Goal: Task Accomplishment & Management: Manage account settings

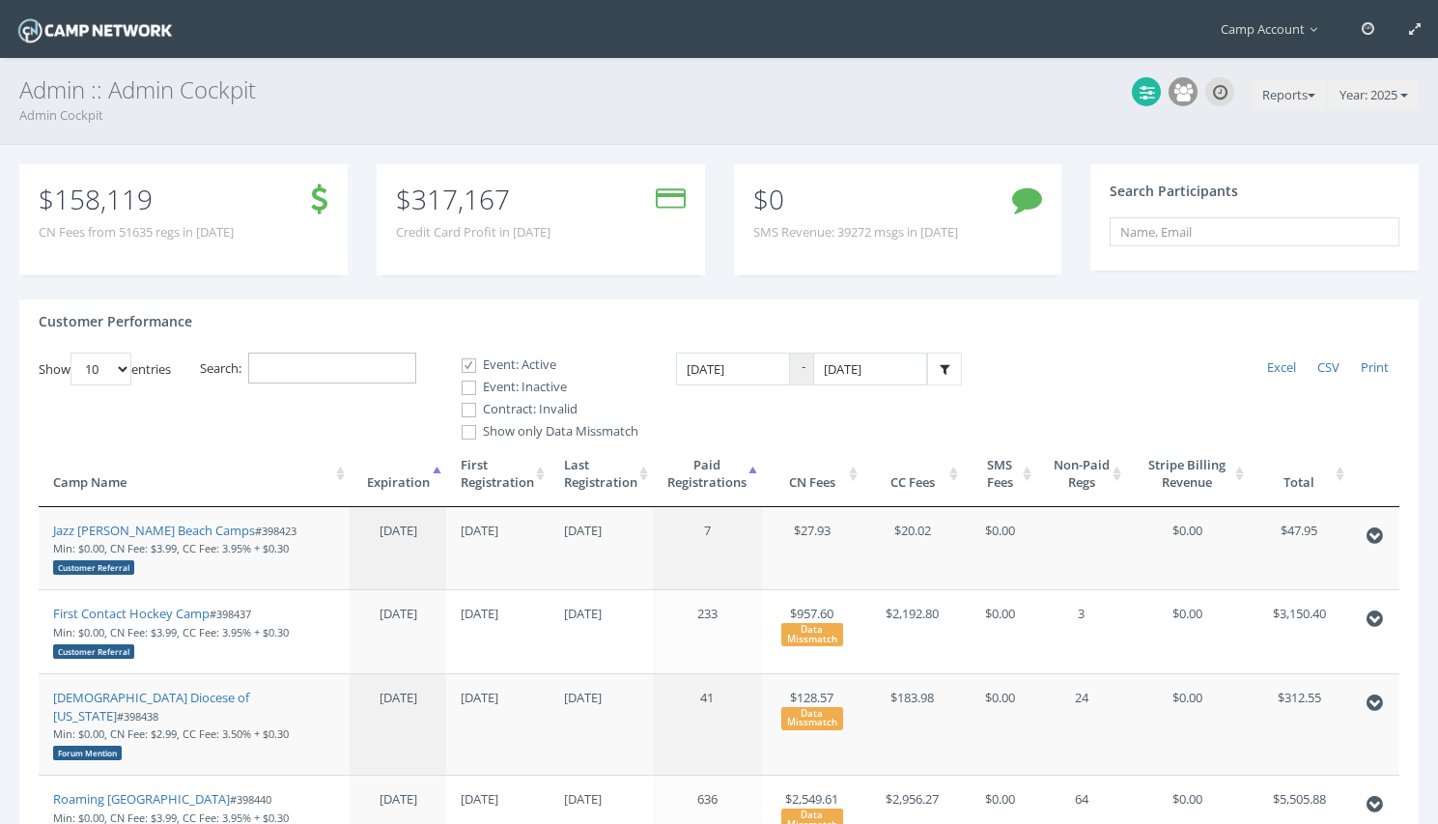
click at [295, 364] on input "Search:" at bounding box center [332, 368] width 168 height 32
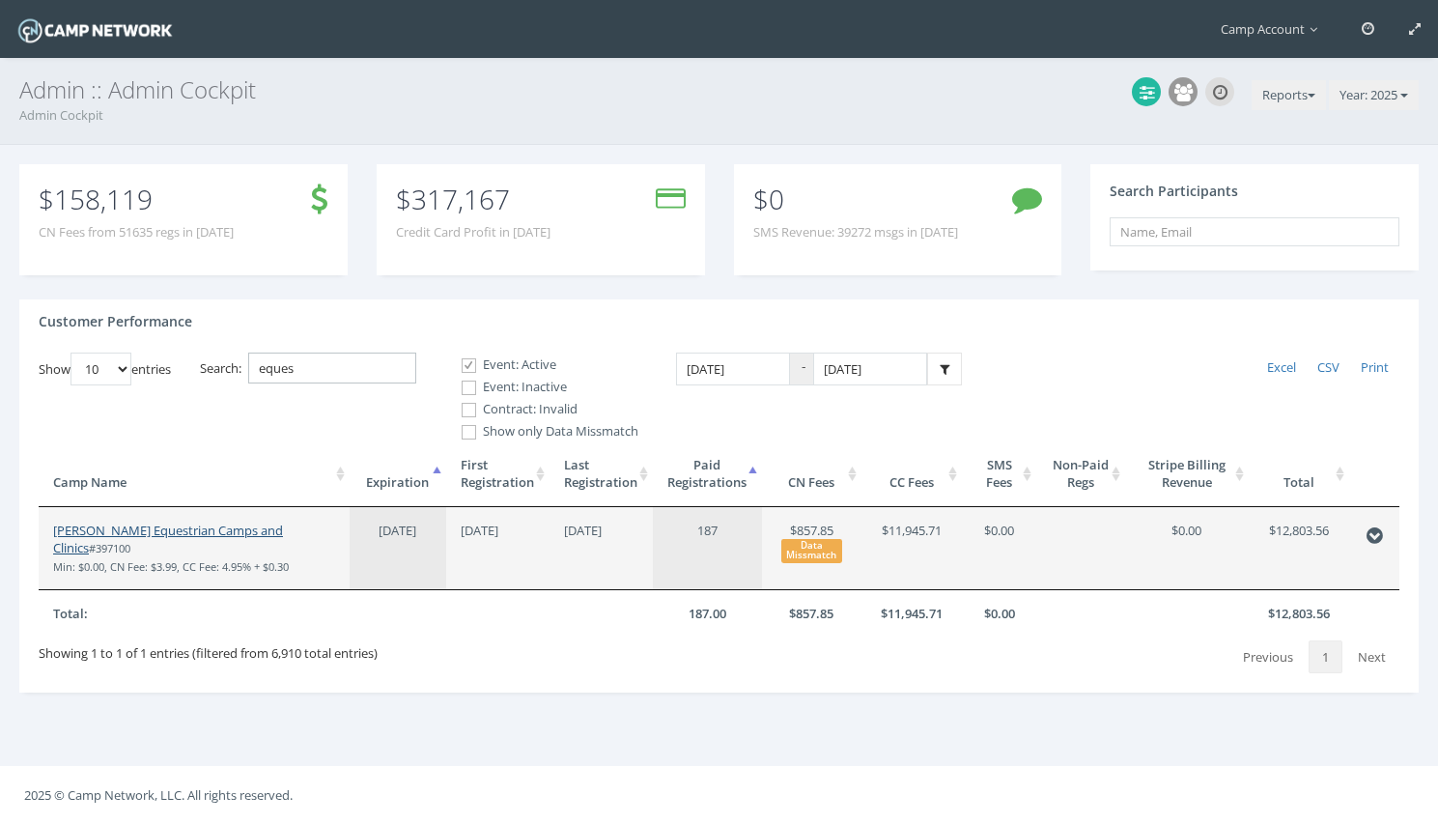
type input "eques"
click at [188, 522] on link "[PERSON_NAME] Equestrian Camps and Clinics" at bounding box center [168, 539] width 230 height 36
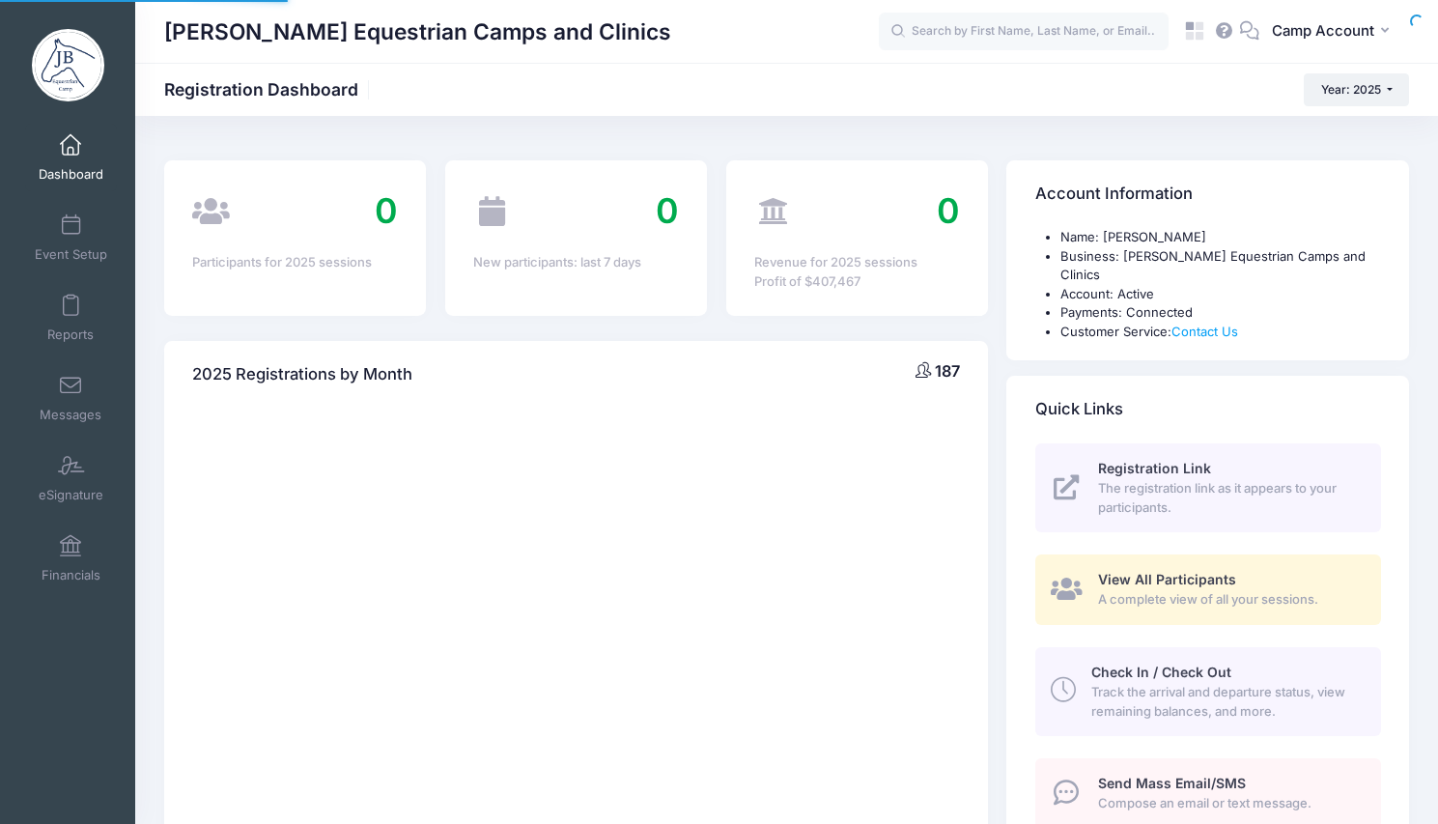
select select
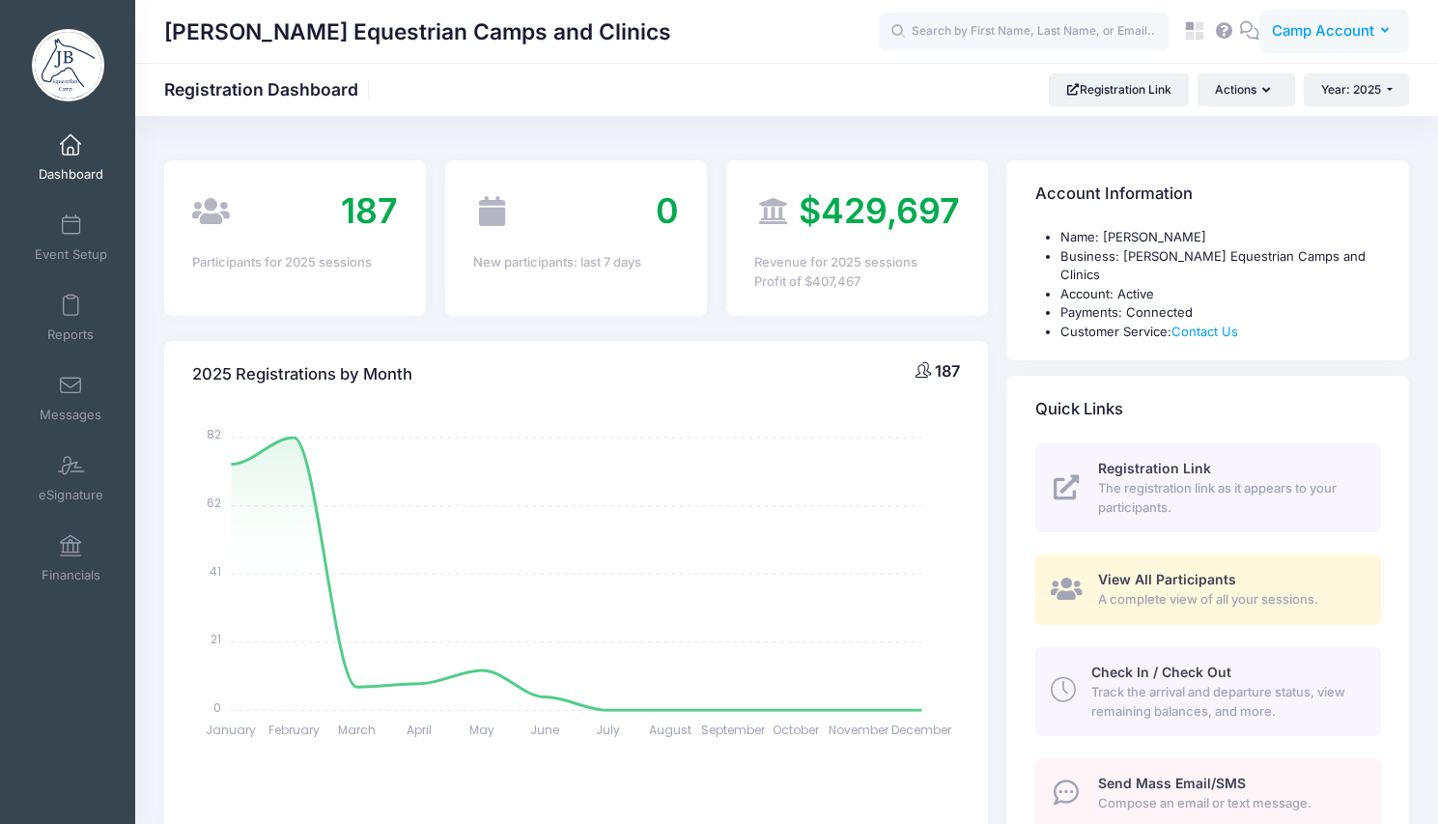
click at [1316, 38] on span "Camp Account" at bounding box center [1323, 30] width 102 height 21
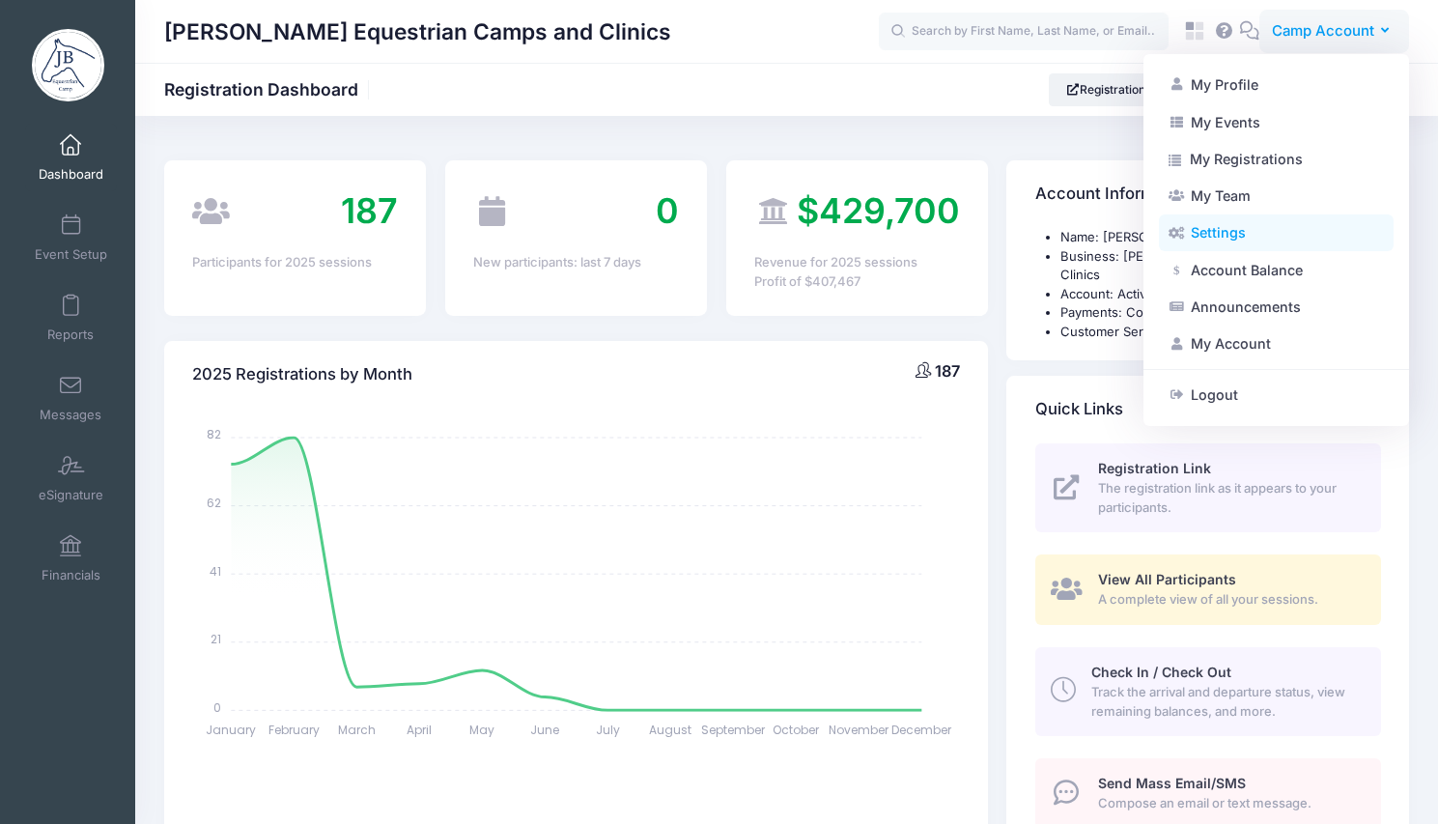
click at [1235, 245] on link "Settings" at bounding box center [1276, 232] width 235 height 37
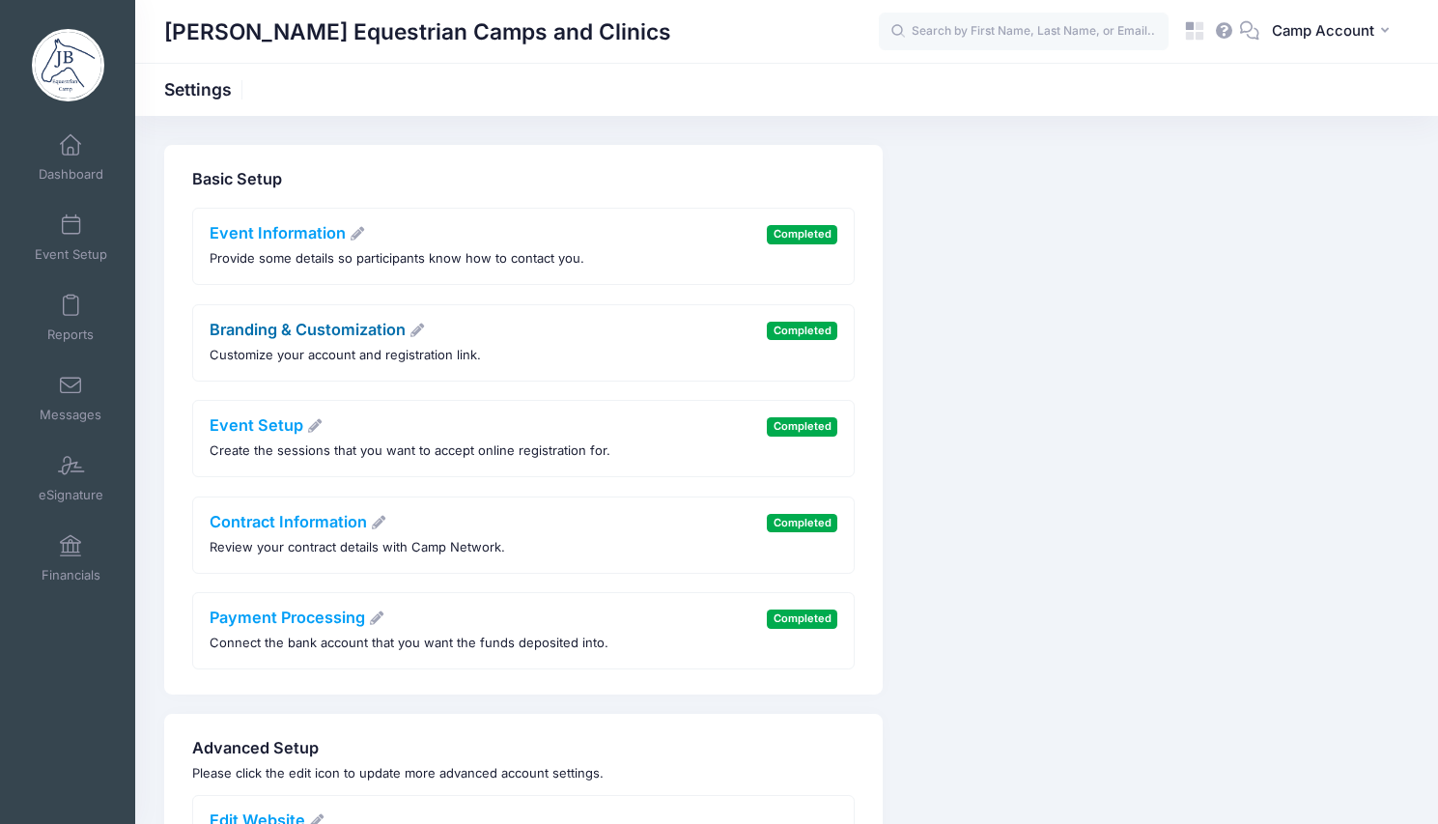
click at [307, 328] on link "Branding & Customization" at bounding box center [318, 329] width 216 height 19
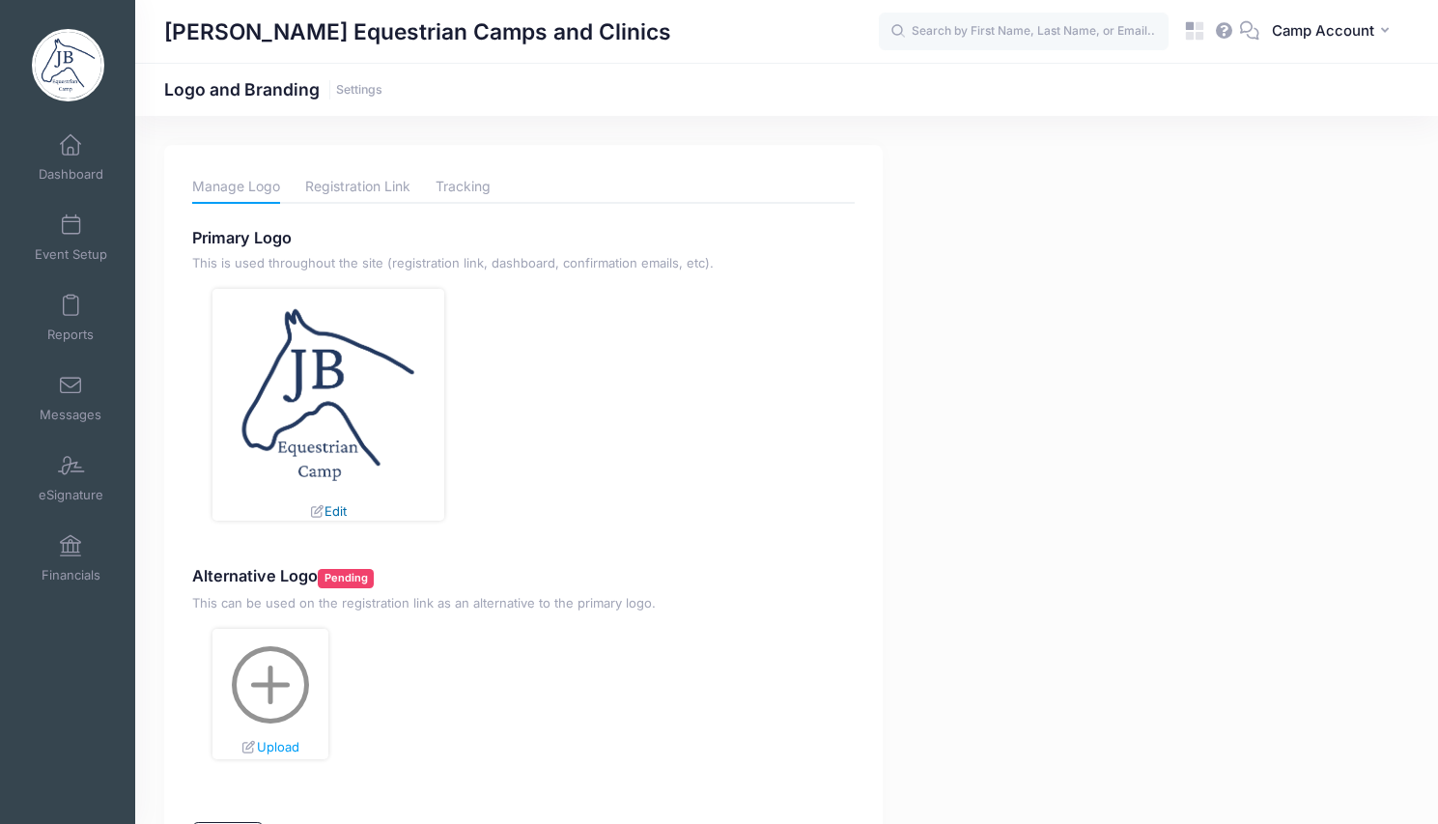
click at [341, 514] on link "Edit" at bounding box center [328, 510] width 38 height 15
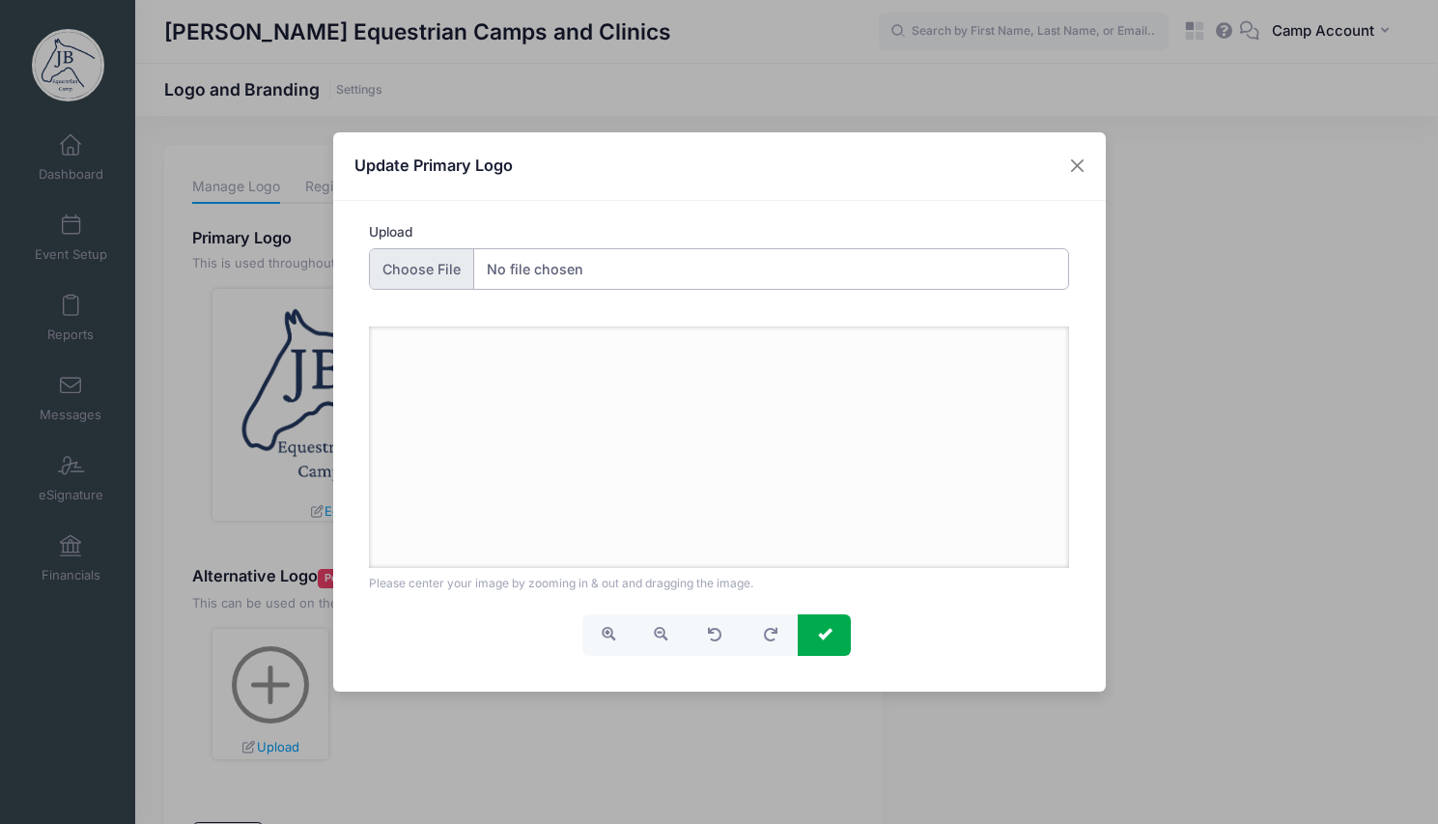
click at [442, 254] on input "Upload" at bounding box center [719, 269] width 700 height 42
type input "C:\fakepath\logo-coloreq.png"
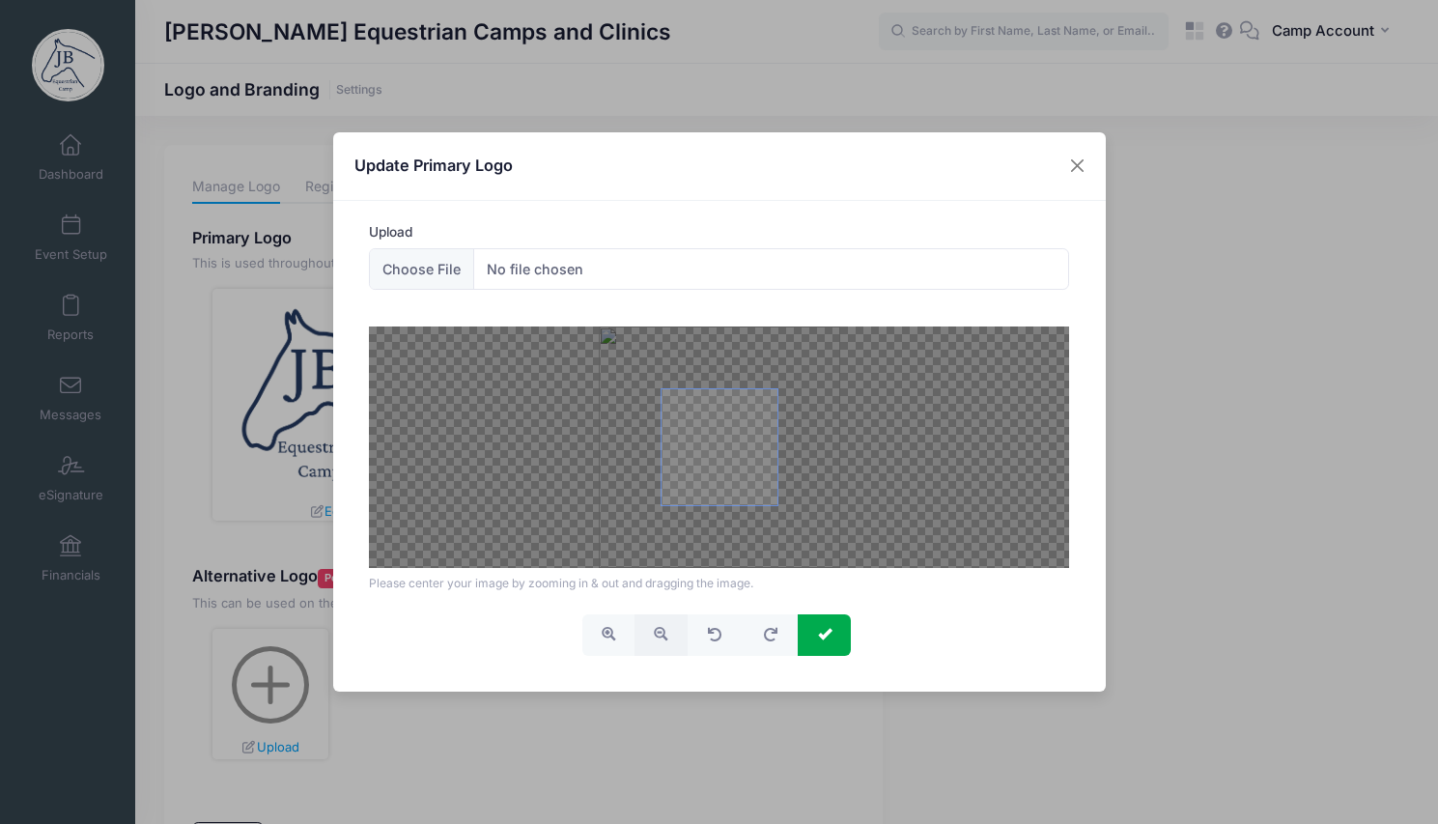
click at [657, 630] on span "button" at bounding box center [661, 634] width 14 height 14
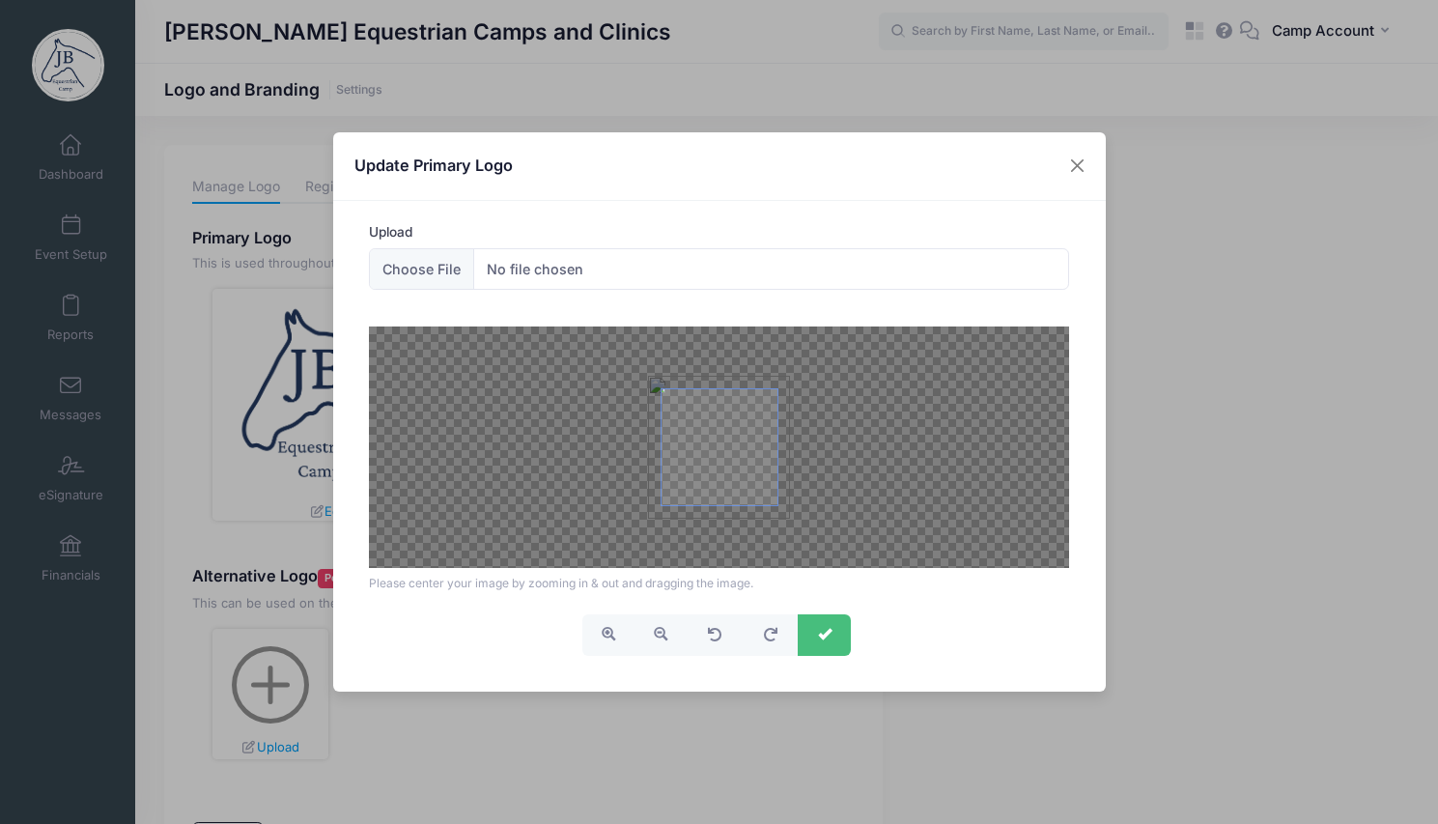
click at [818, 634] on span "submit" at bounding box center [825, 634] width 14 height 14
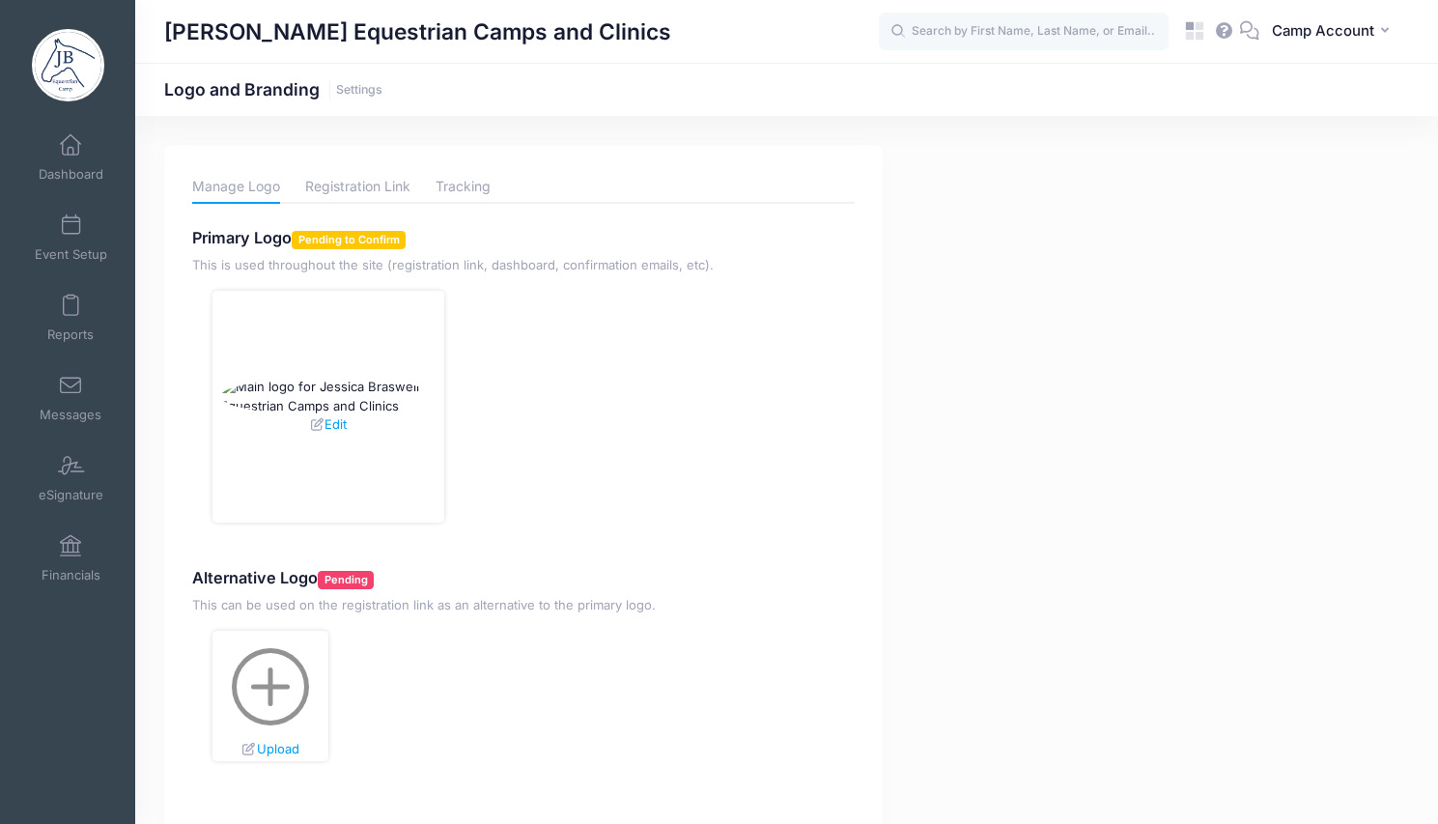
scroll to position [139, 0]
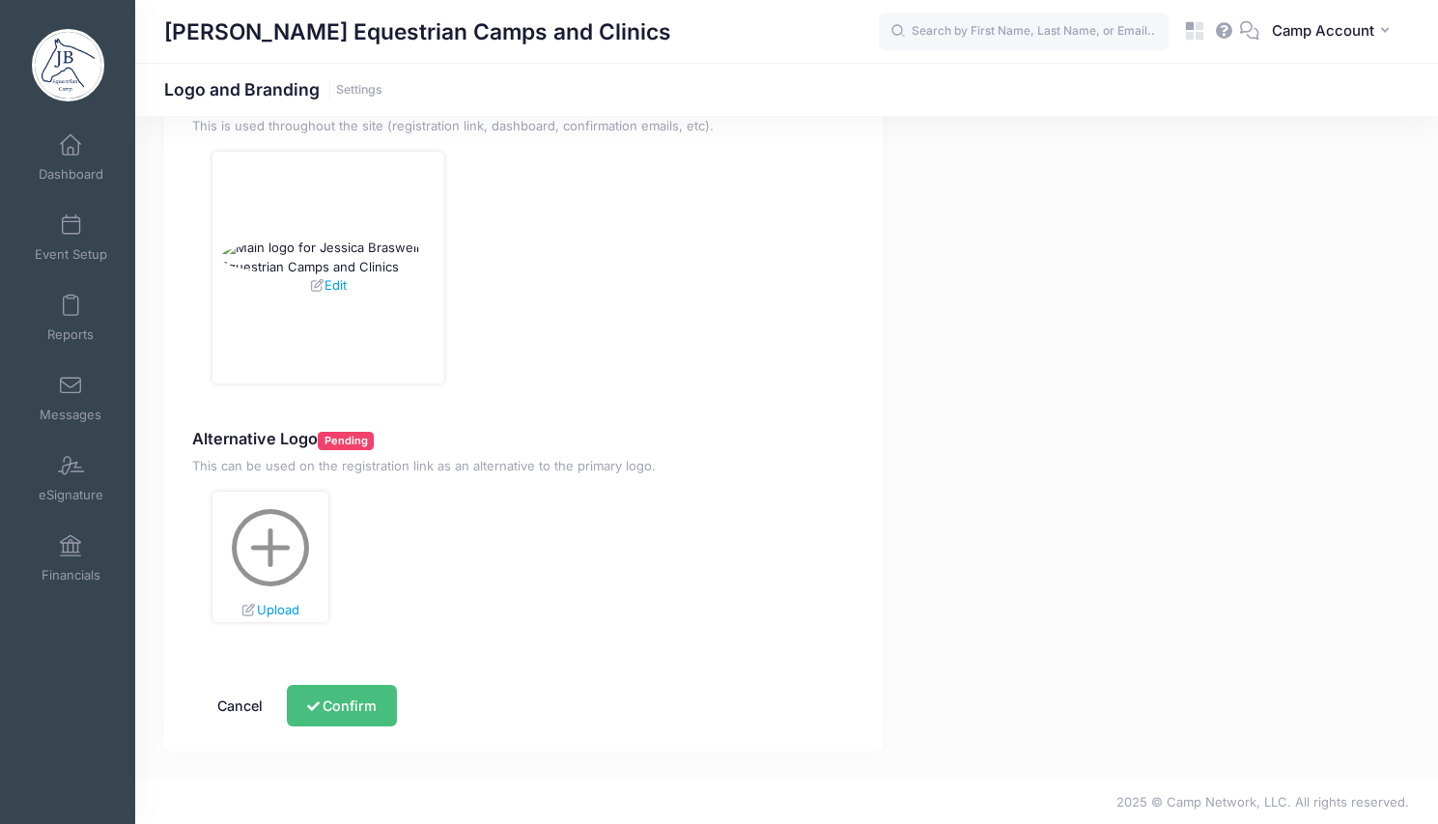
click at [367, 707] on button "Confirm" at bounding box center [341, 706] width 109 height 42
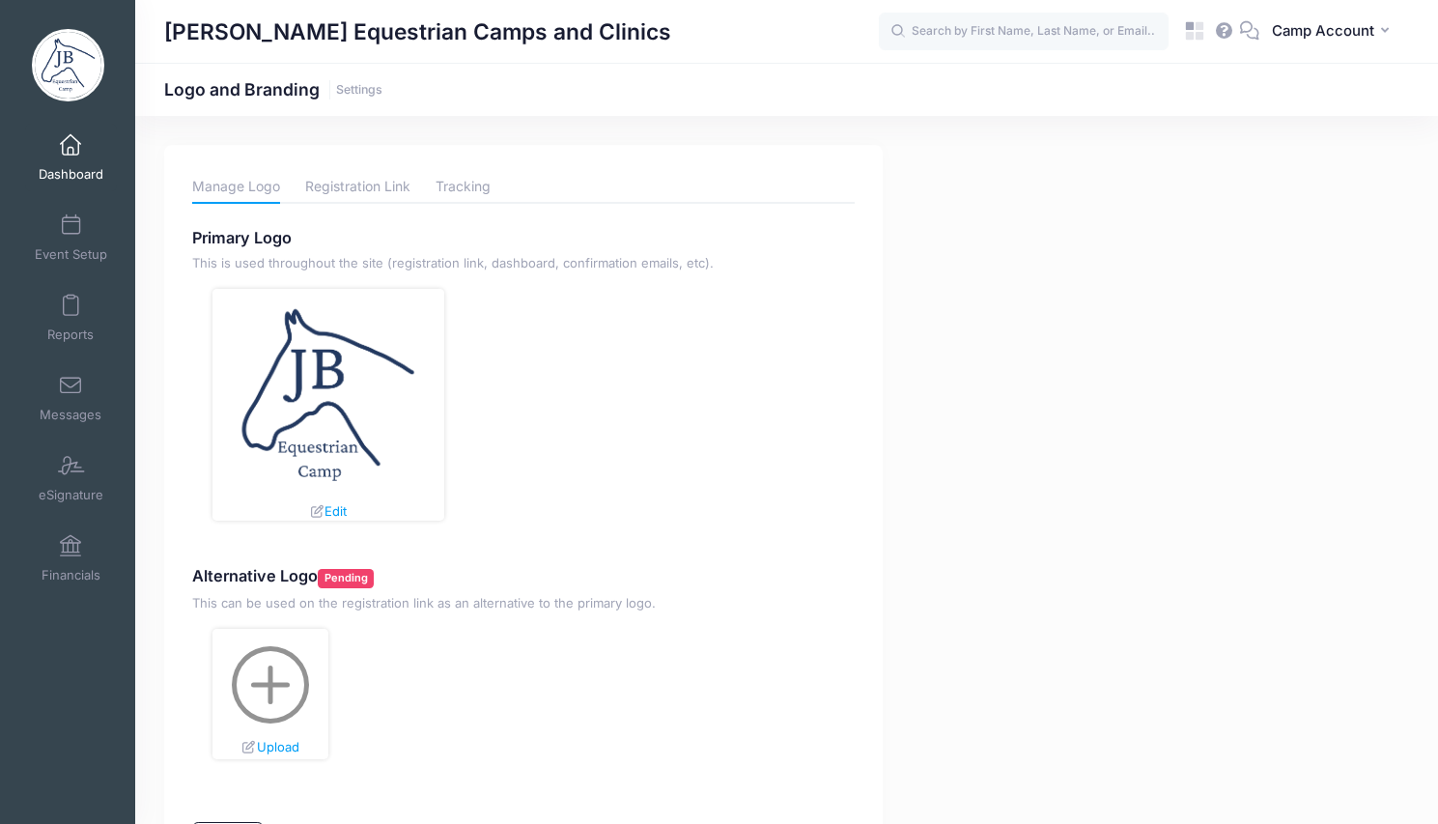
click at [74, 182] on span "Dashboard" at bounding box center [71, 174] width 65 height 16
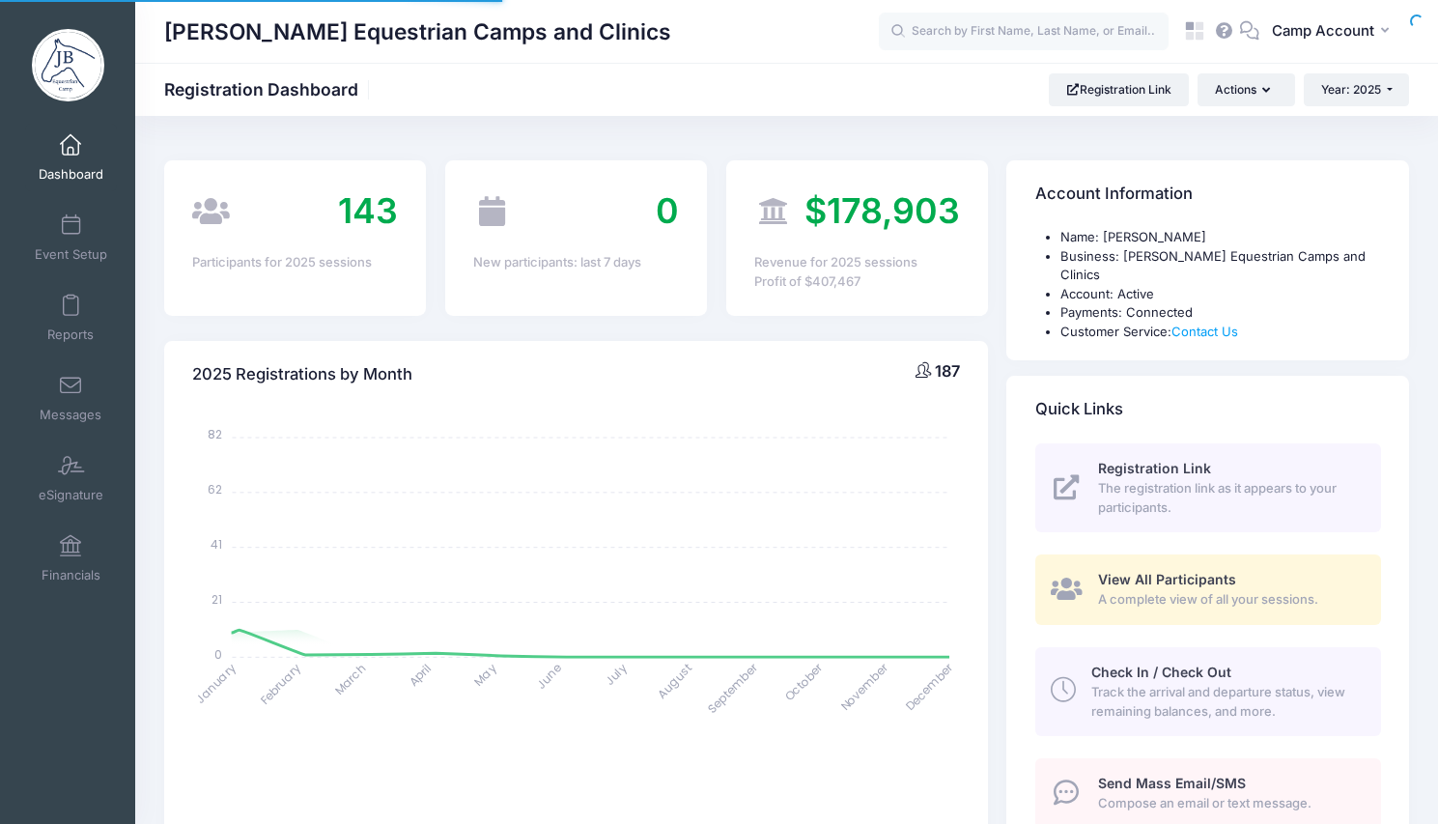
select select
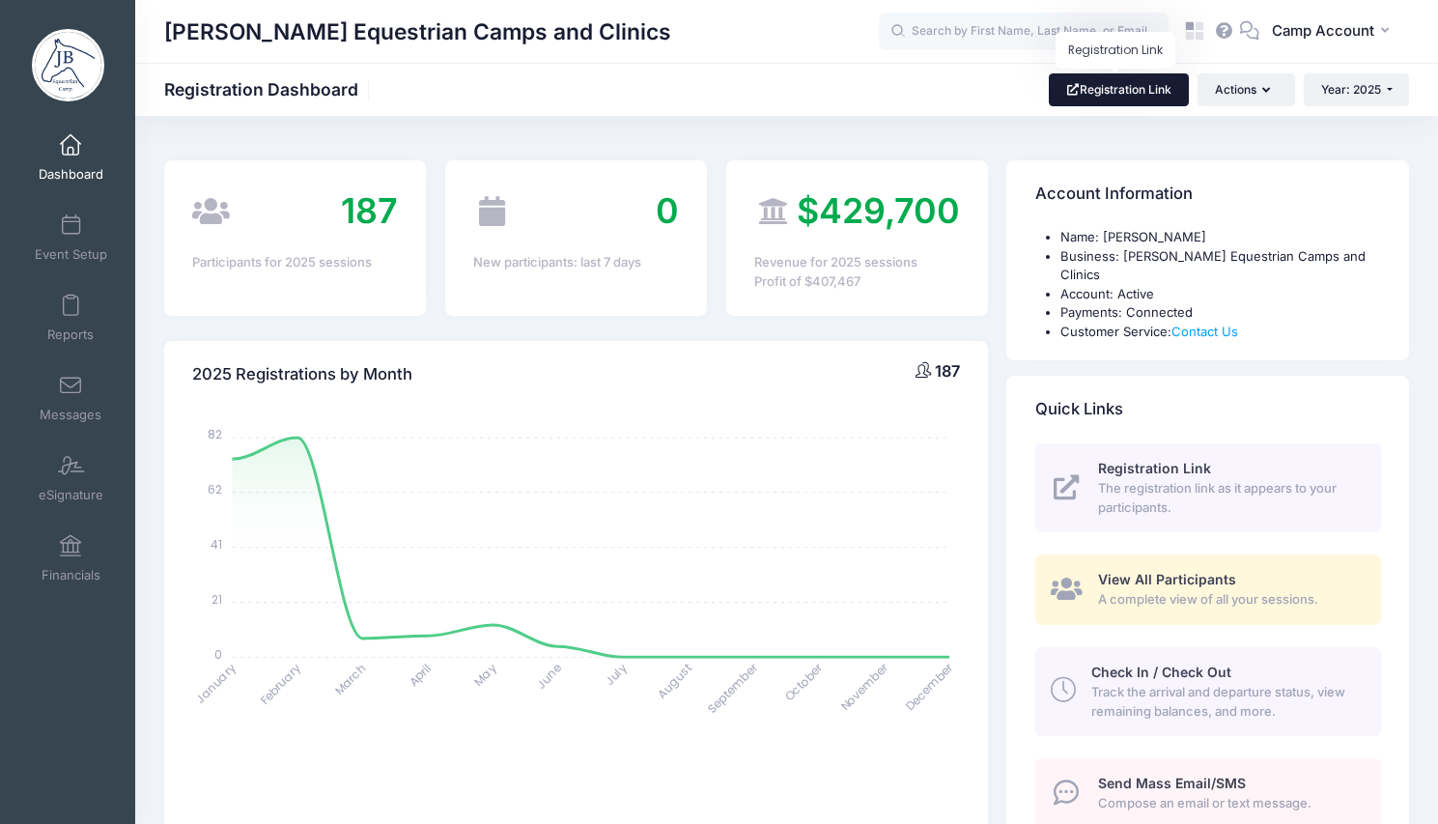
click at [1158, 83] on link "Registration Link" at bounding box center [1119, 89] width 140 height 33
drag, startPoint x: 169, startPoint y: 30, endPoint x: 664, endPoint y: 35, distance: 495.3
click at [664, 35] on div "Jessica Braswell Equestrian Camps and Clinics" at bounding box center [521, 32] width 714 height 44
copy h1 "Jessica Braswell Equestrian Camps and Clinics"
click at [1318, 20] on span "Camp Account" at bounding box center [1323, 30] width 102 height 21
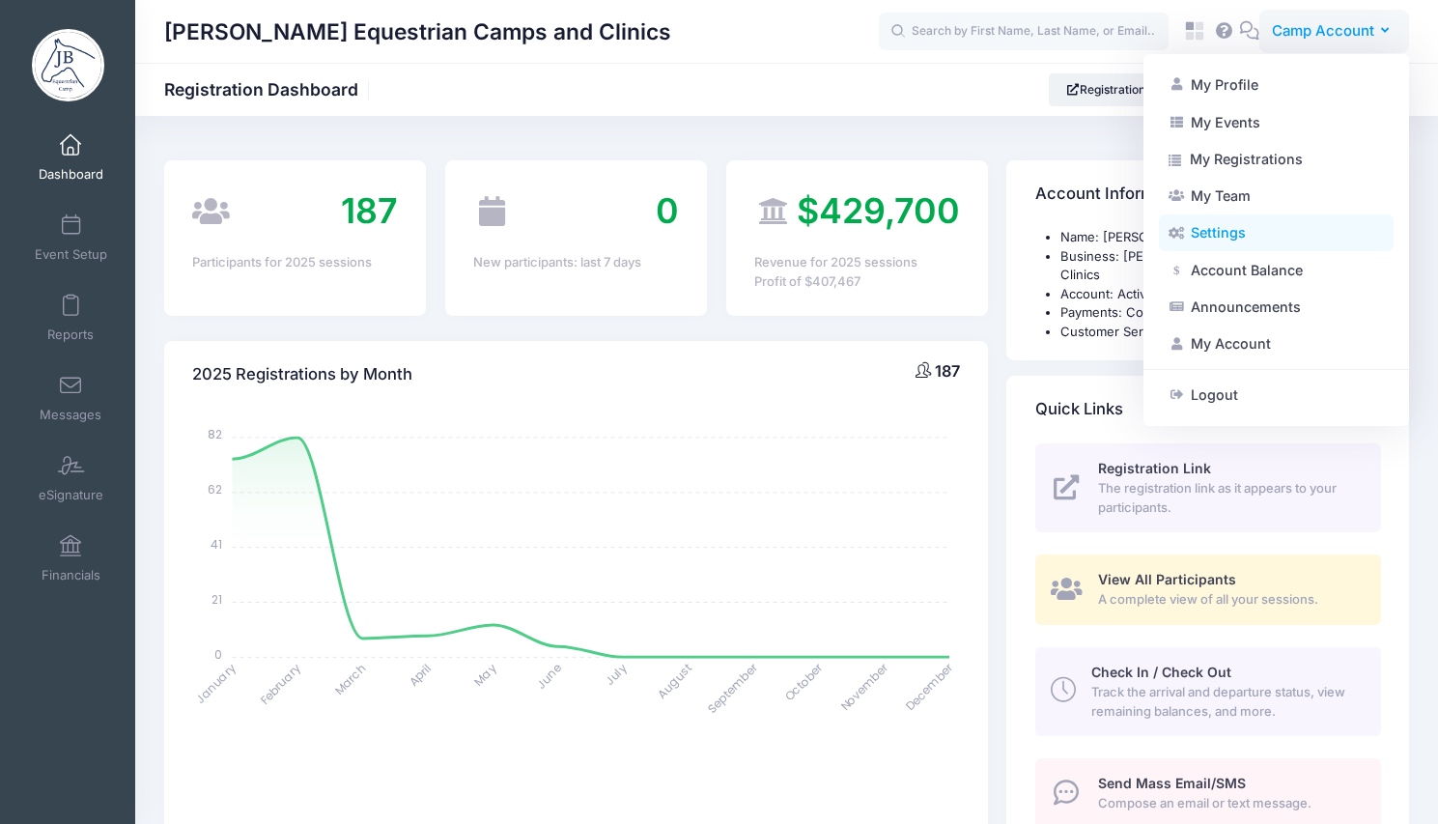
click at [1230, 230] on link "Settings" at bounding box center [1276, 232] width 235 height 37
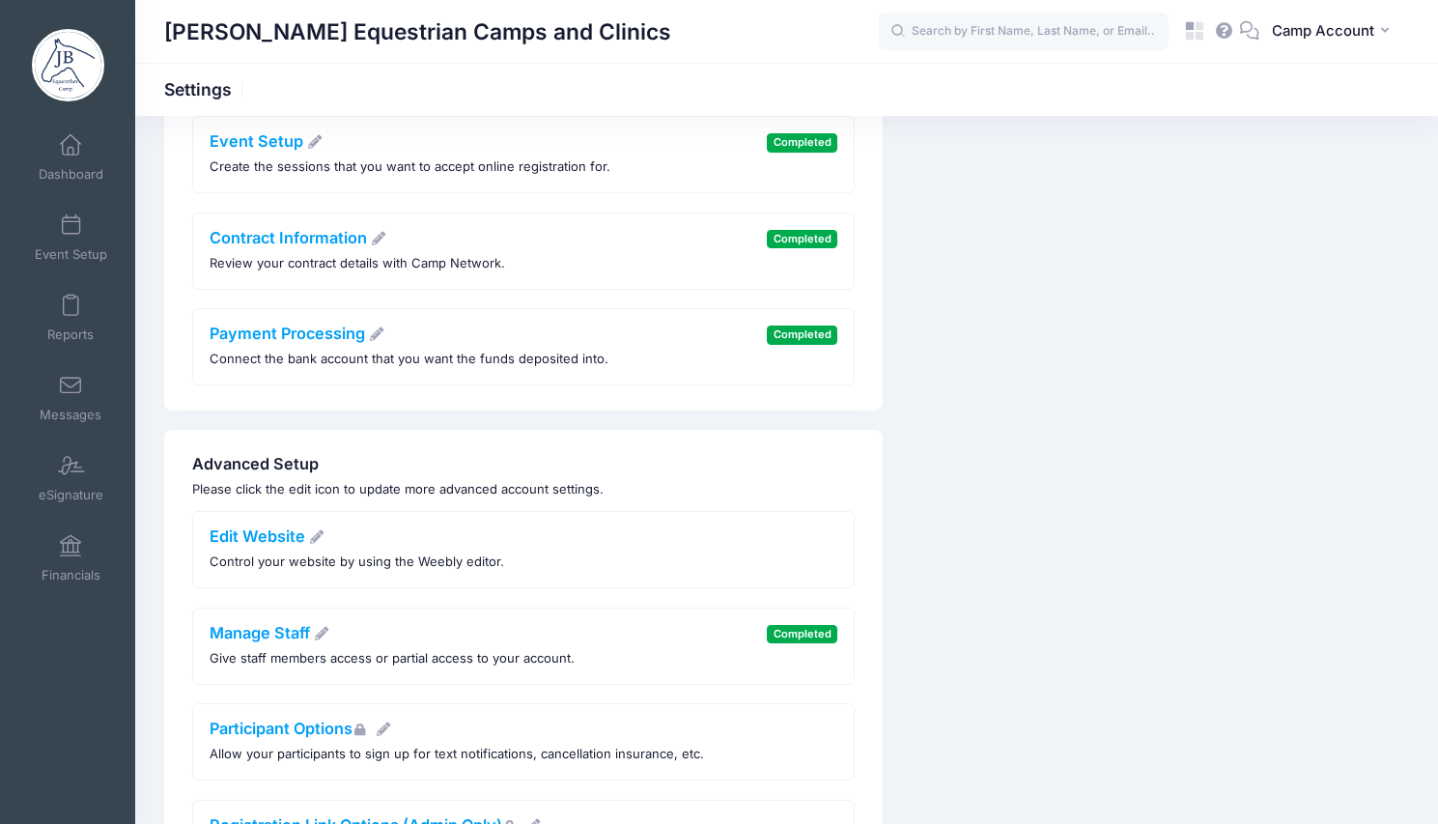
scroll to position [530, 0]
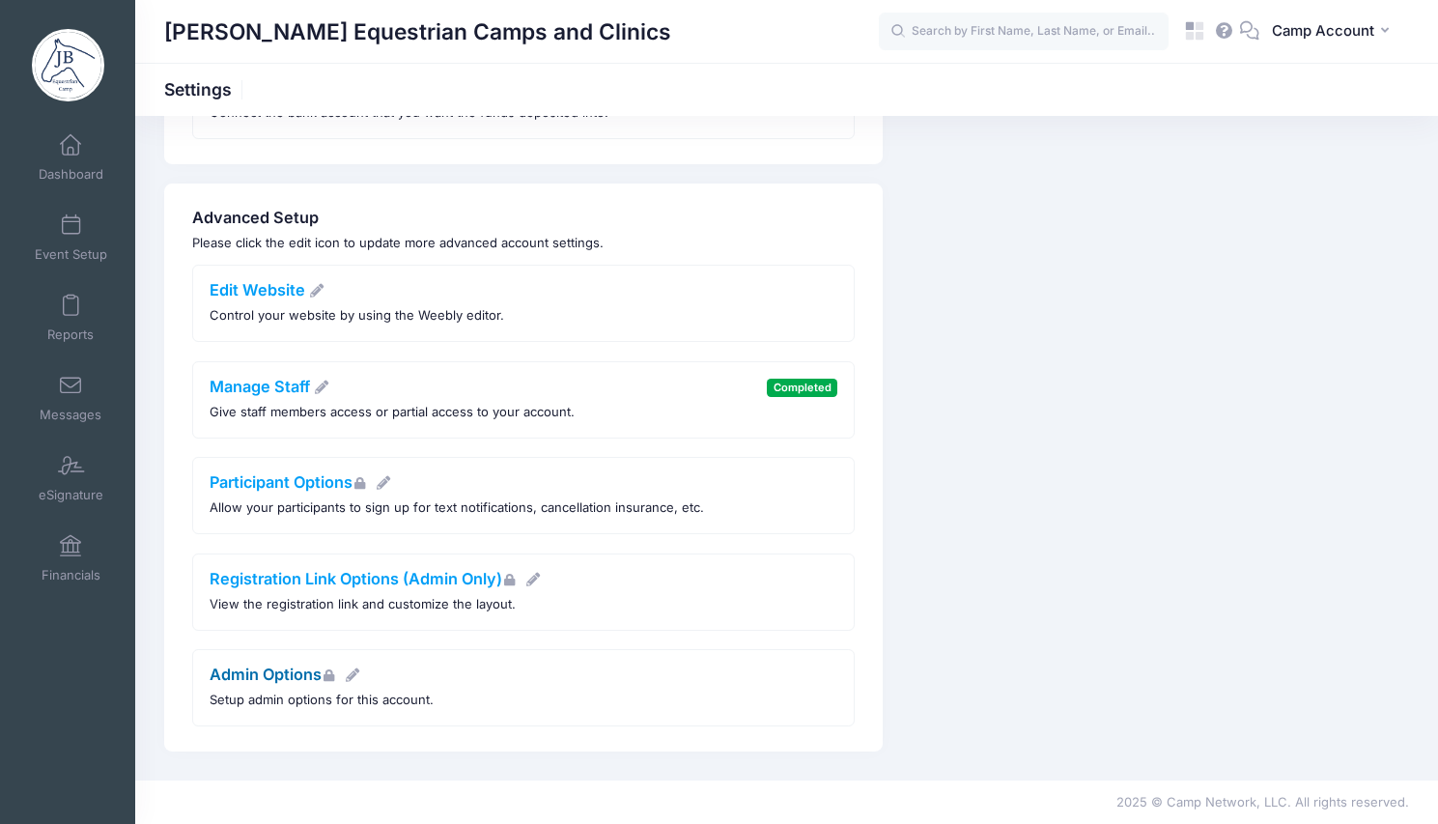
click at [284, 674] on link "Admin Options" at bounding box center [286, 673] width 152 height 19
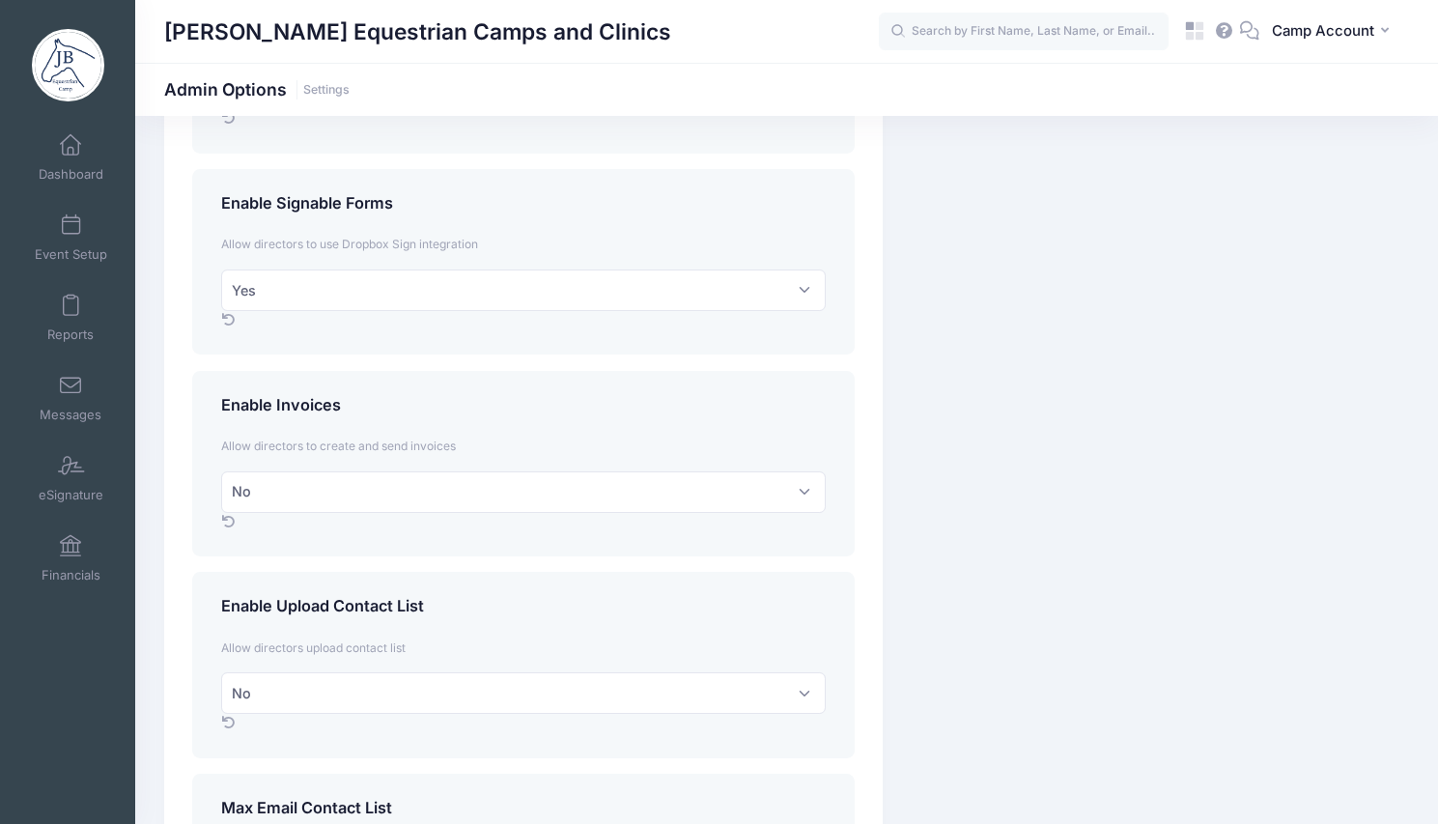
scroll to position [1689, 0]
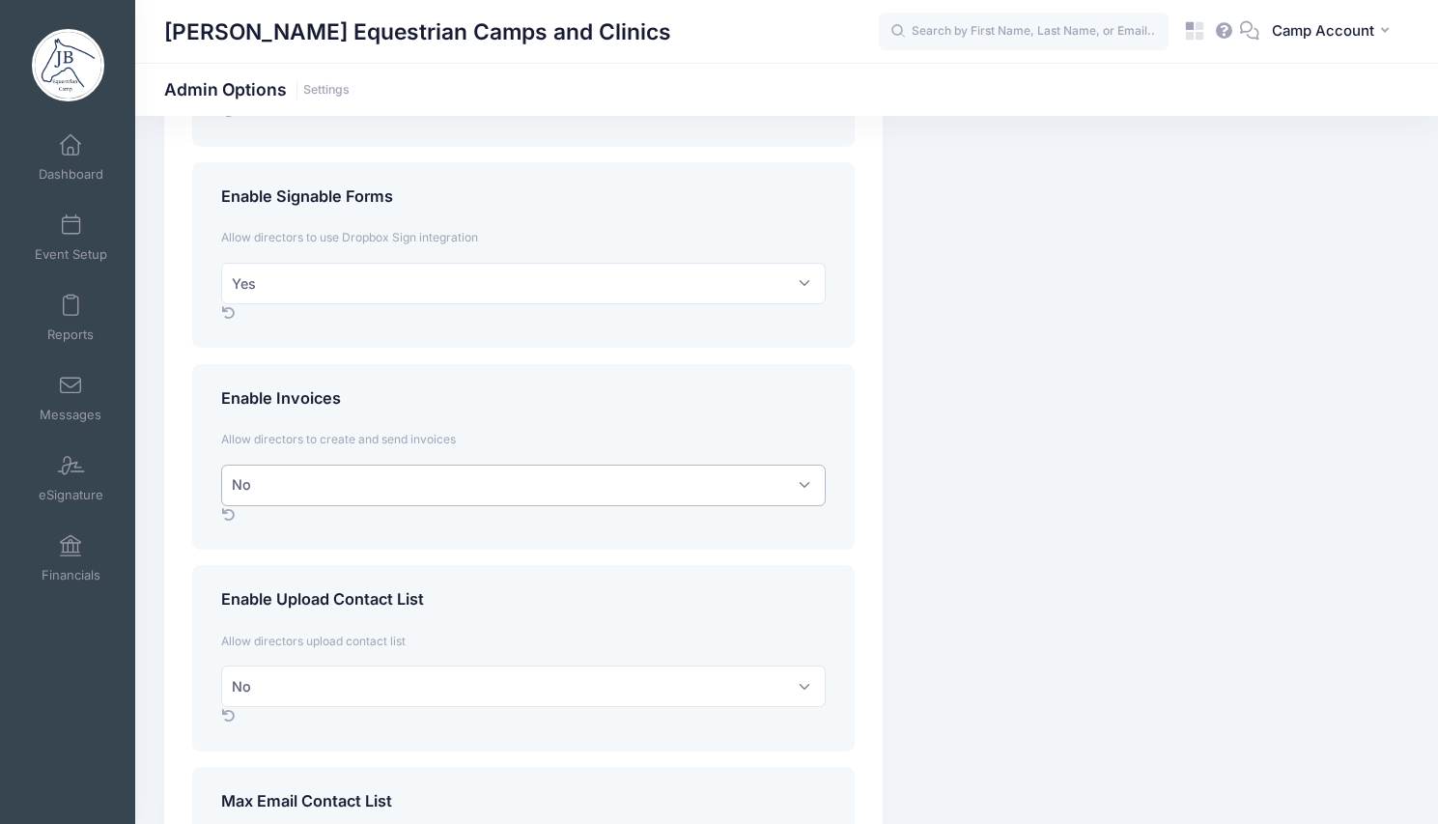
click at [422, 496] on select "No Yes" at bounding box center [523, 485] width 605 height 42
select select "1"
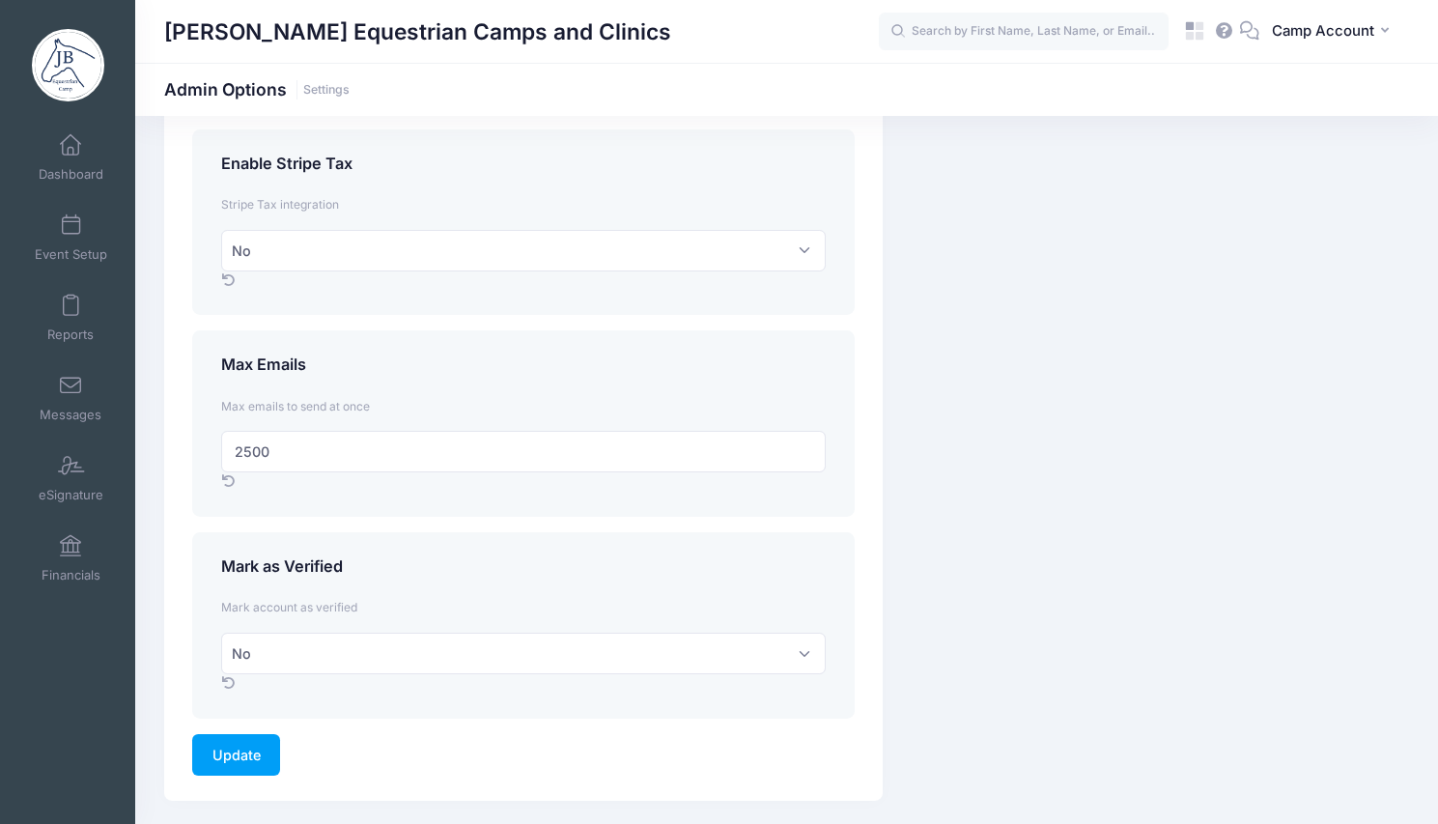
scroll to position [2578, 0]
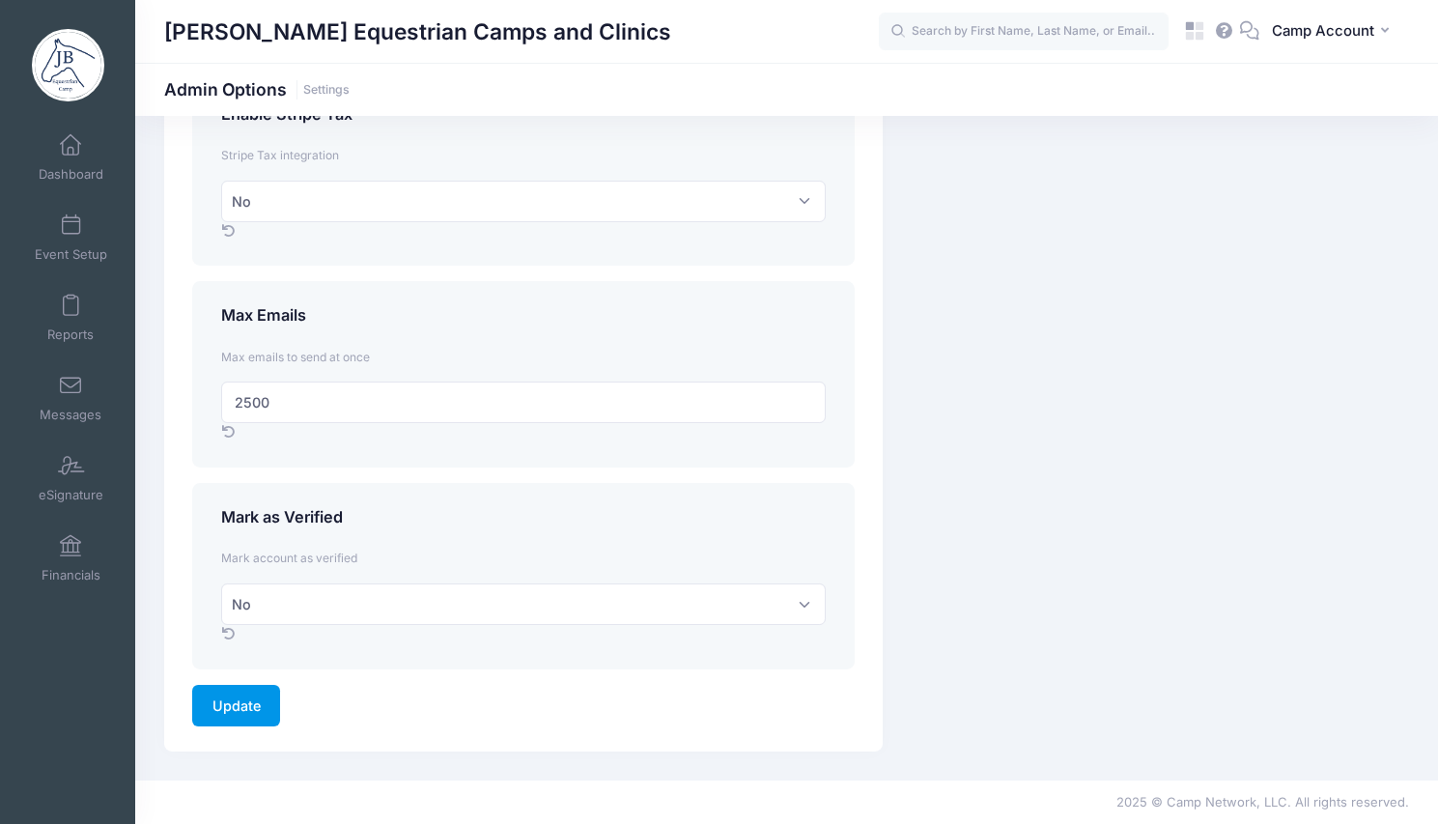
click at [252, 701] on input "Update" at bounding box center [236, 706] width 88 height 42
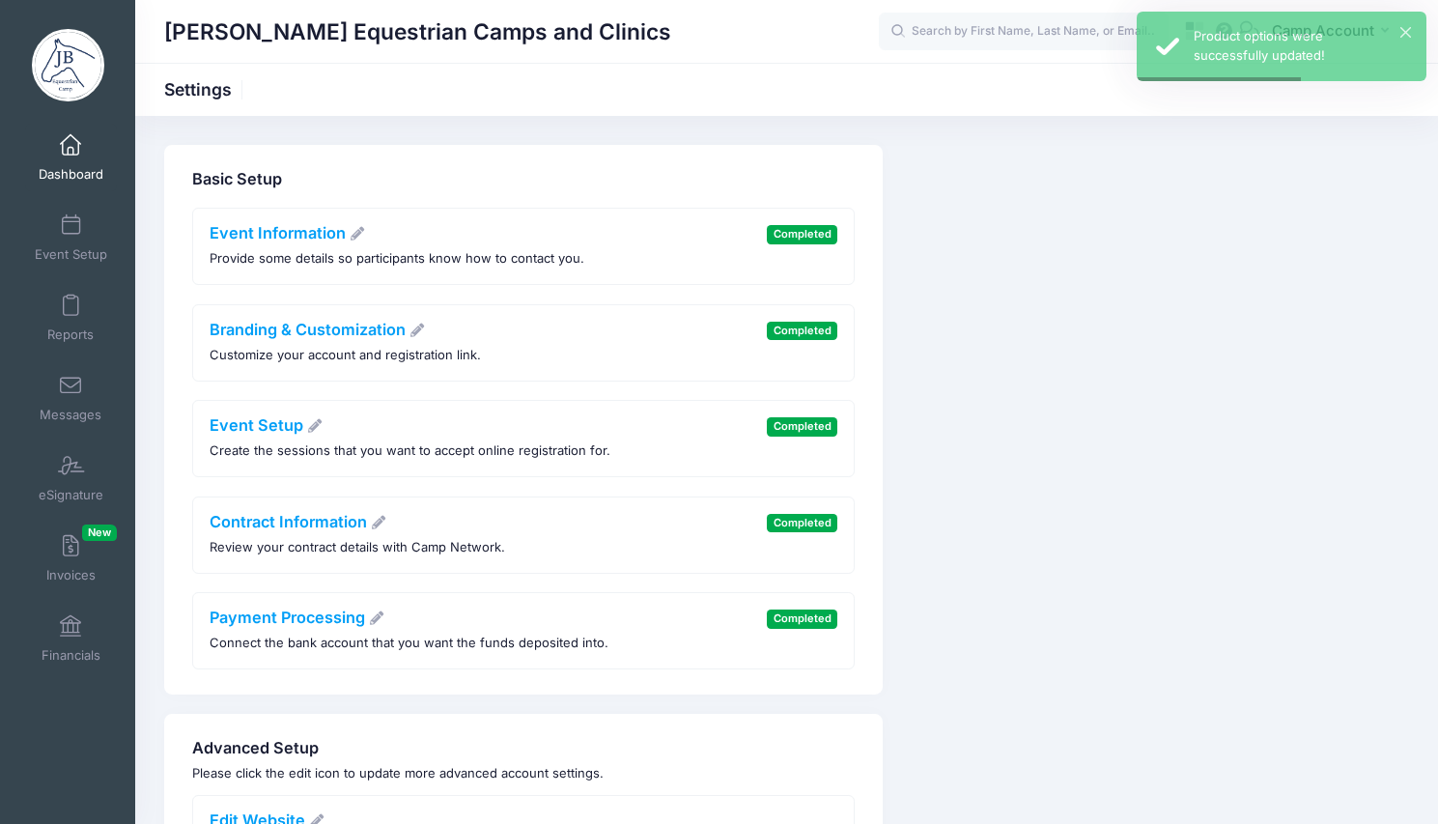
click at [57, 163] on link "Dashboard" at bounding box center [71, 158] width 92 height 68
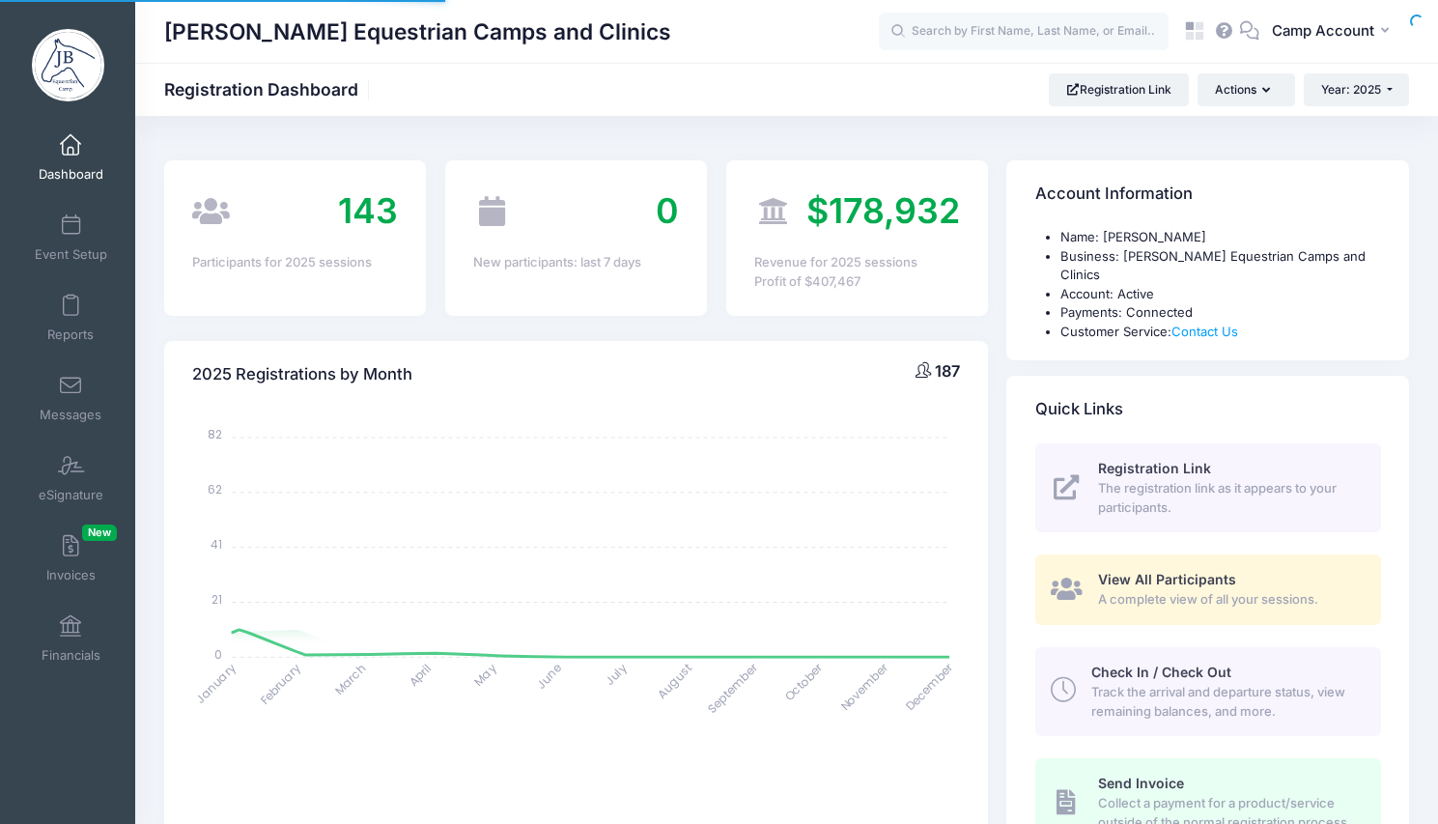
select select
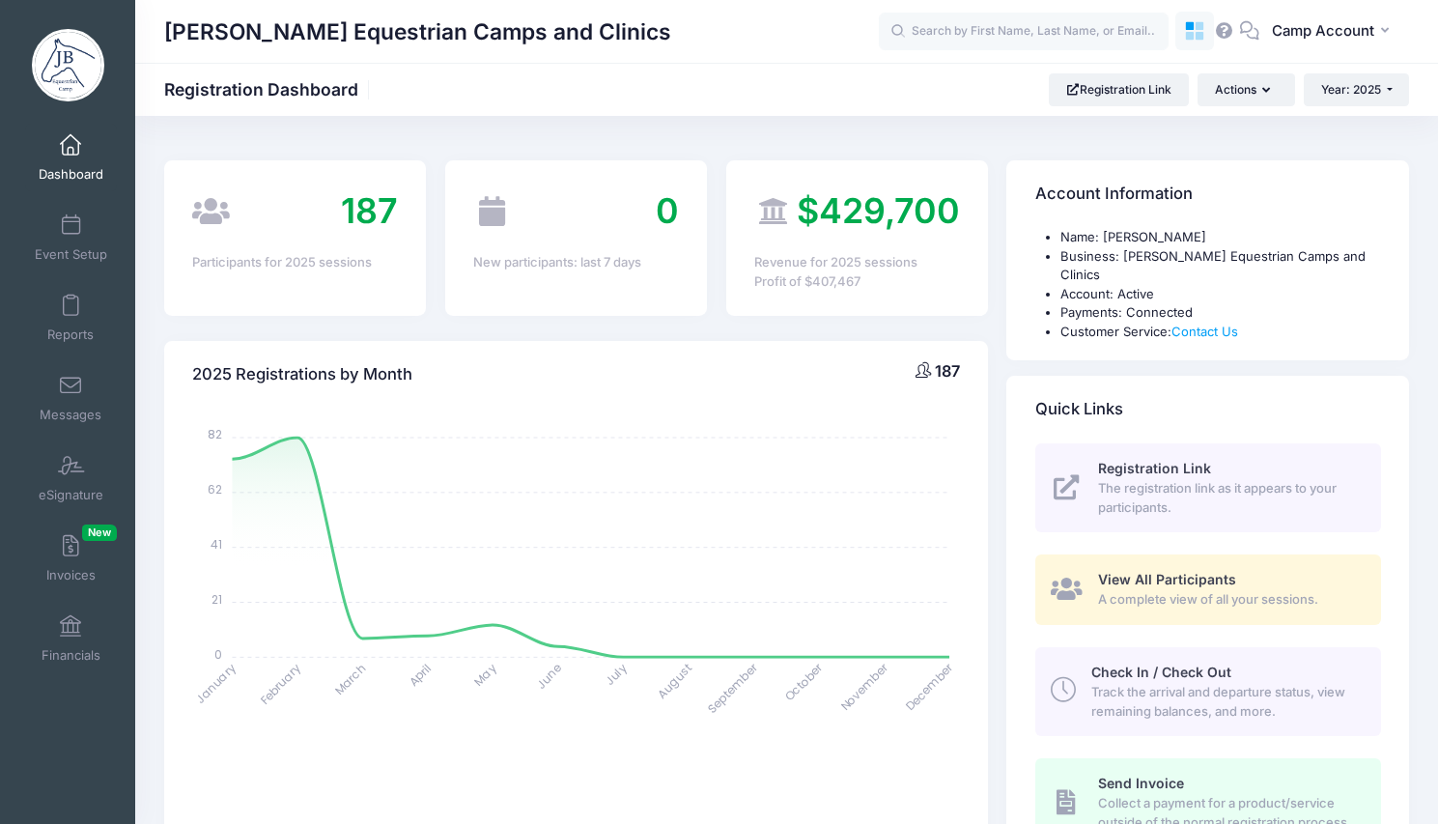
click at [1200, 36] on icon at bounding box center [1199, 36] width 9 height 9
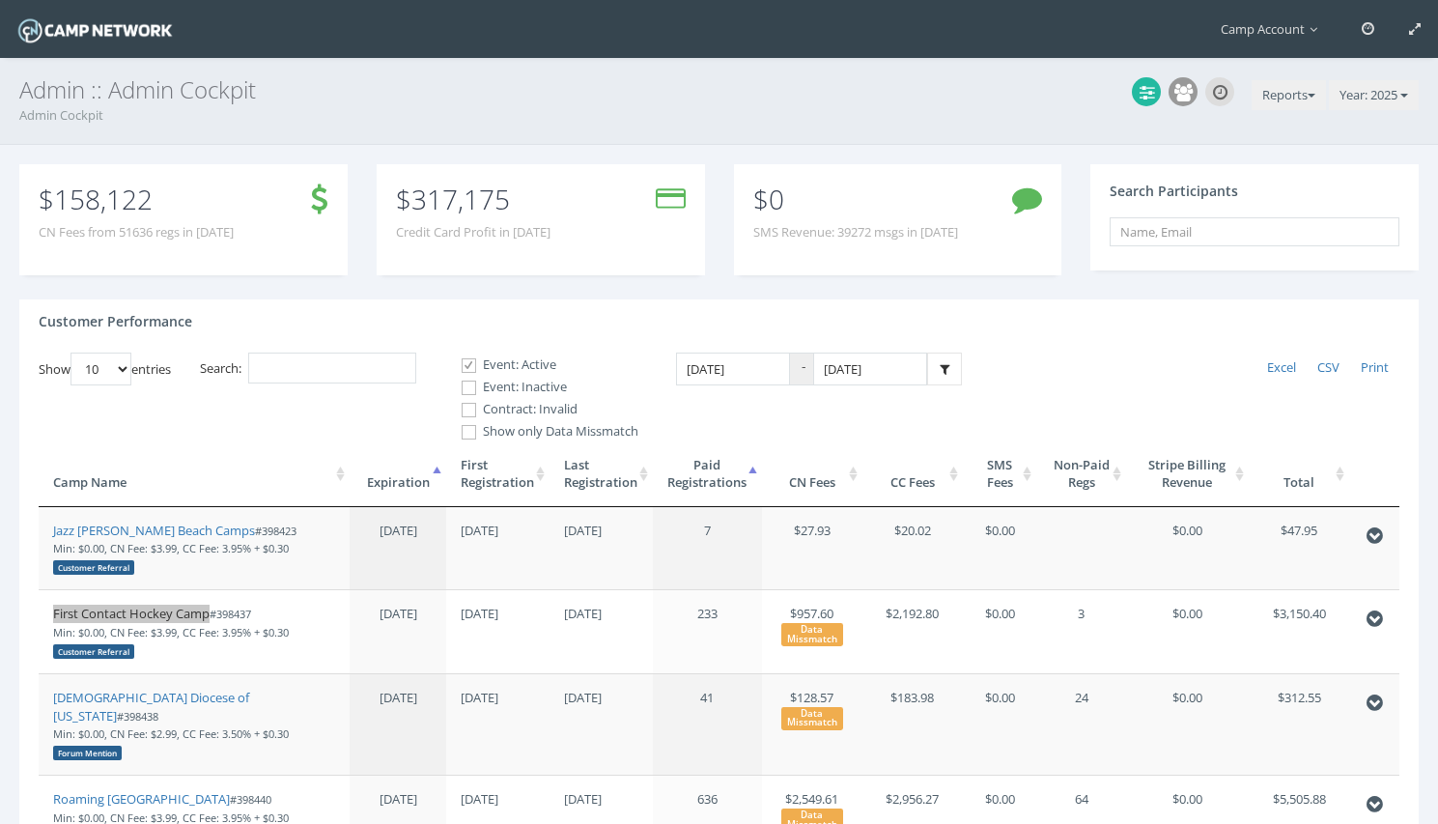
drag, startPoint x: 157, startPoint y: 615, endPoint x: 181, endPoint y: 14, distance: 601.0
click at [0, 0] on main "Camp Account My Profile My Events My Team" at bounding box center [719, 777] width 1438 height 1555
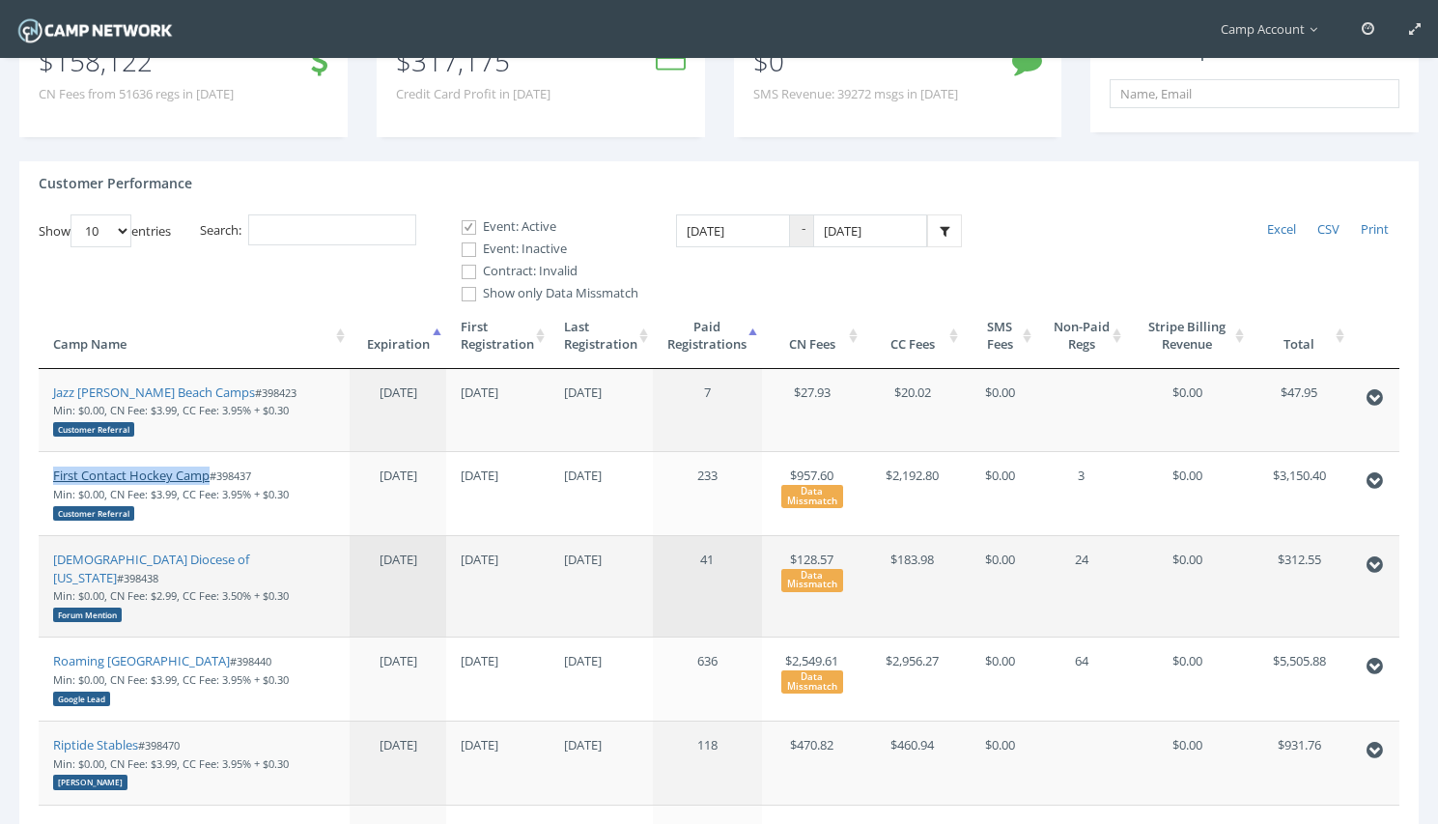
scroll to position [189, 0]
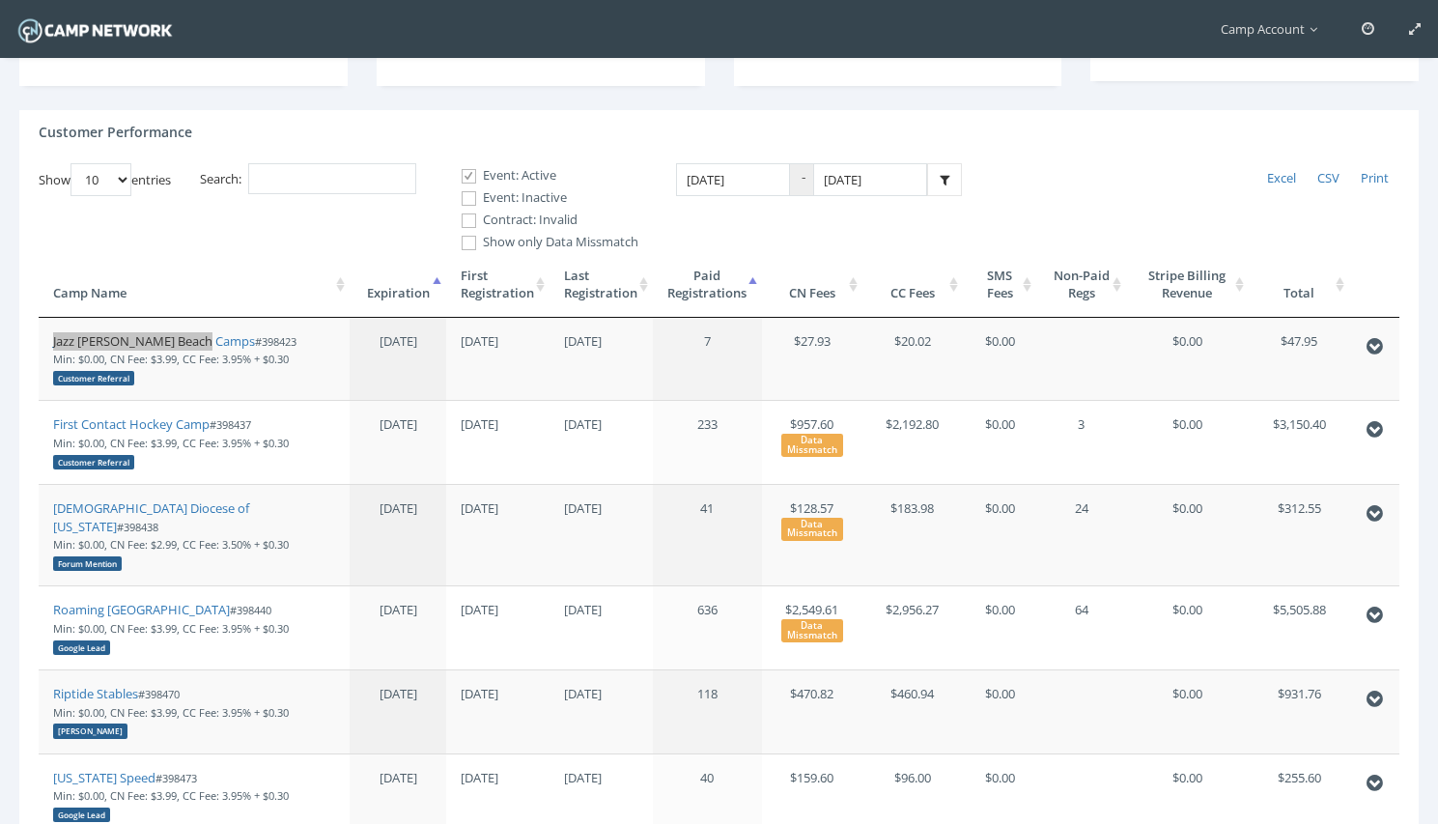
drag, startPoint x: 145, startPoint y: 340, endPoint x: 197, endPoint y: 21, distance: 322.9
click at [0, 0] on main "Camp Account My Profile My Events My Team" at bounding box center [719, 588] width 1438 height 1555
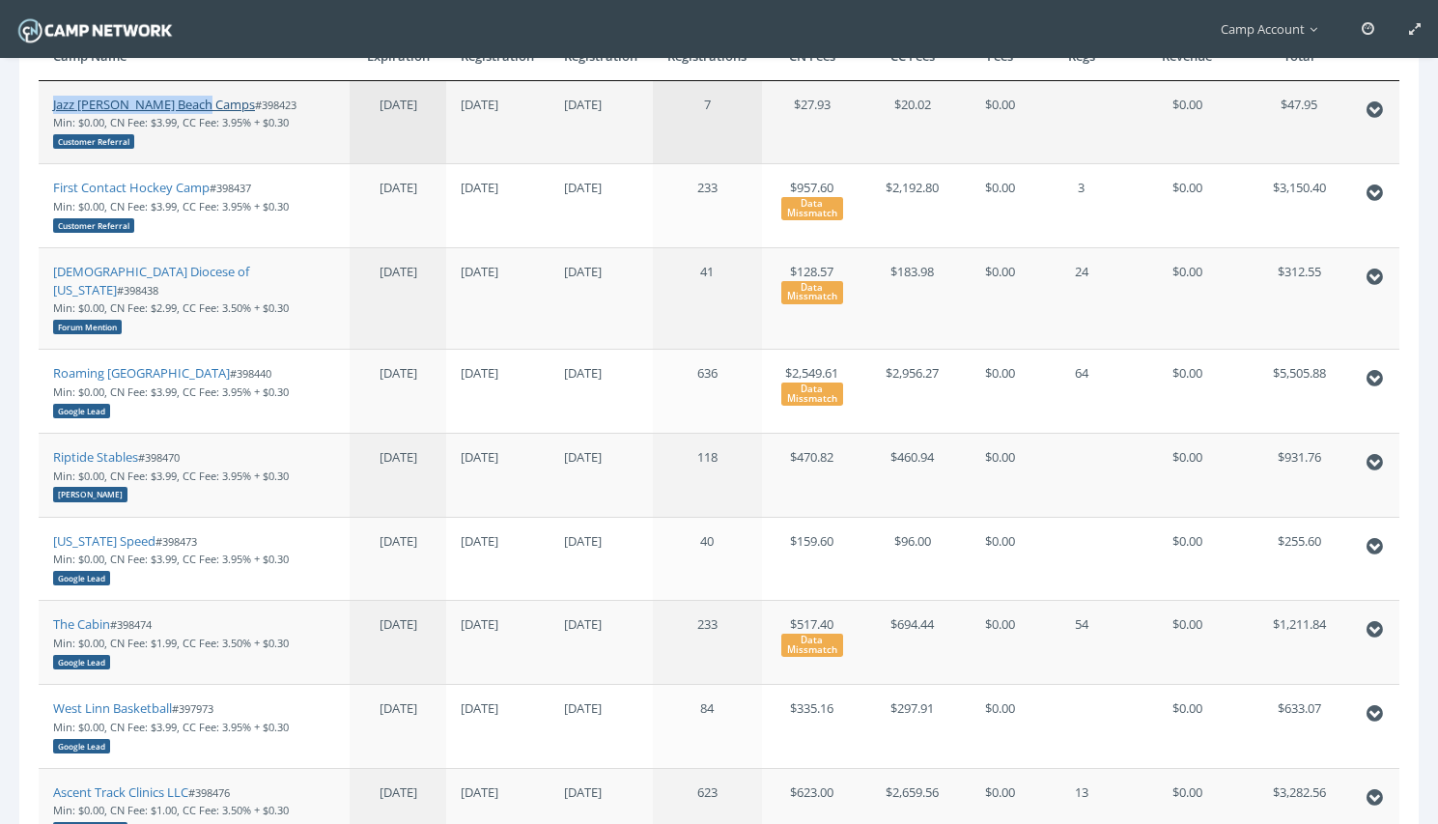
scroll to position [434, 0]
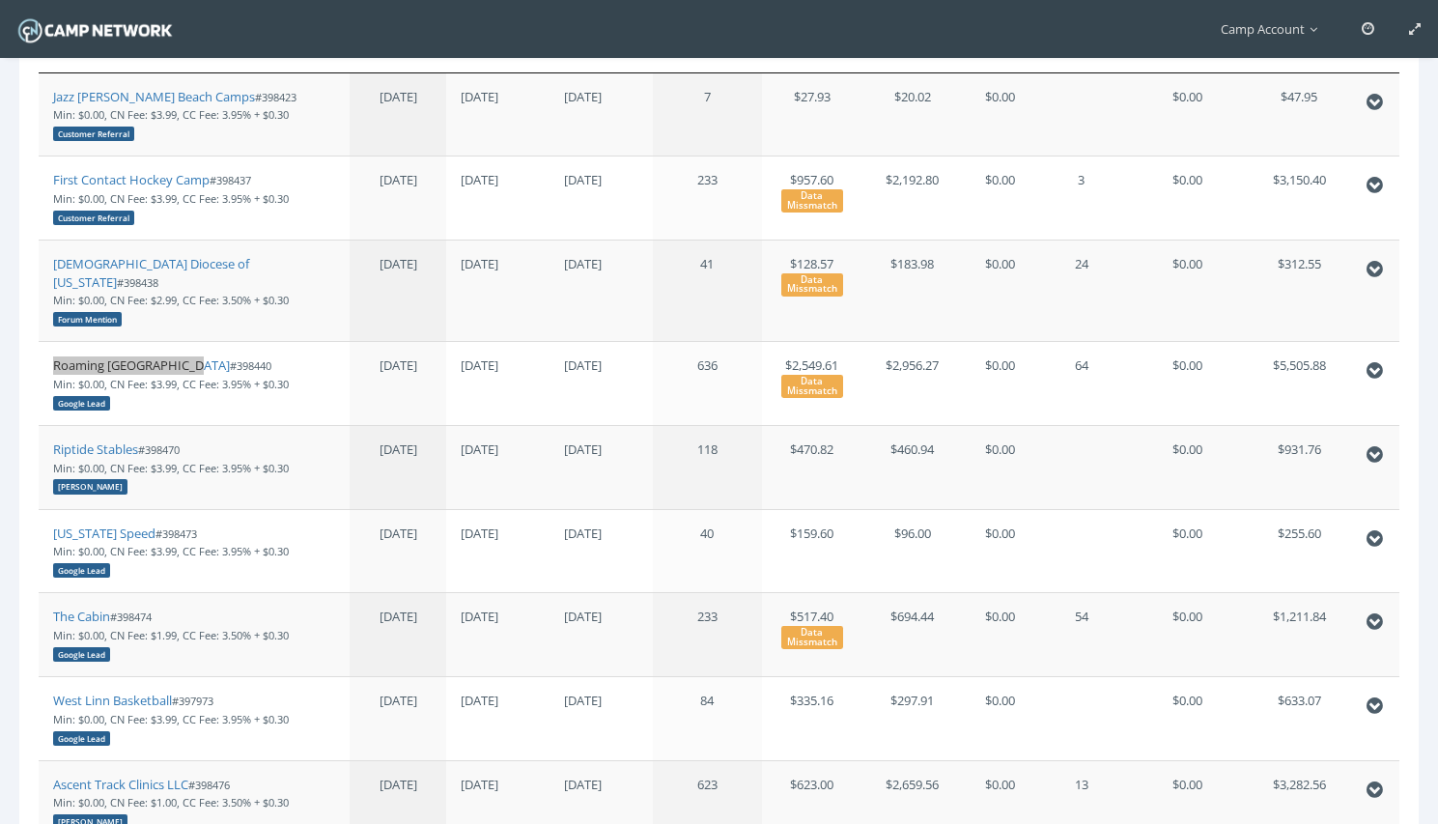
drag, startPoint x: 194, startPoint y: 350, endPoint x: 194, endPoint y: 6, distance: 344.7
click at [0, 0] on main "Camp Account My Profile My Events My Team" at bounding box center [719, 343] width 1438 height 1555
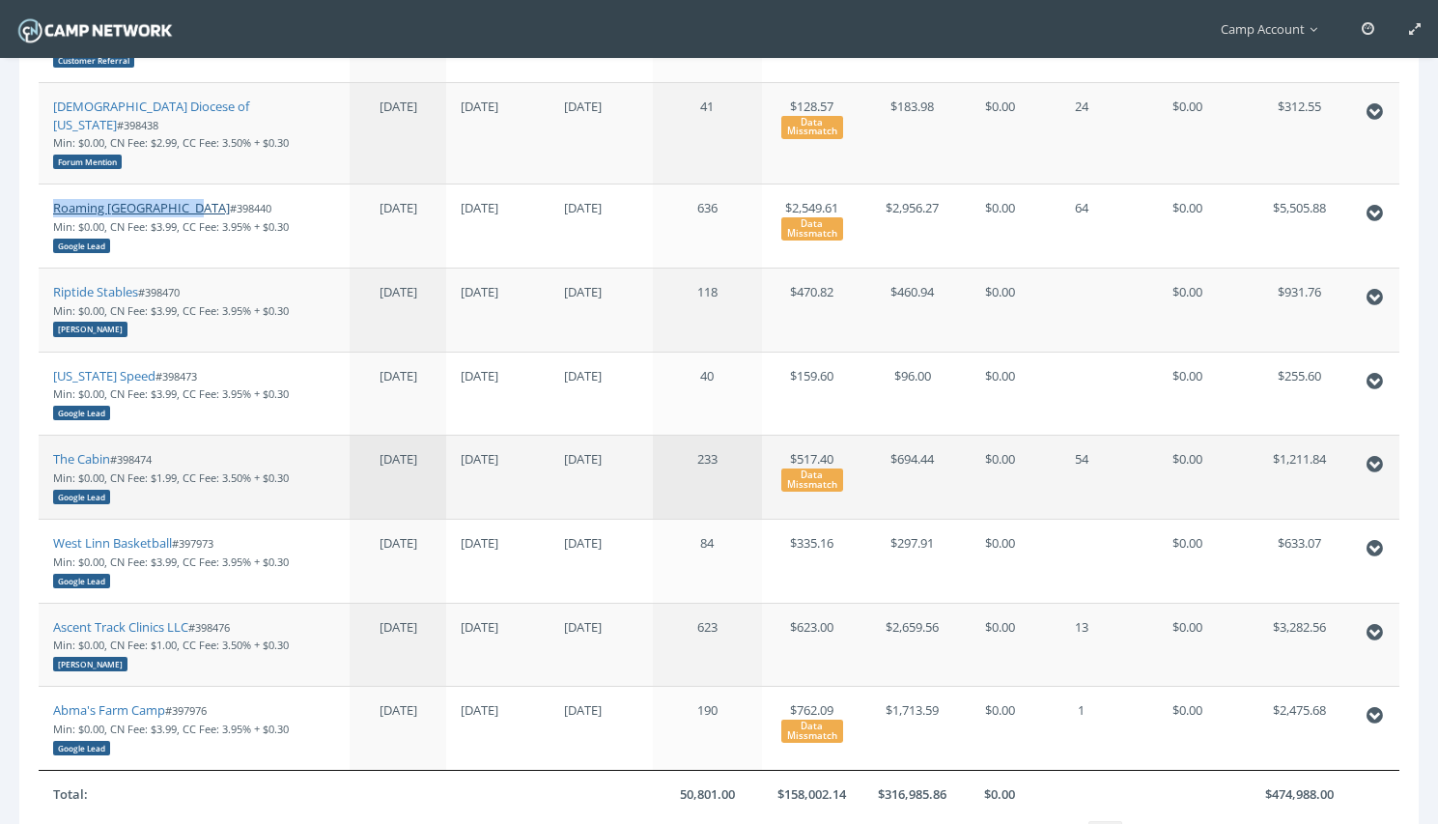
scroll to position [631, 0]
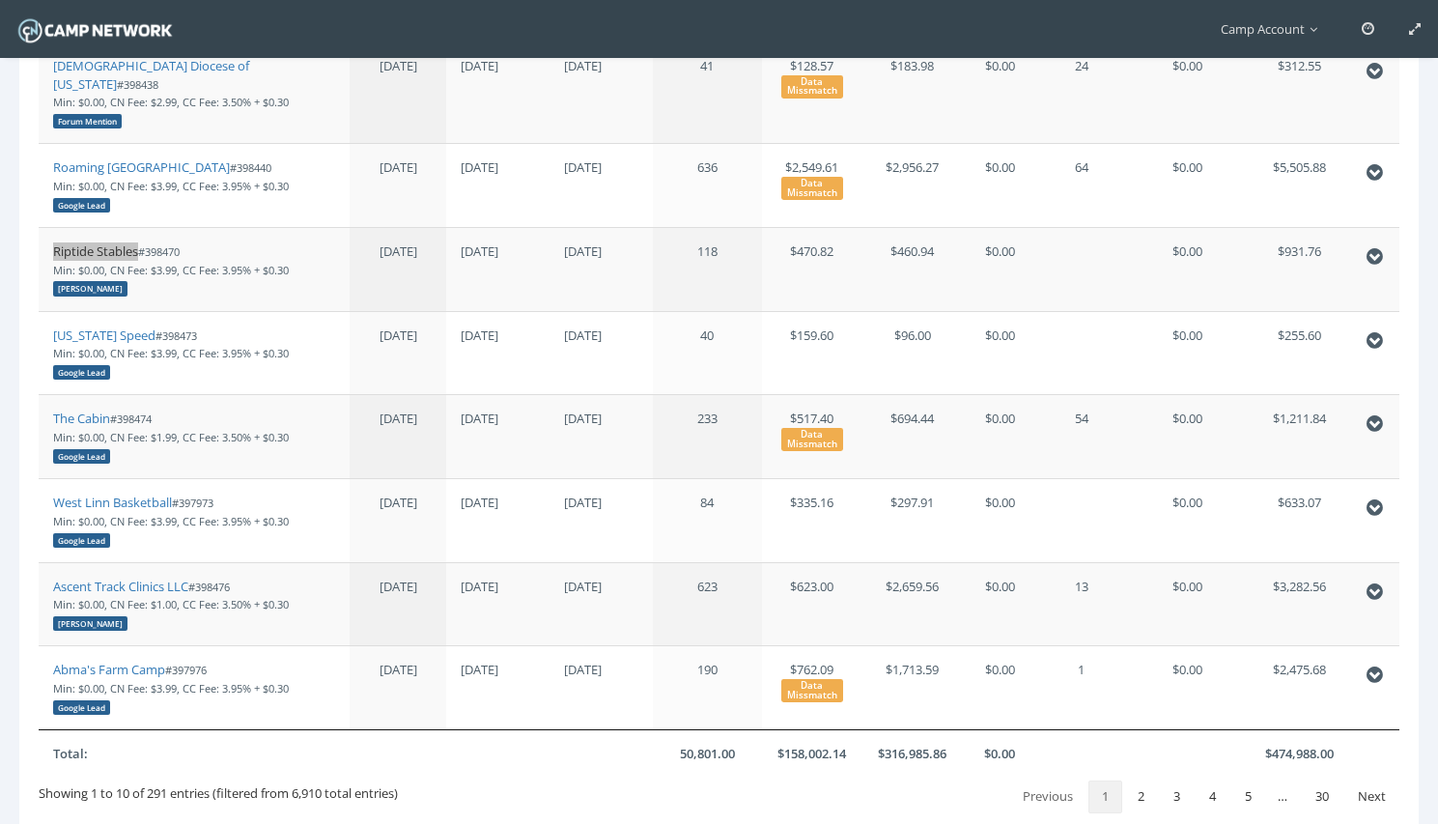
drag, startPoint x: 123, startPoint y: 234, endPoint x: 171, endPoint y: 34, distance: 205.6
click at [0, 0] on main "Camp Account My Profile My Events My Team" at bounding box center [719, 146] width 1438 height 1555
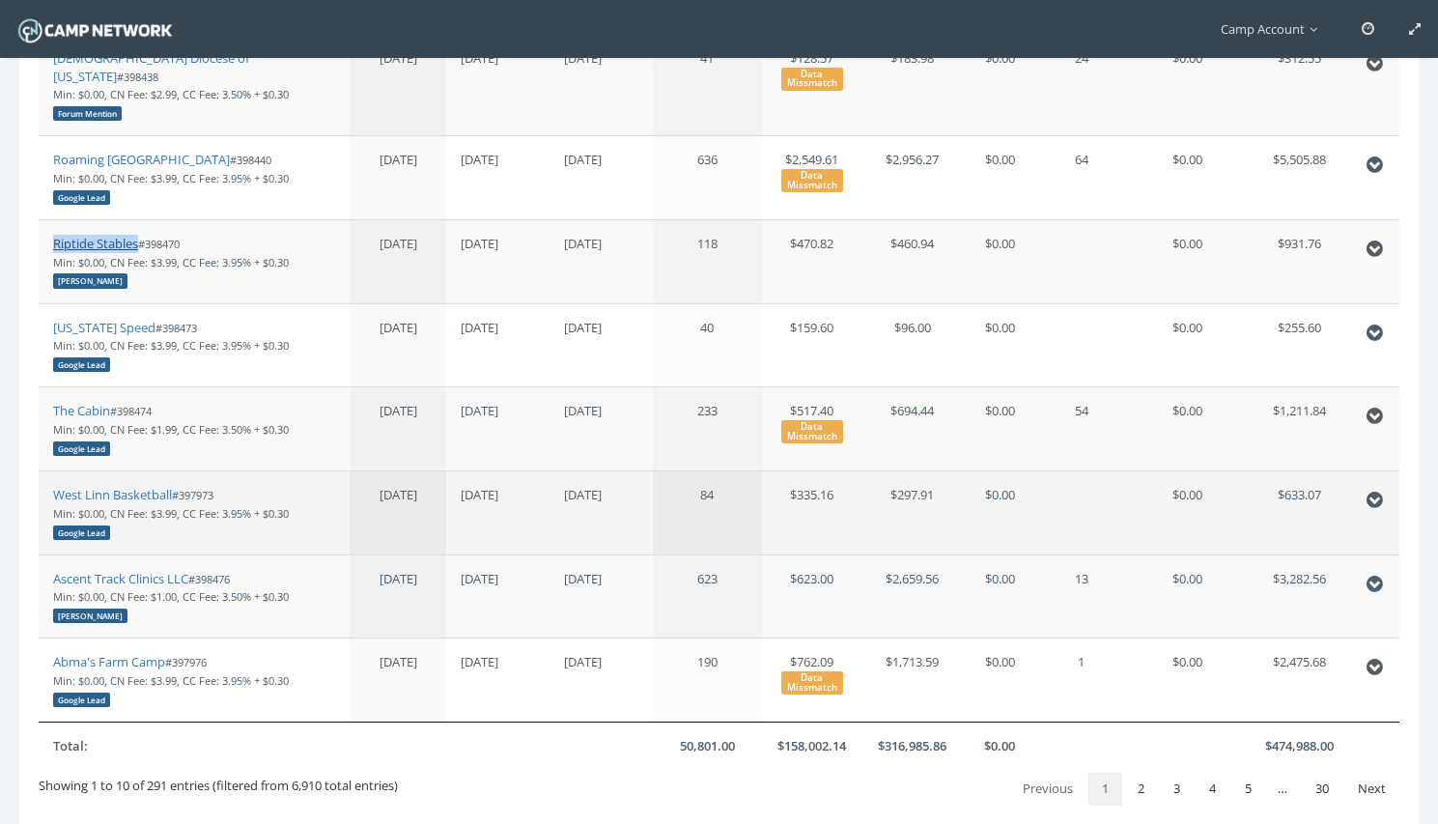
scroll to position [644, 0]
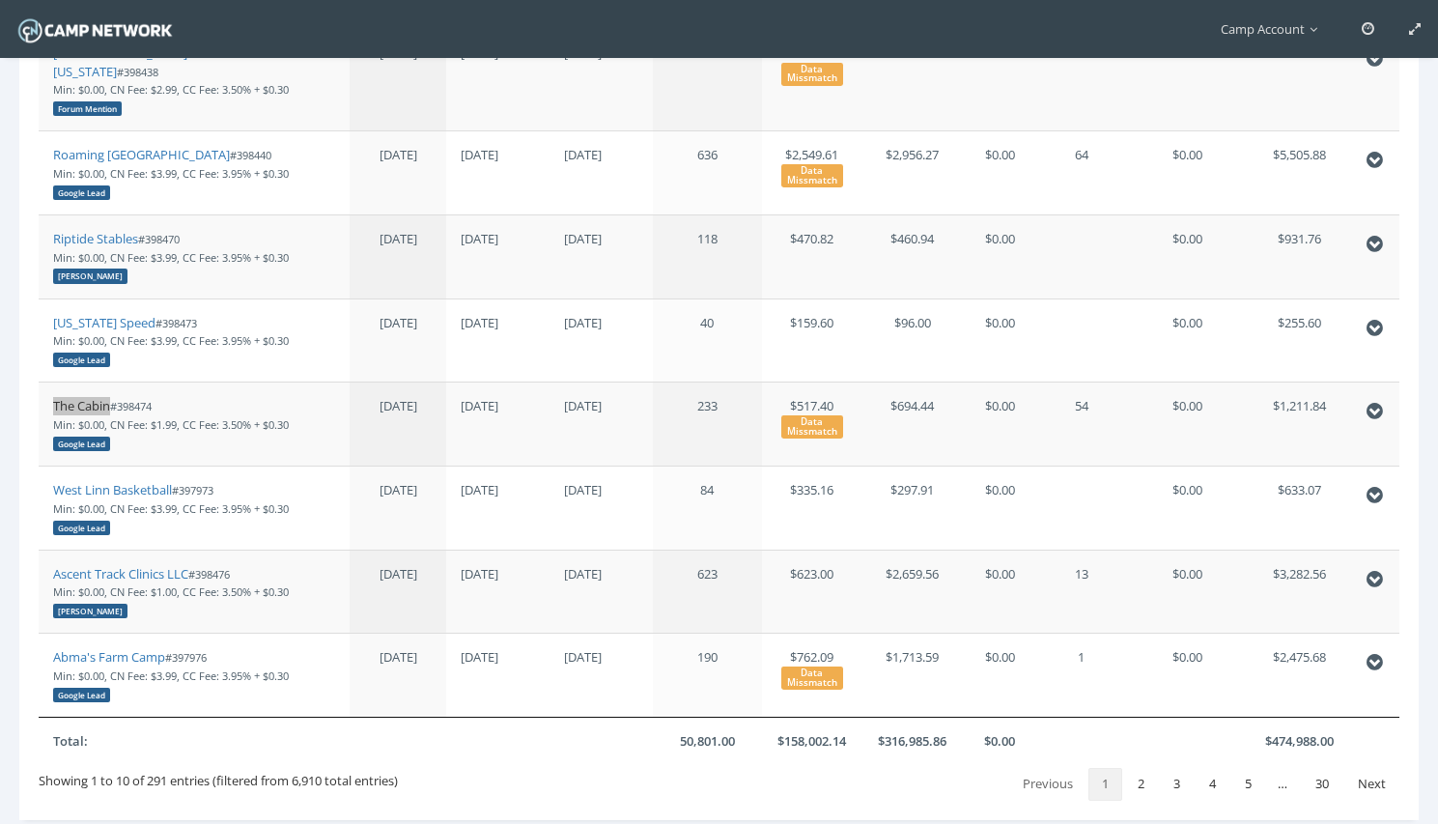
drag, startPoint x: 98, startPoint y: 387, endPoint x: 200, endPoint y: 4, distance: 396.5
click at [0, 0] on main "Camp Account My Profile My Events My Team" at bounding box center [719, 133] width 1438 height 1555
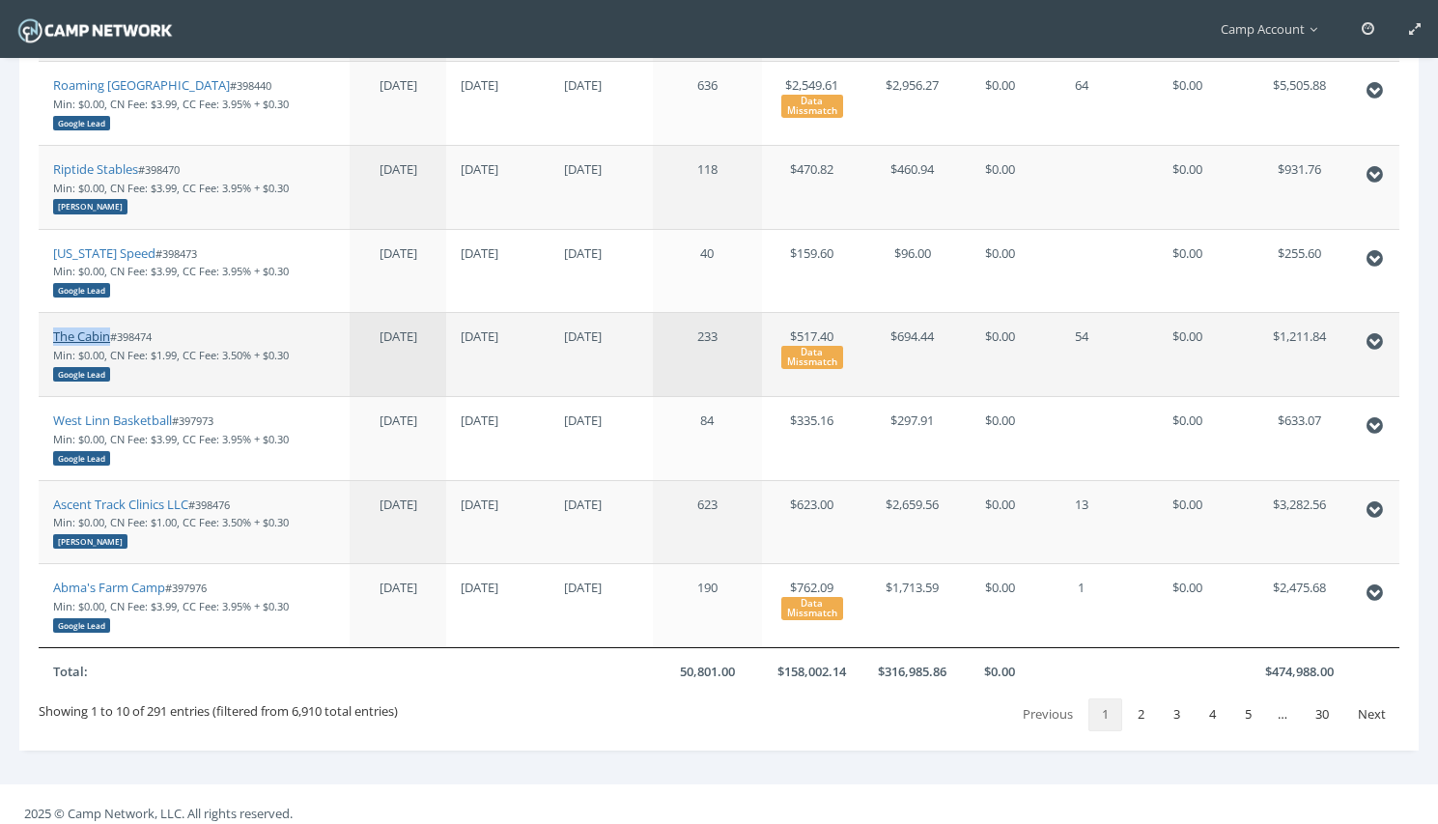
scroll to position [714, 0]
drag, startPoint x: 152, startPoint y: 401, endPoint x: 202, endPoint y: 1, distance: 402.9
click at [0, 0] on main "Camp Account My Profile My Events My Team" at bounding box center [719, 63] width 1438 height 1555
drag, startPoint x: 154, startPoint y: 481, endPoint x: 153, endPoint y: 16, distance: 464.4
click at [0, 0] on main "Camp Account My Profile My Events My Team" at bounding box center [719, 63] width 1438 height 1555
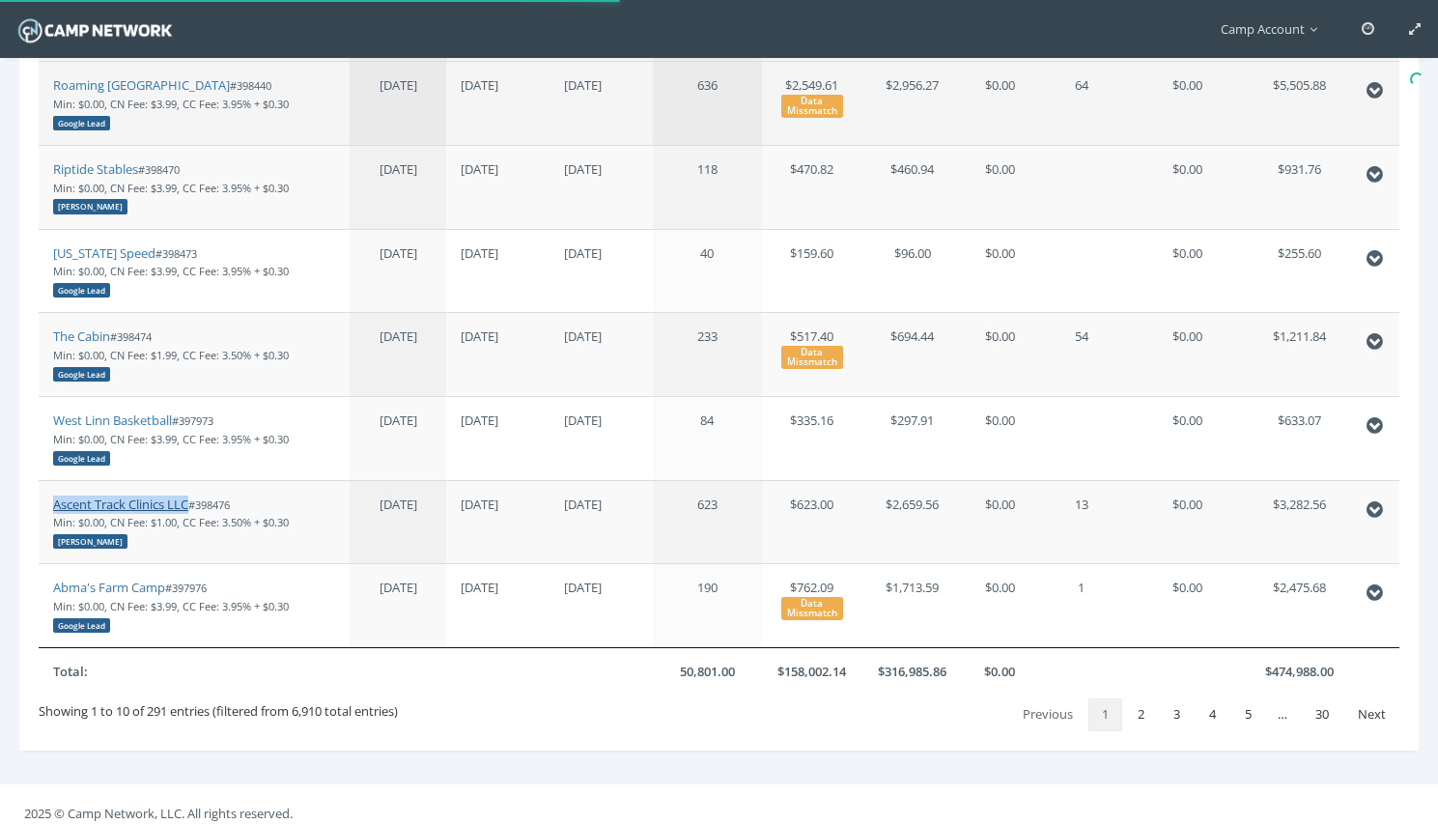
scroll to position [0, 0]
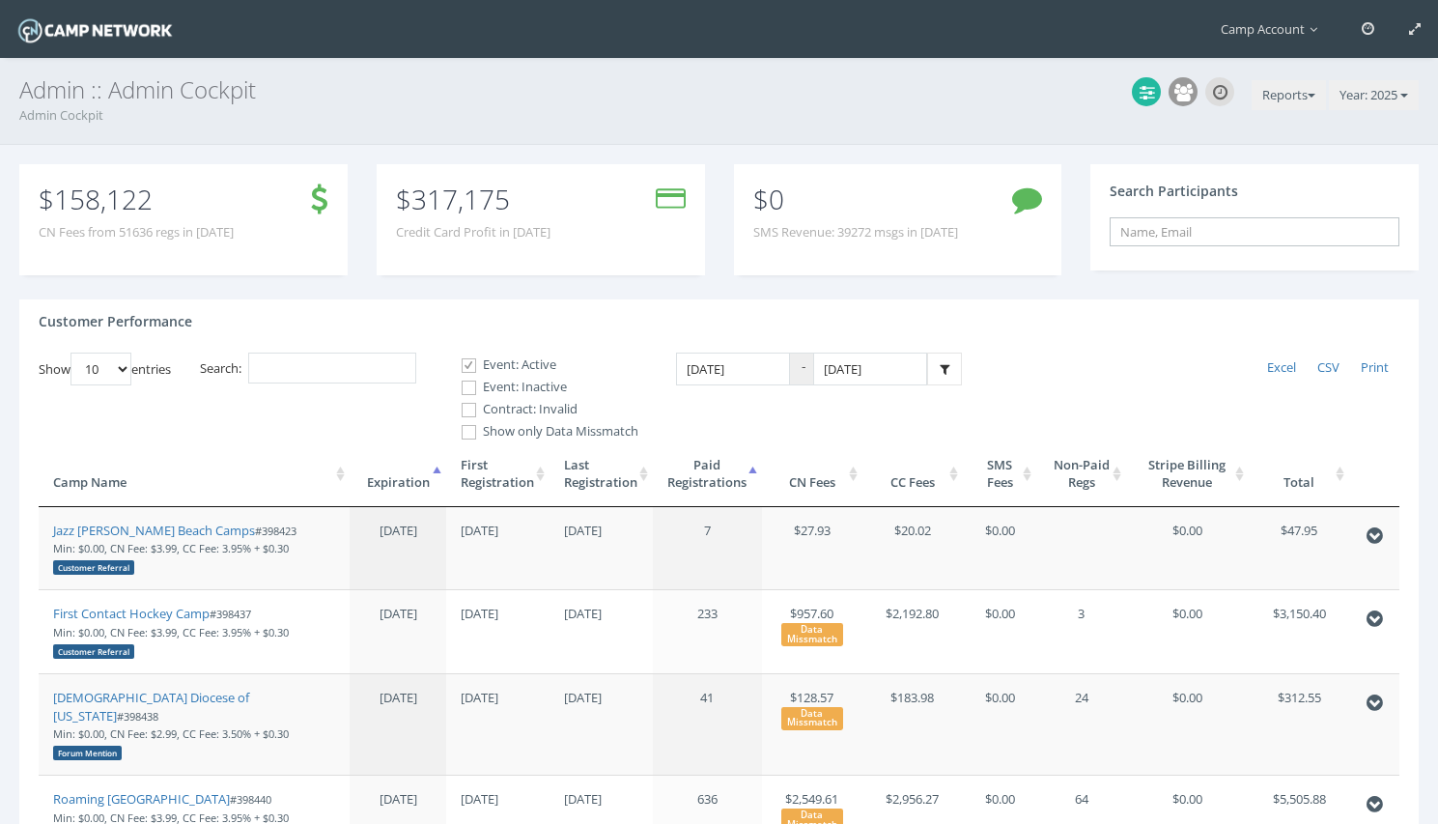
click at [1208, 219] on input "text" at bounding box center [1254, 231] width 290 height 29
paste input "a74872362d91087d"
click at [1202, 281] on div "Shafie Khalif Summer July ID Camp - Field Players on Jul-27, 2025 Jul-27, 2025" at bounding box center [1254, 304] width 278 height 48
type input "Shafie Khalif (Summer July ID Camp - Field Players, Jul-27, 2025)"
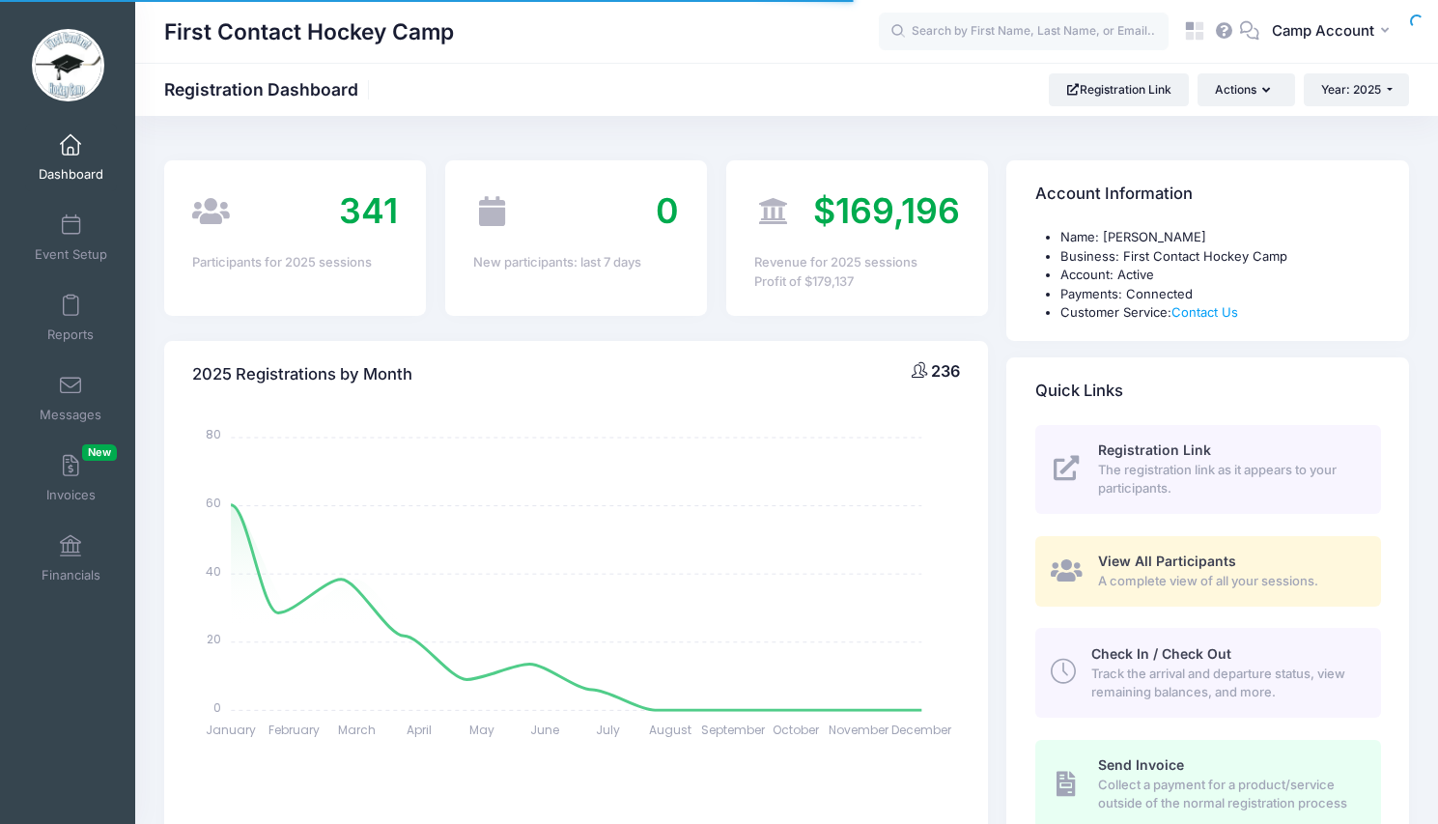
select select
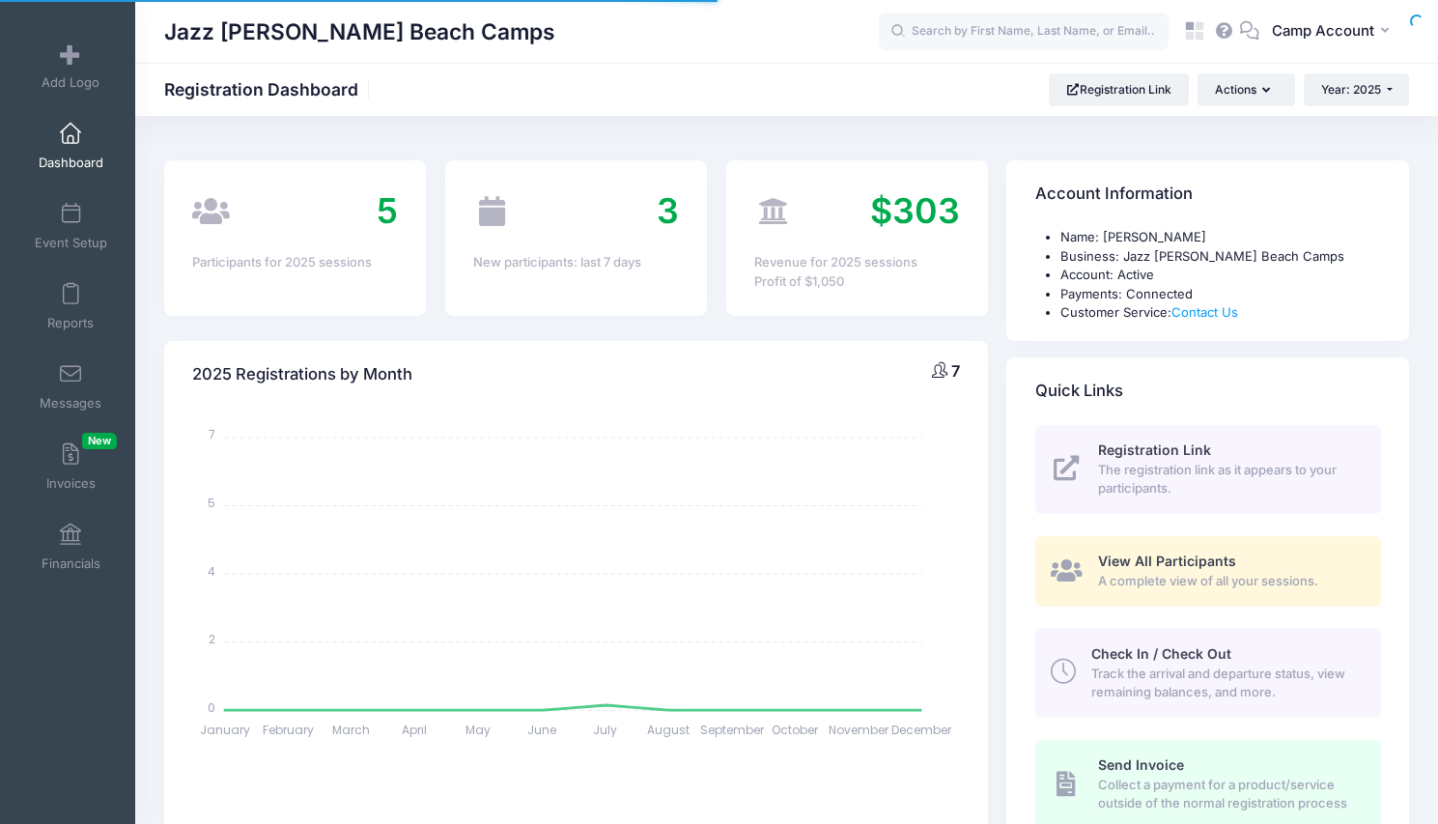
select select
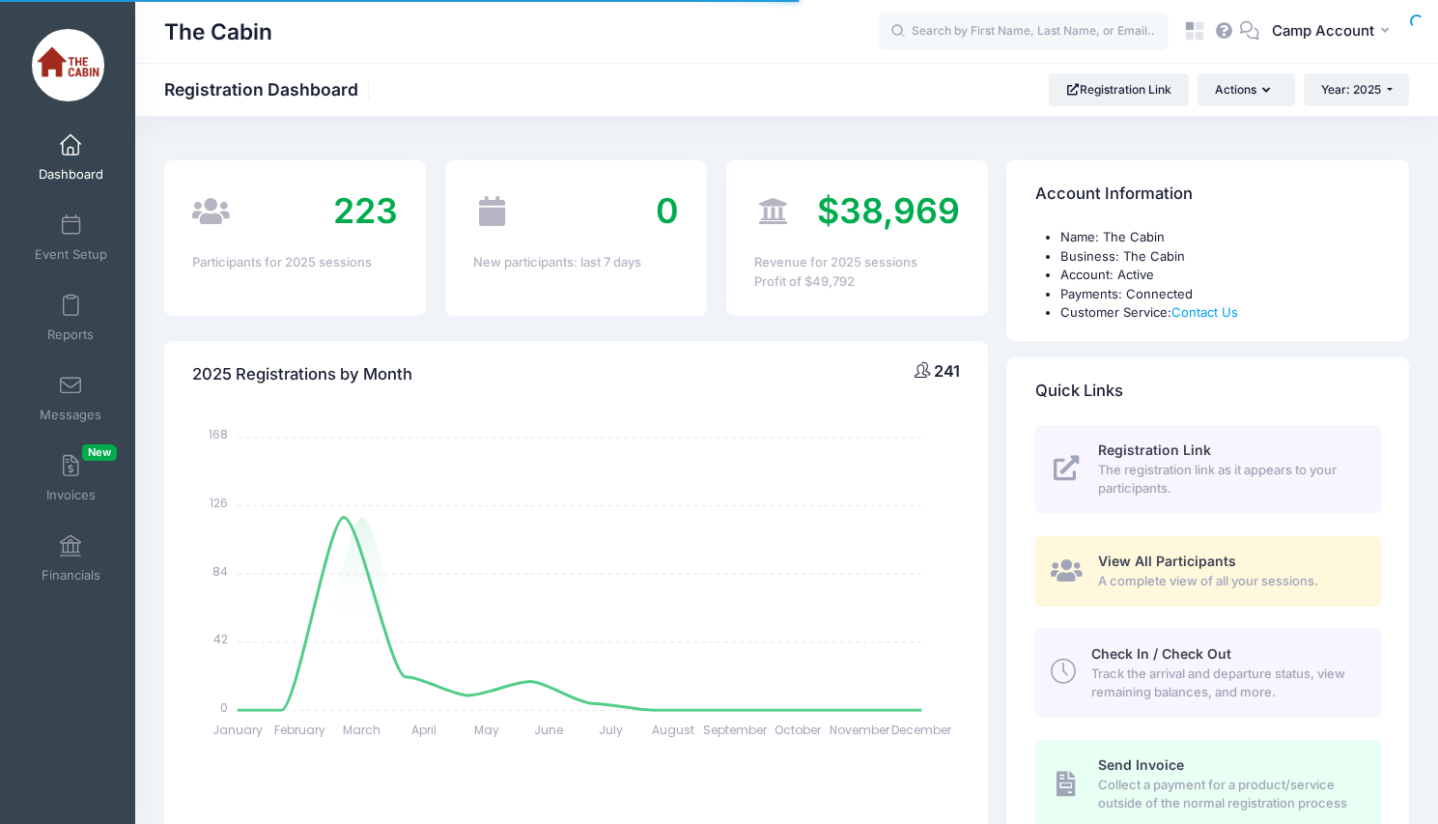
select select
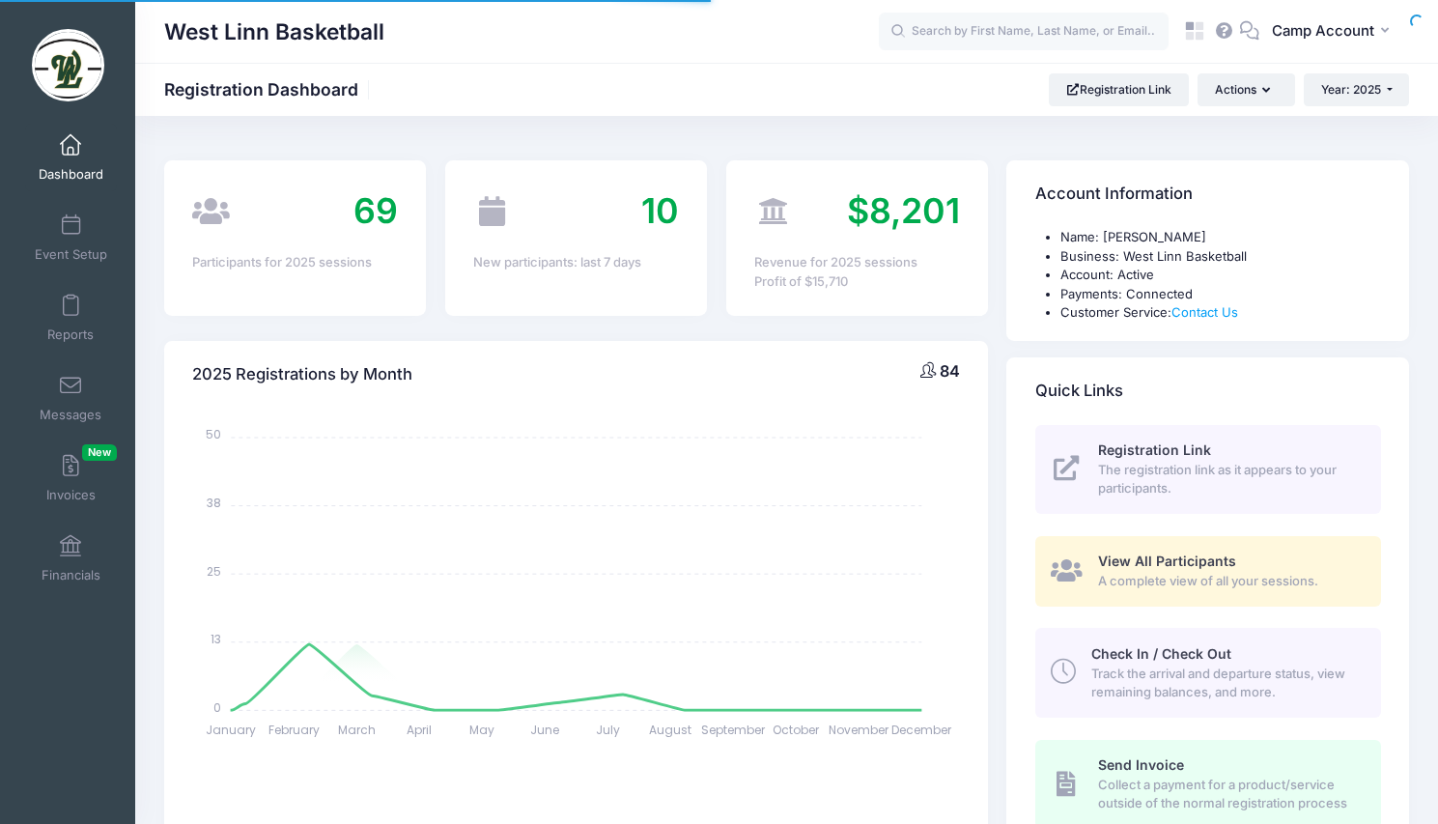
select select
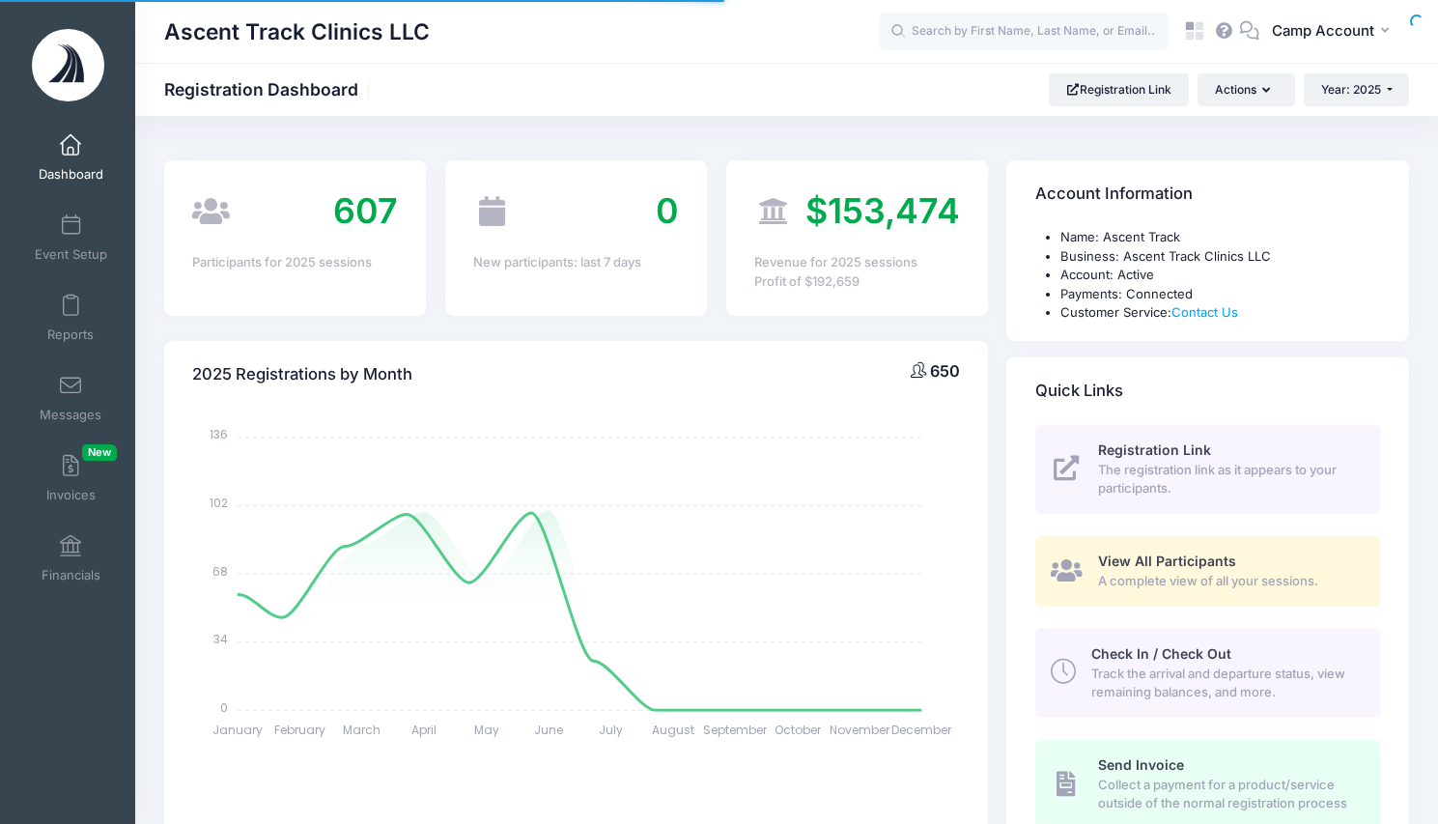
select select
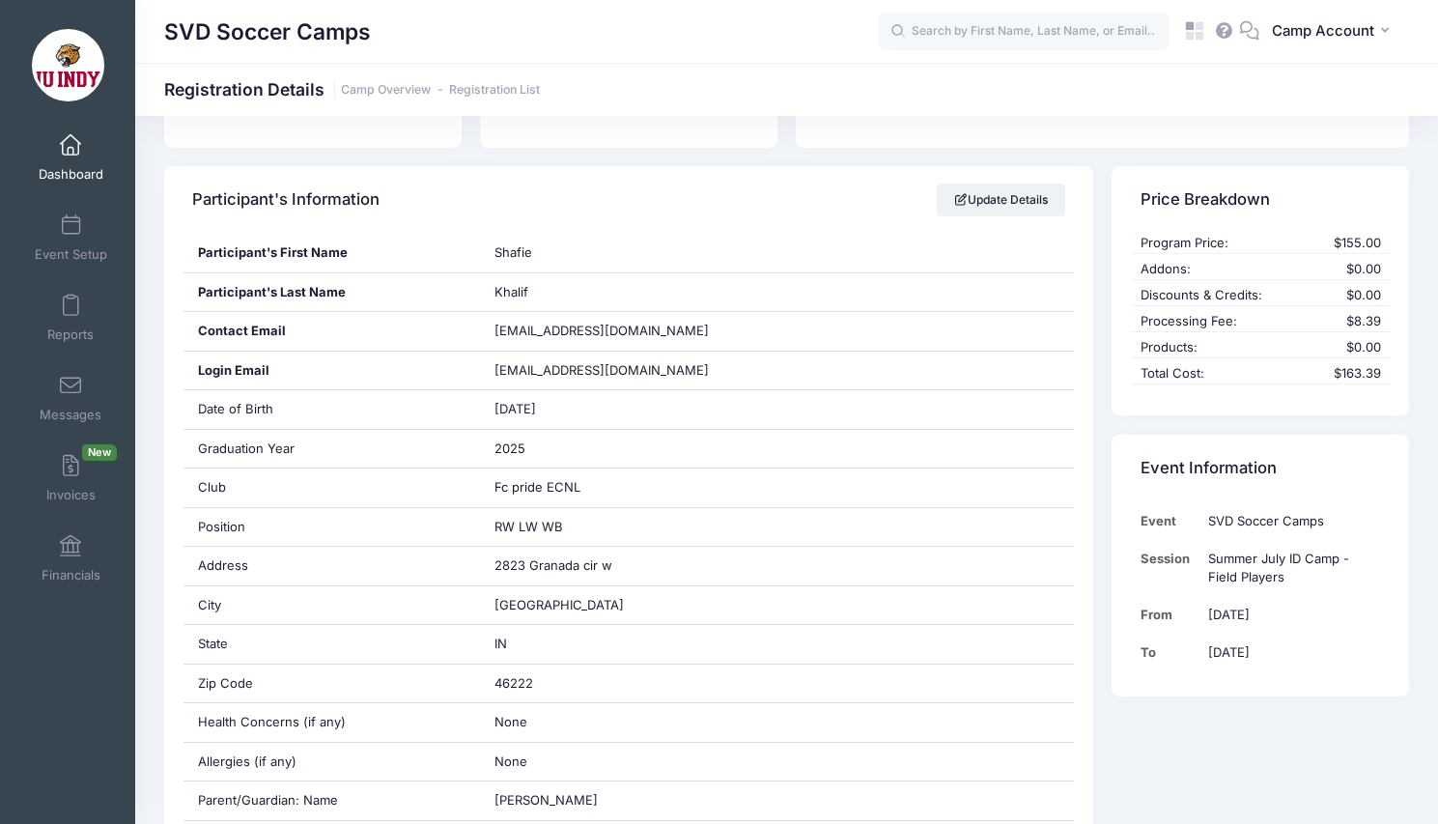
scroll to position [258, 0]
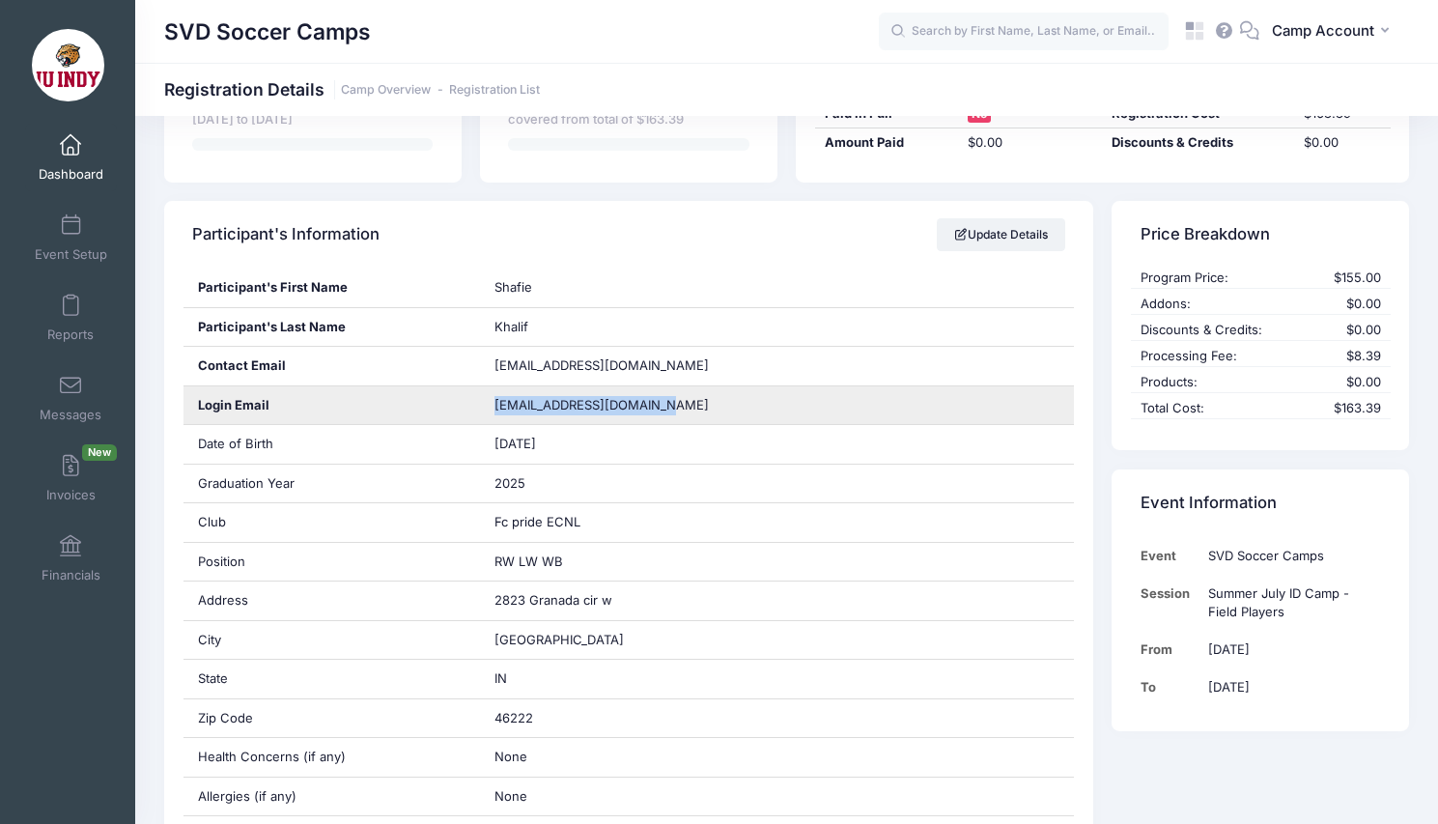
drag, startPoint x: 667, startPoint y: 406, endPoint x: 488, endPoint y: 406, distance: 179.6
click at [488, 406] on div "shafiemohamedk@gmail.com" at bounding box center [777, 405] width 594 height 39
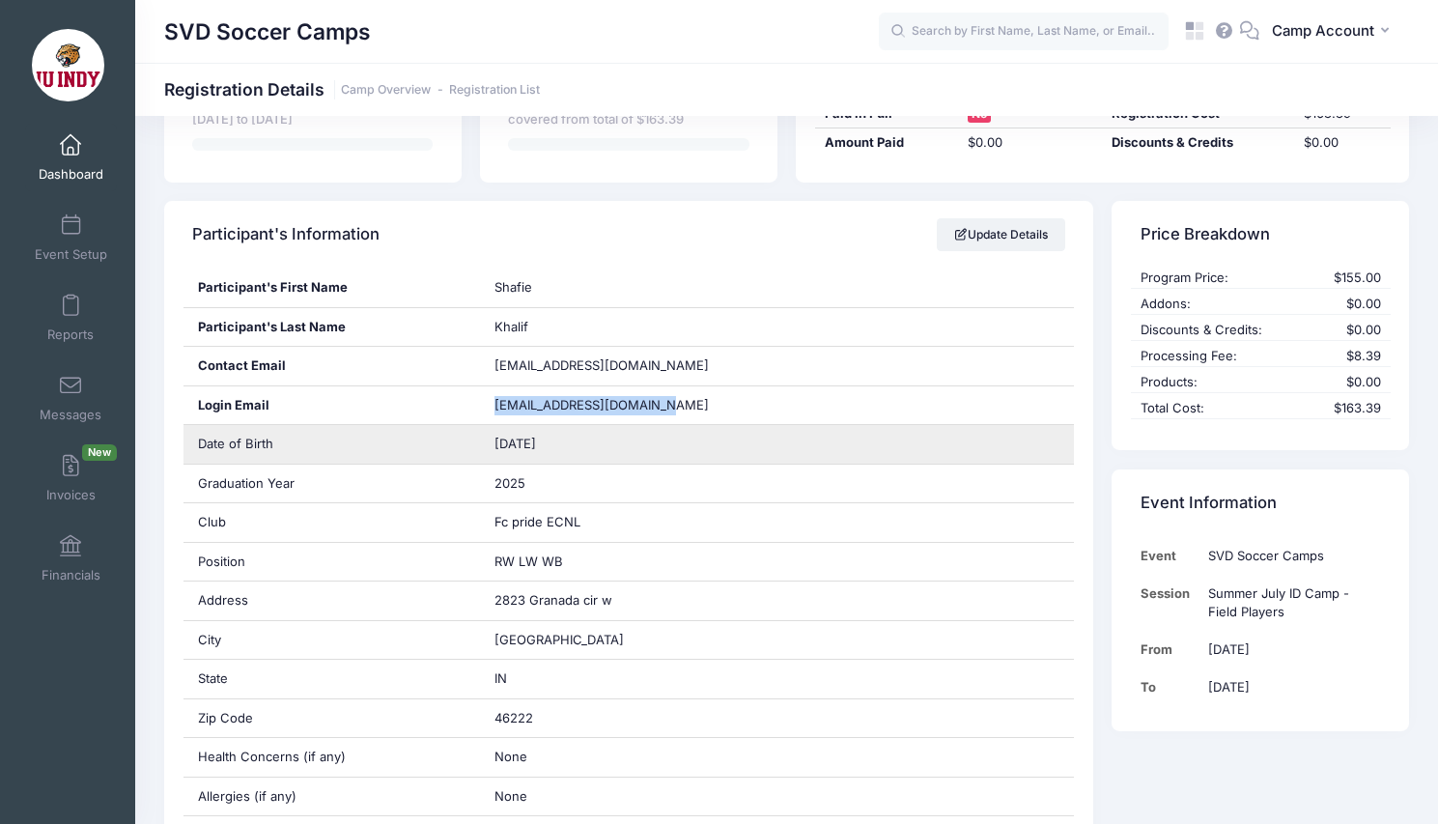
copy span "shafiemohamedk@gmail.com"
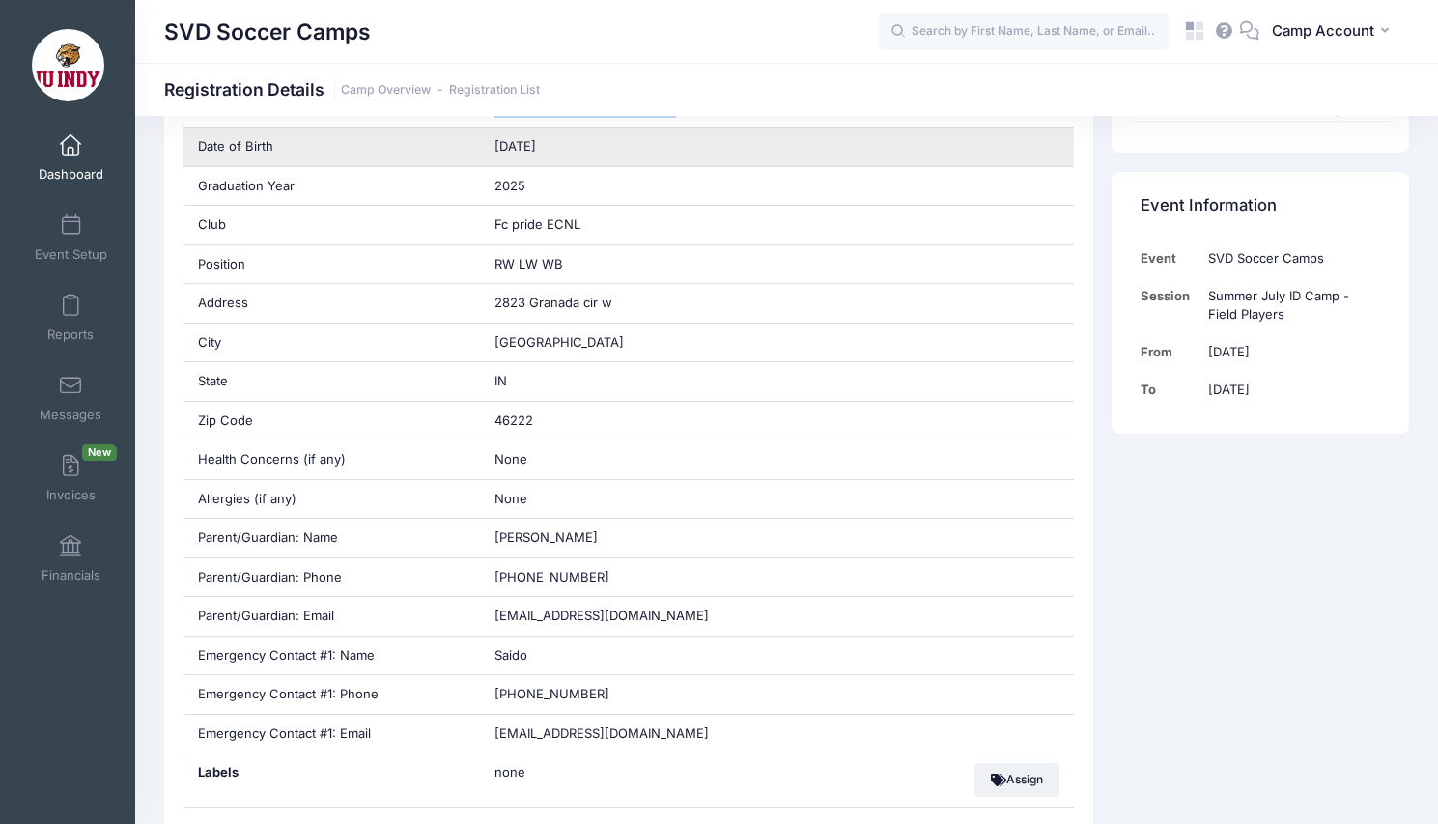
scroll to position [562, 0]
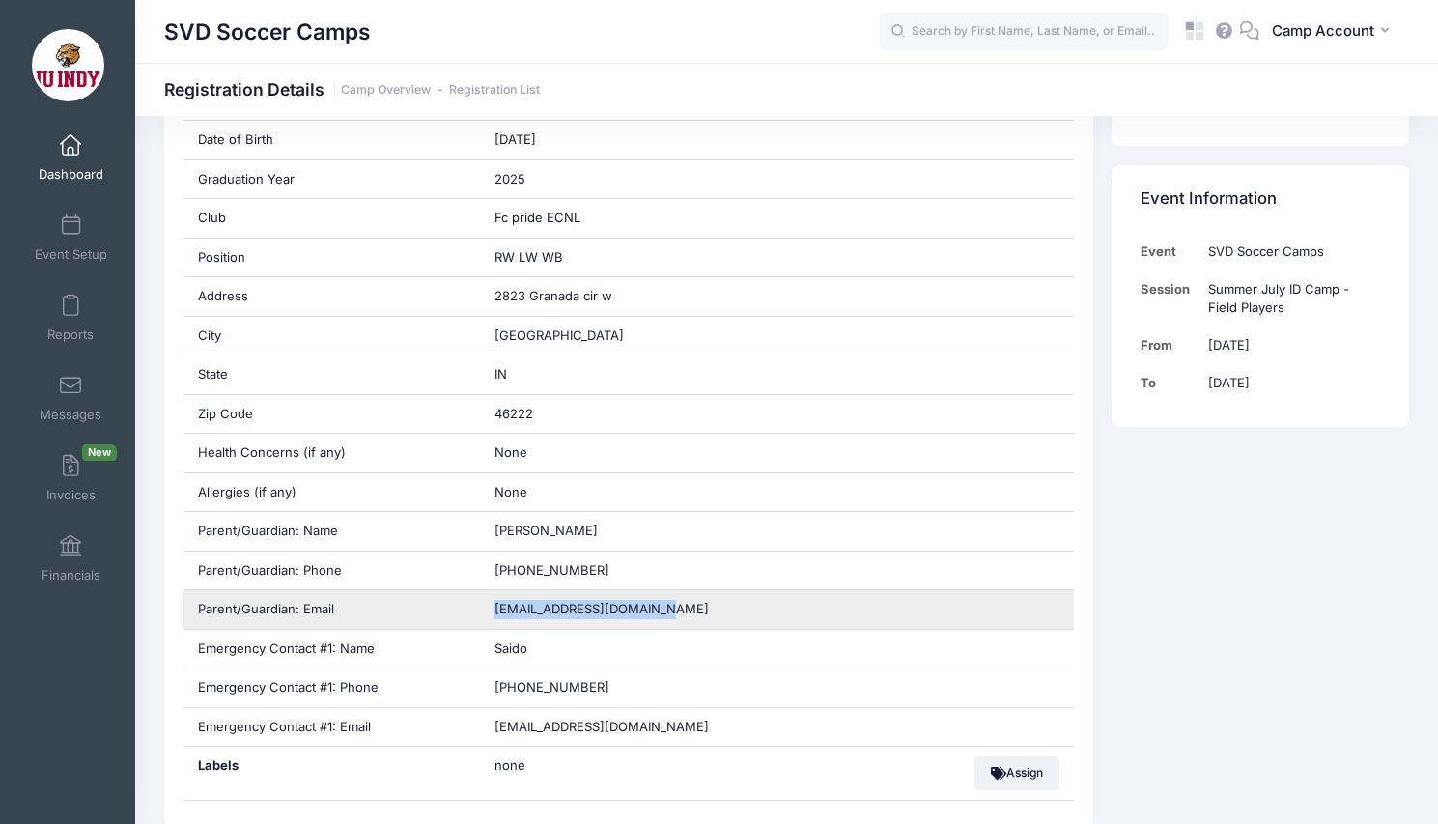
drag, startPoint x: 683, startPoint y: 611, endPoint x: 493, endPoint y: 606, distance: 189.3
click at [493, 606] on div "Saidooosman142@gmail.com" at bounding box center [777, 609] width 594 height 39
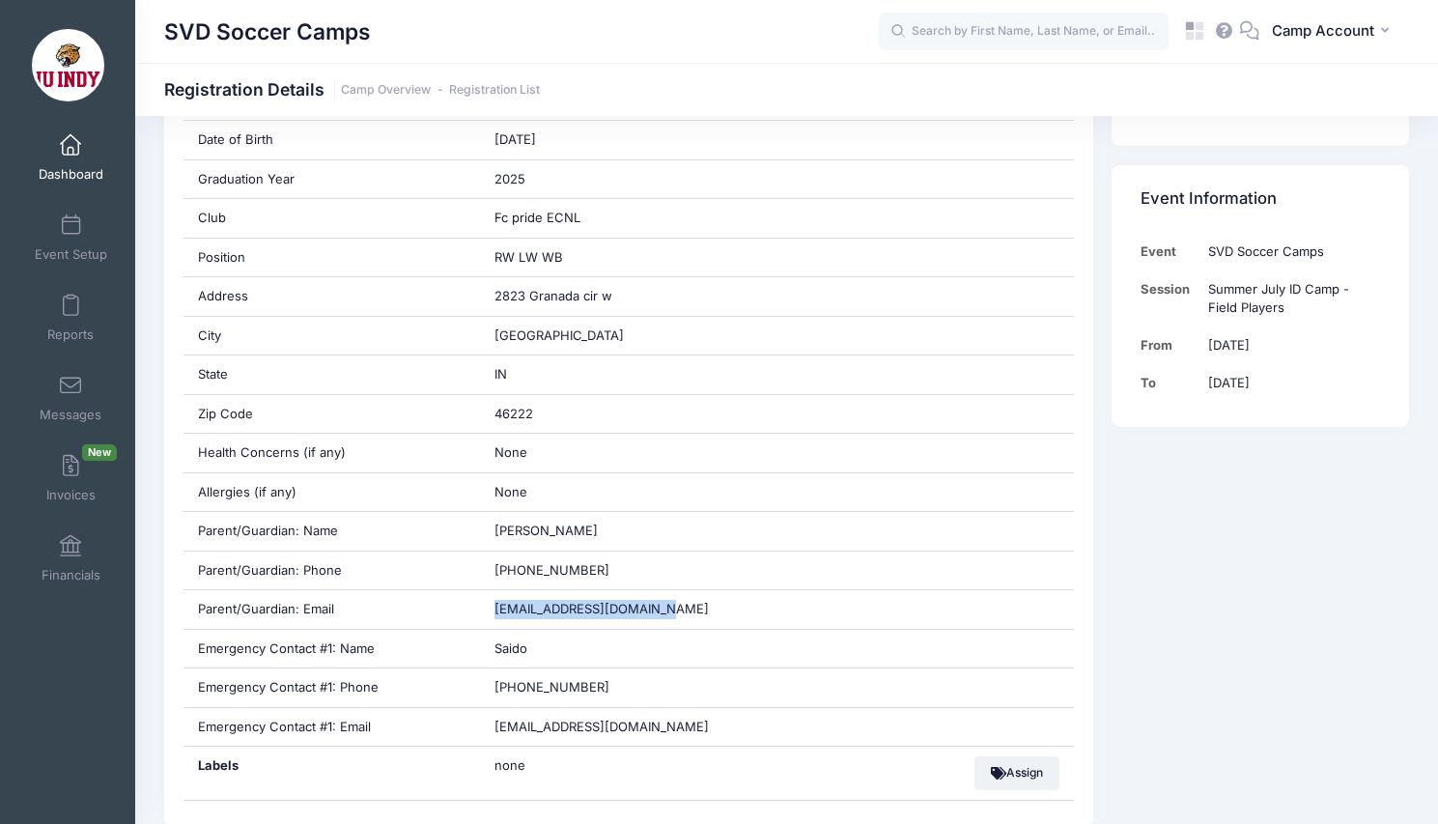
copy span "Saidooosman142@gmail.com"
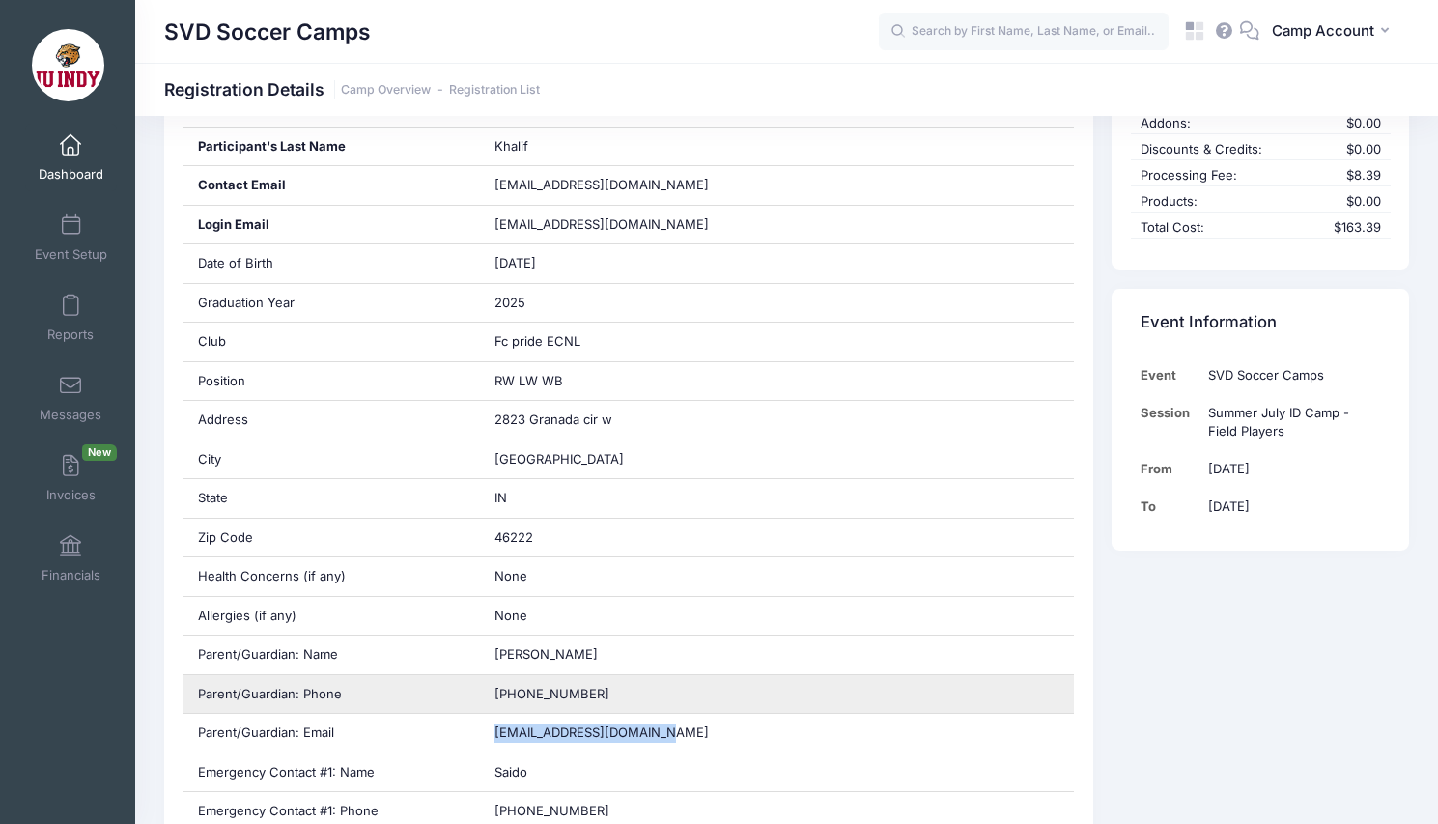
scroll to position [454, 0]
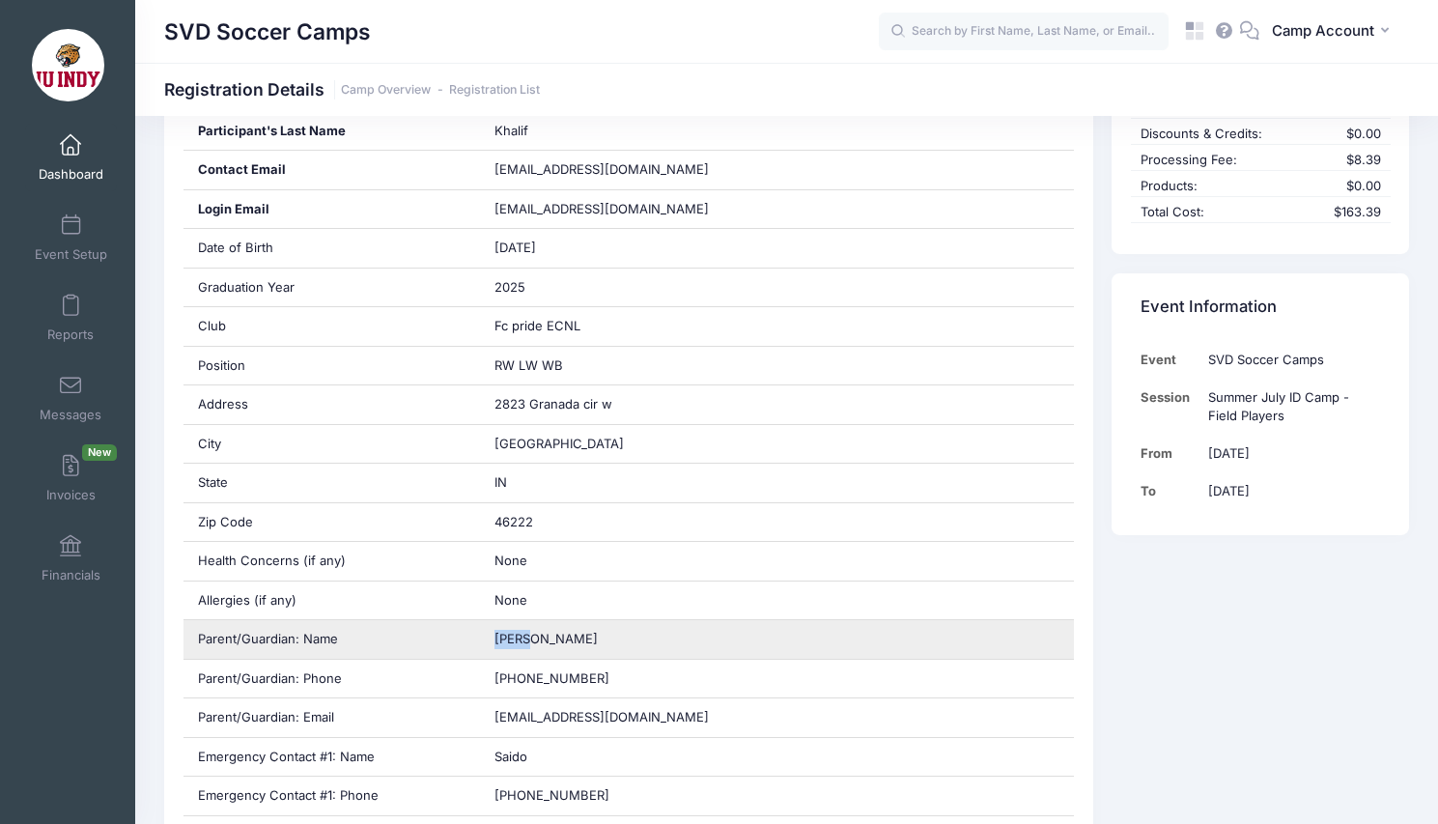
drag, startPoint x: 527, startPoint y: 640, endPoint x: 491, endPoint y: 640, distance: 35.7
click at [491, 640] on div "Saido Osman" at bounding box center [777, 639] width 594 height 39
copy span "Saido"
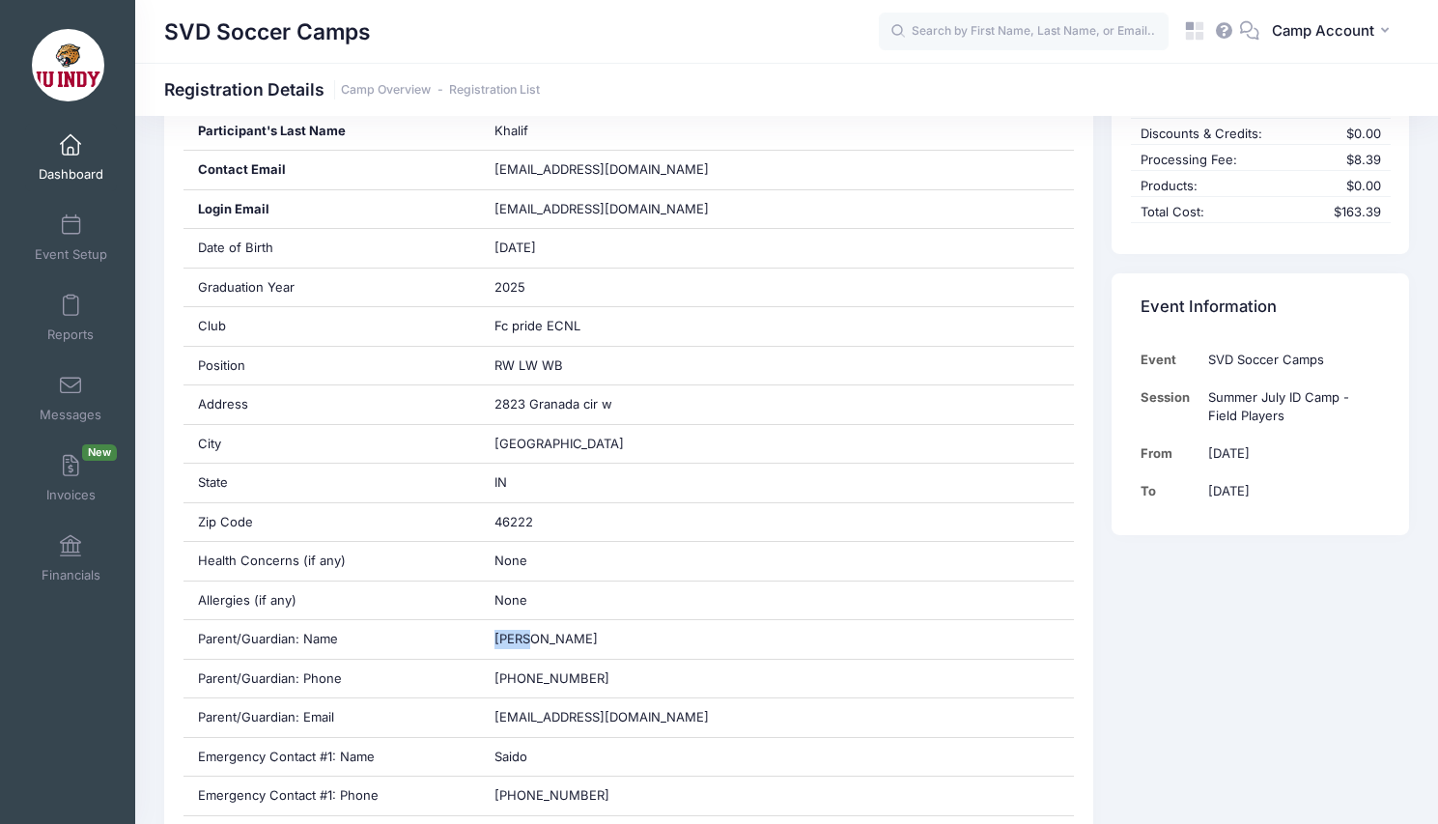
drag, startPoint x: 167, startPoint y: 28, endPoint x: 370, endPoint y: 29, distance: 202.8
click at [370, 29] on h1 "SVD Soccer Camps" at bounding box center [267, 32] width 207 height 44
copy h1 "SVD Soccer Camps"
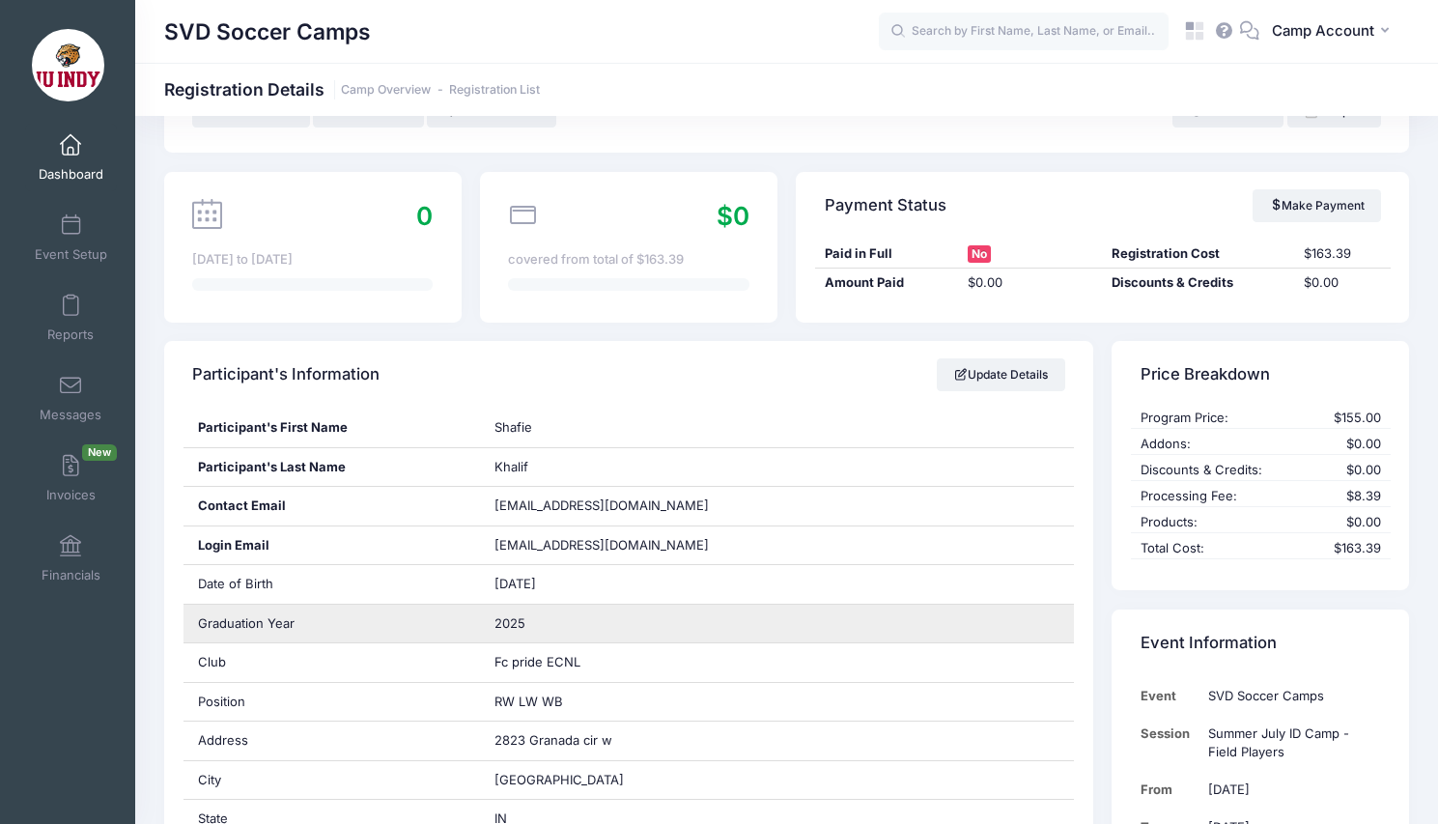
scroll to position [17, 0]
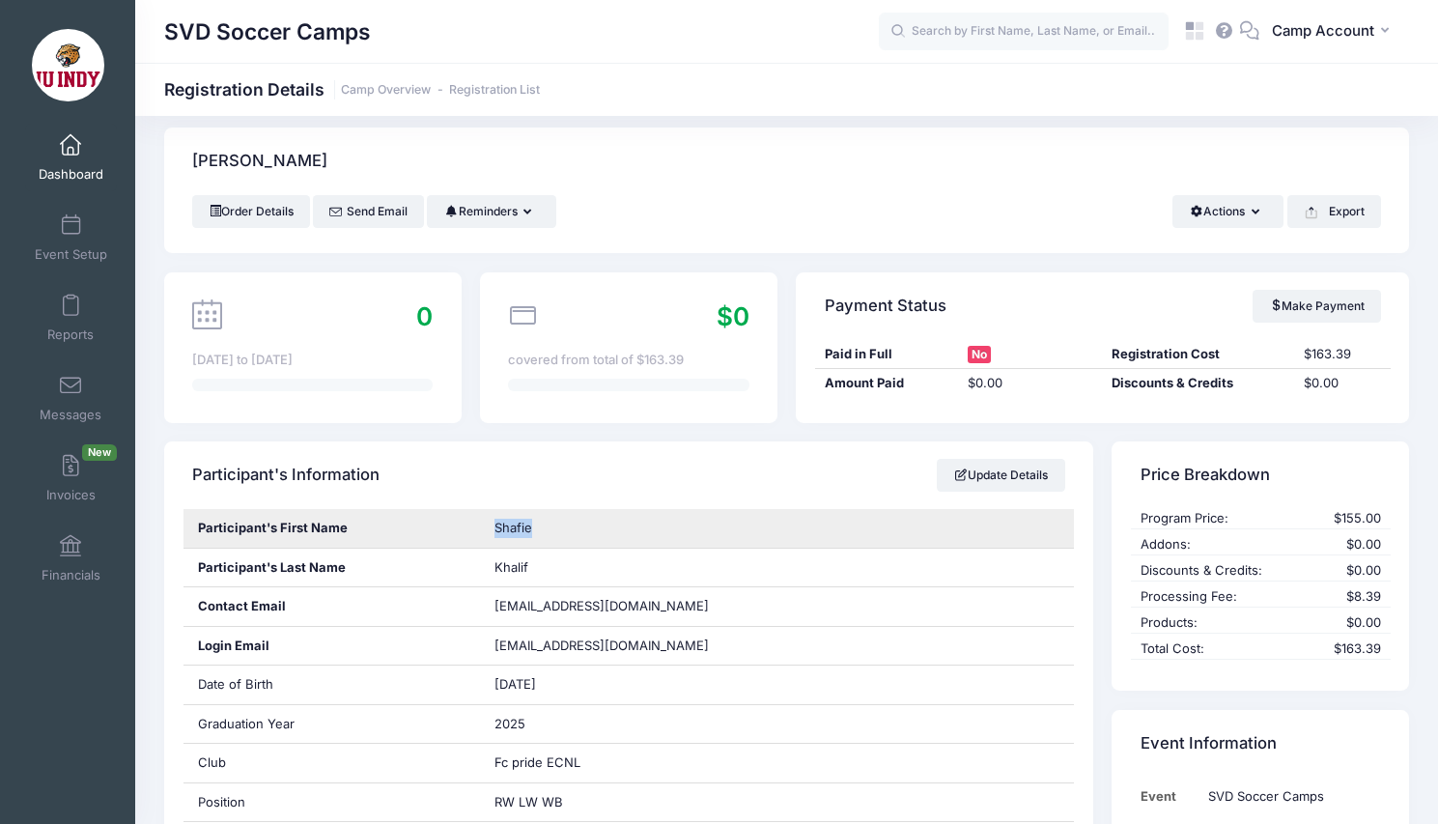
drag, startPoint x: 543, startPoint y: 533, endPoint x: 495, endPoint y: 534, distance: 47.3
click at [495, 534] on div "Shafie" at bounding box center [777, 528] width 594 height 39
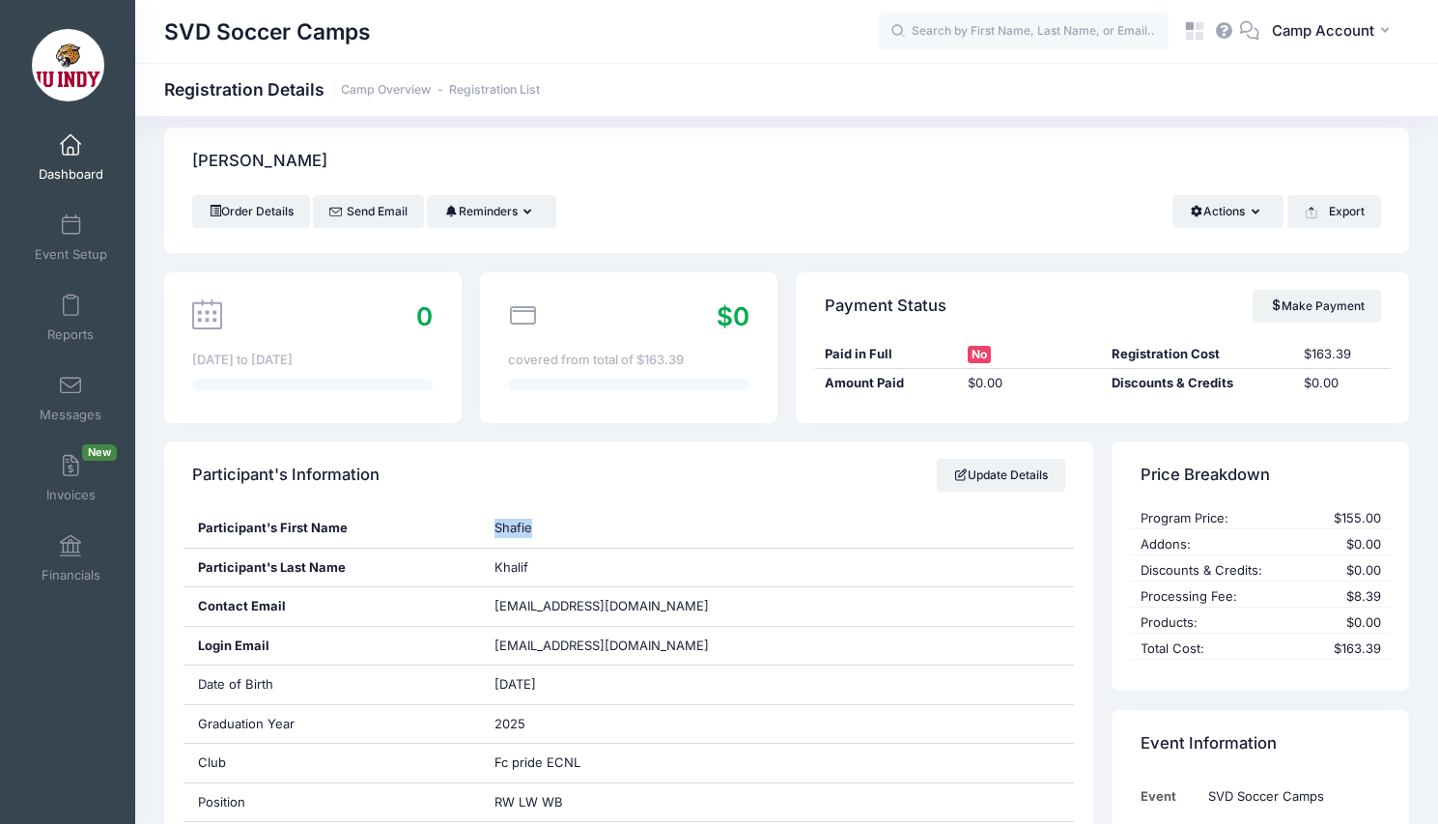
copy span "Shafie"
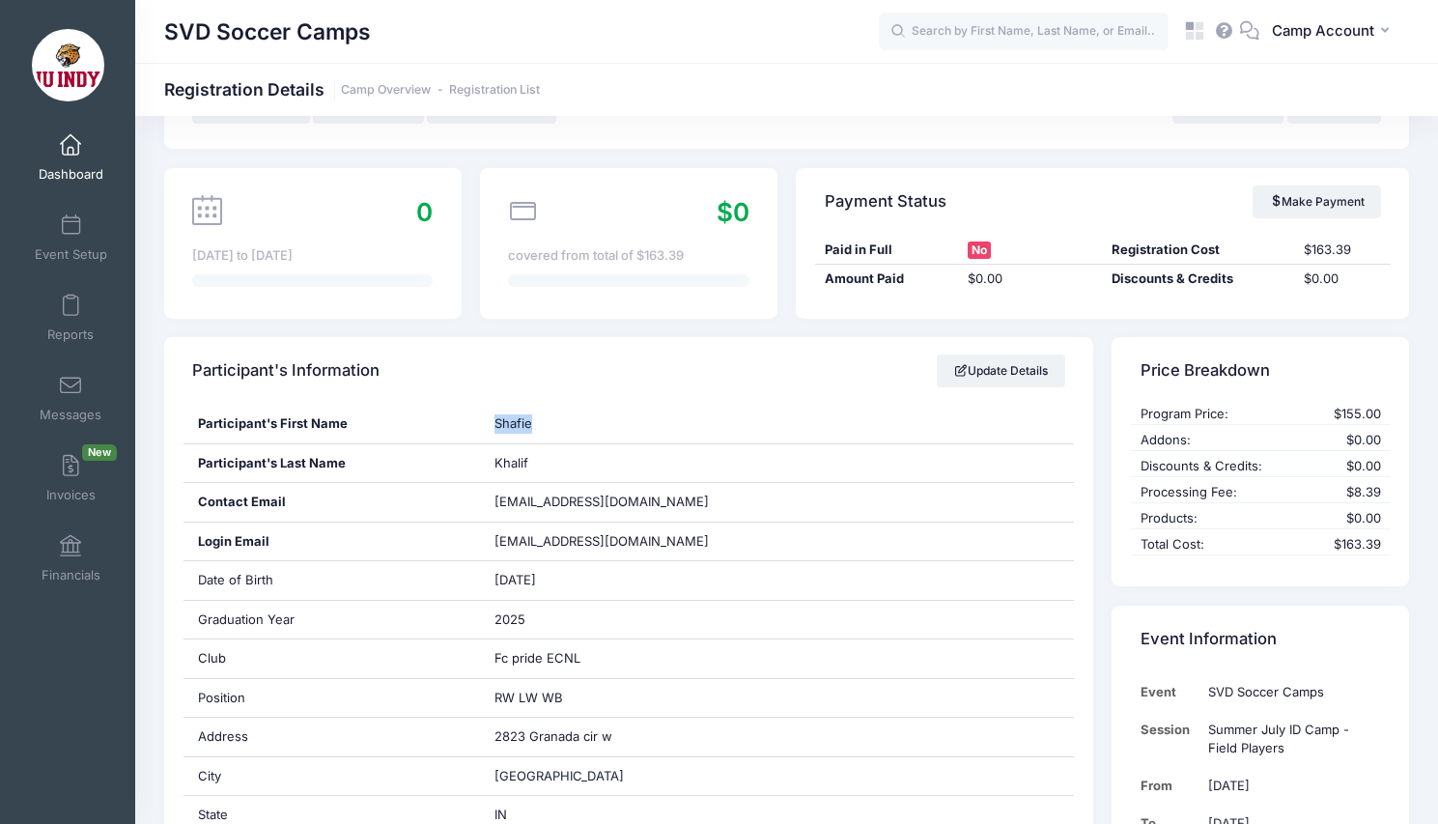
scroll to position [168, 0]
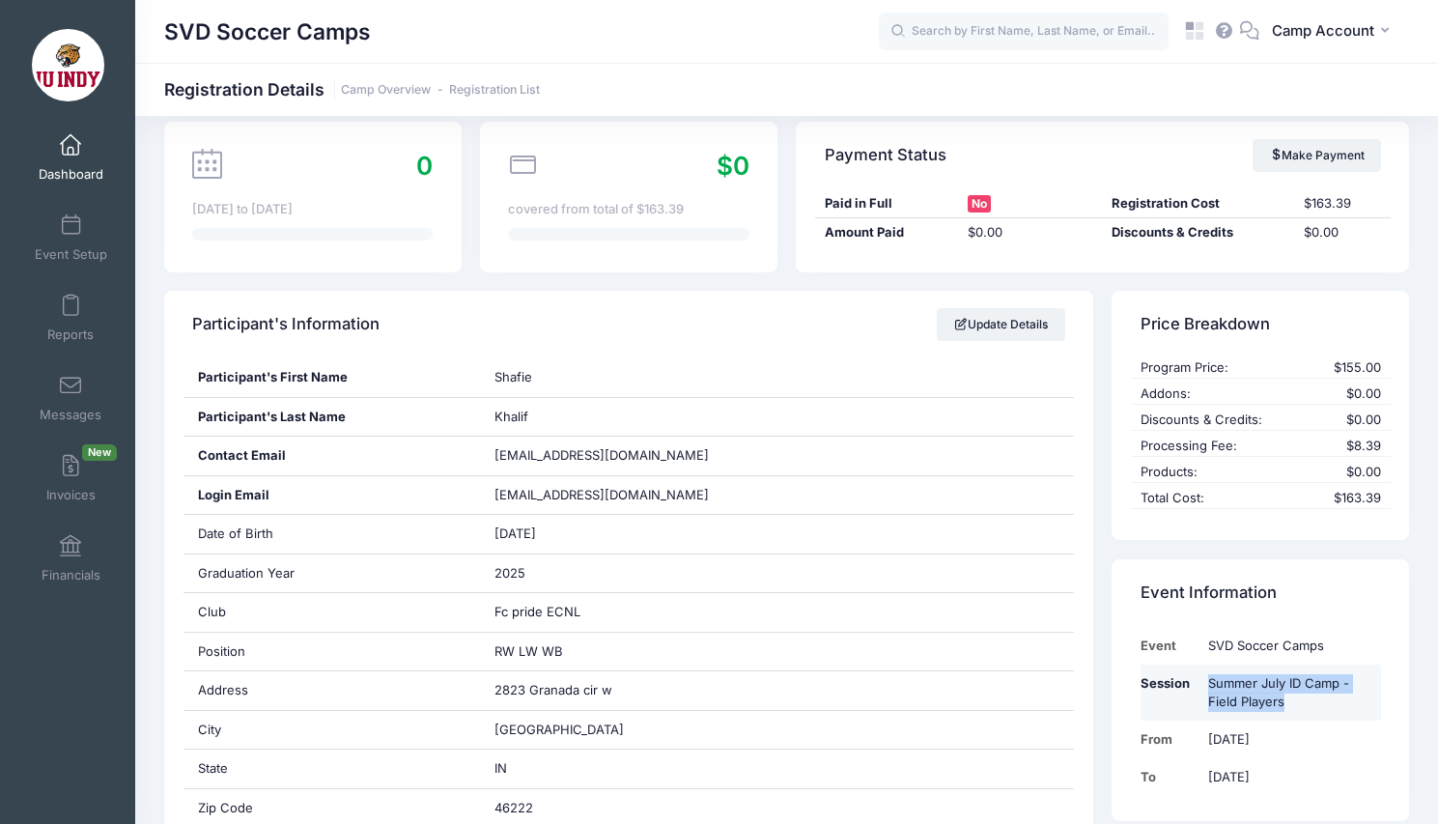
drag, startPoint x: 1287, startPoint y: 709, endPoint x: 1207, endPoint y: 680, distance: 85.2
click at [1207, 680] on td "Summer July ID Camp - Field Players" at bounding box center [1289, 692] width 182 height 57
copy td "Summer July ID Camp - Field Players"
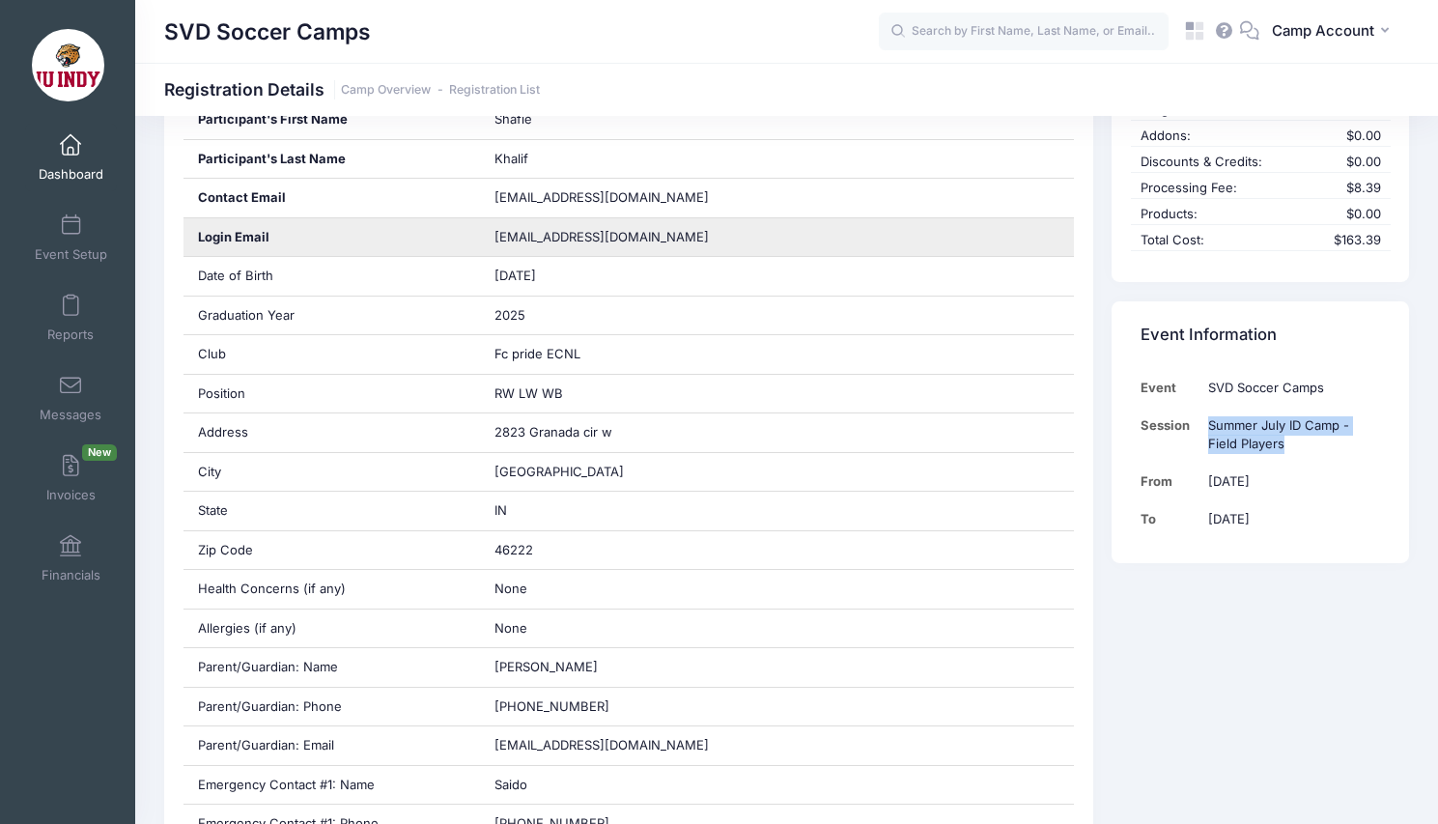
scroll to position [0, 0]
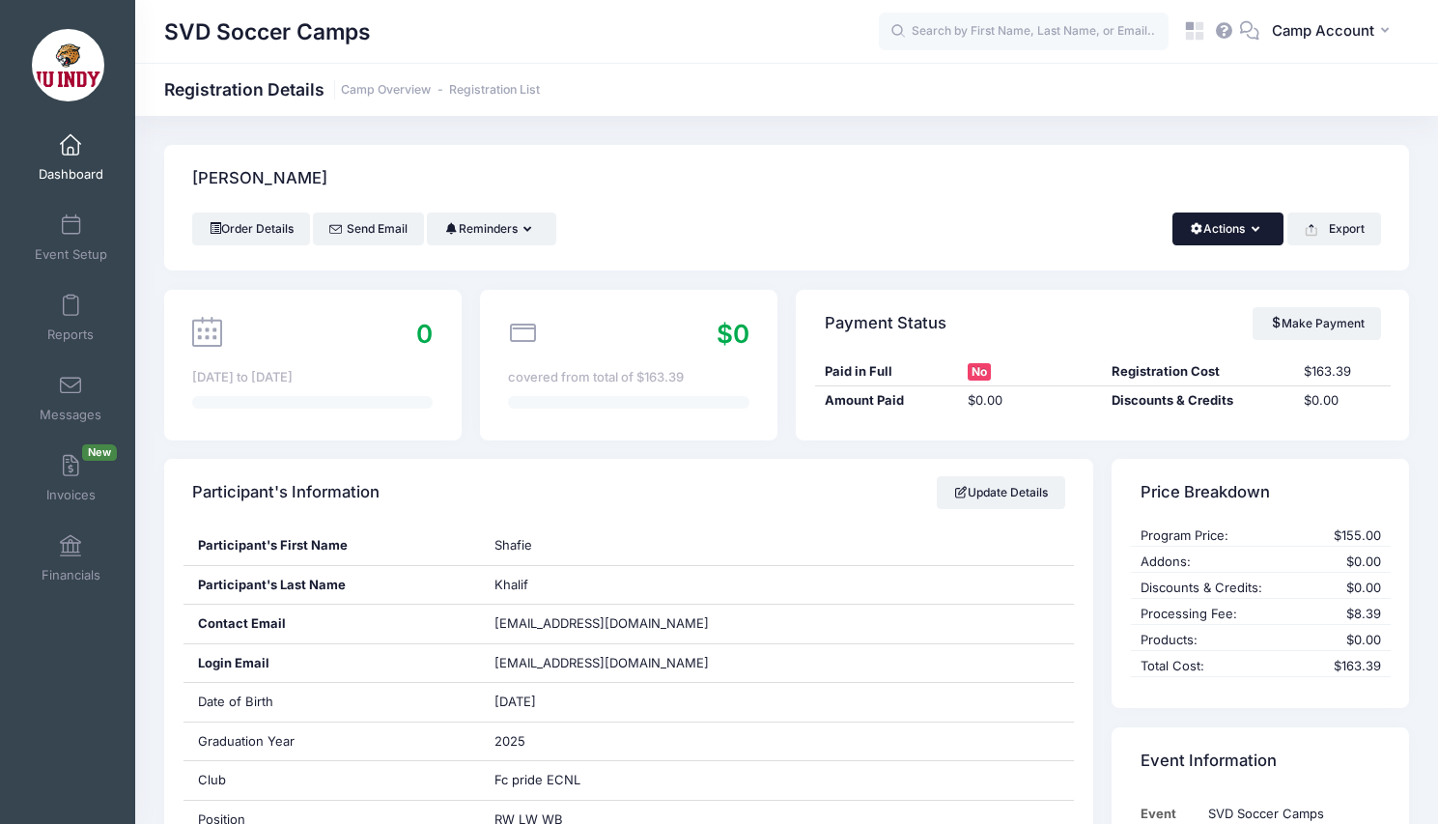
click at [1254, 230] on icon "button" at bounding box center [1258, 230] width 15 height 0
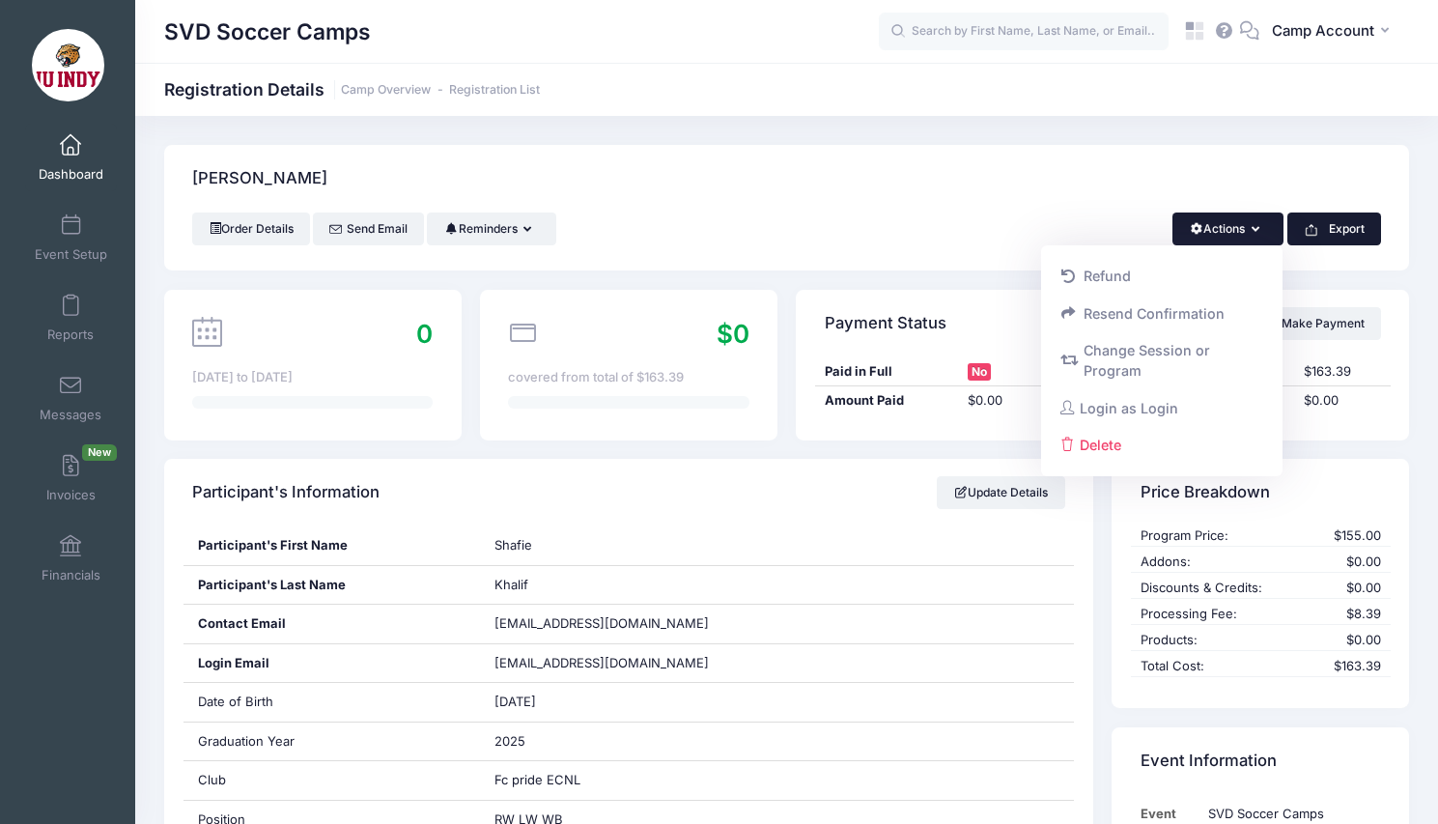
click at [1342, 235] on button "Export" at bounding box center [1334, 228] width 94 height 33
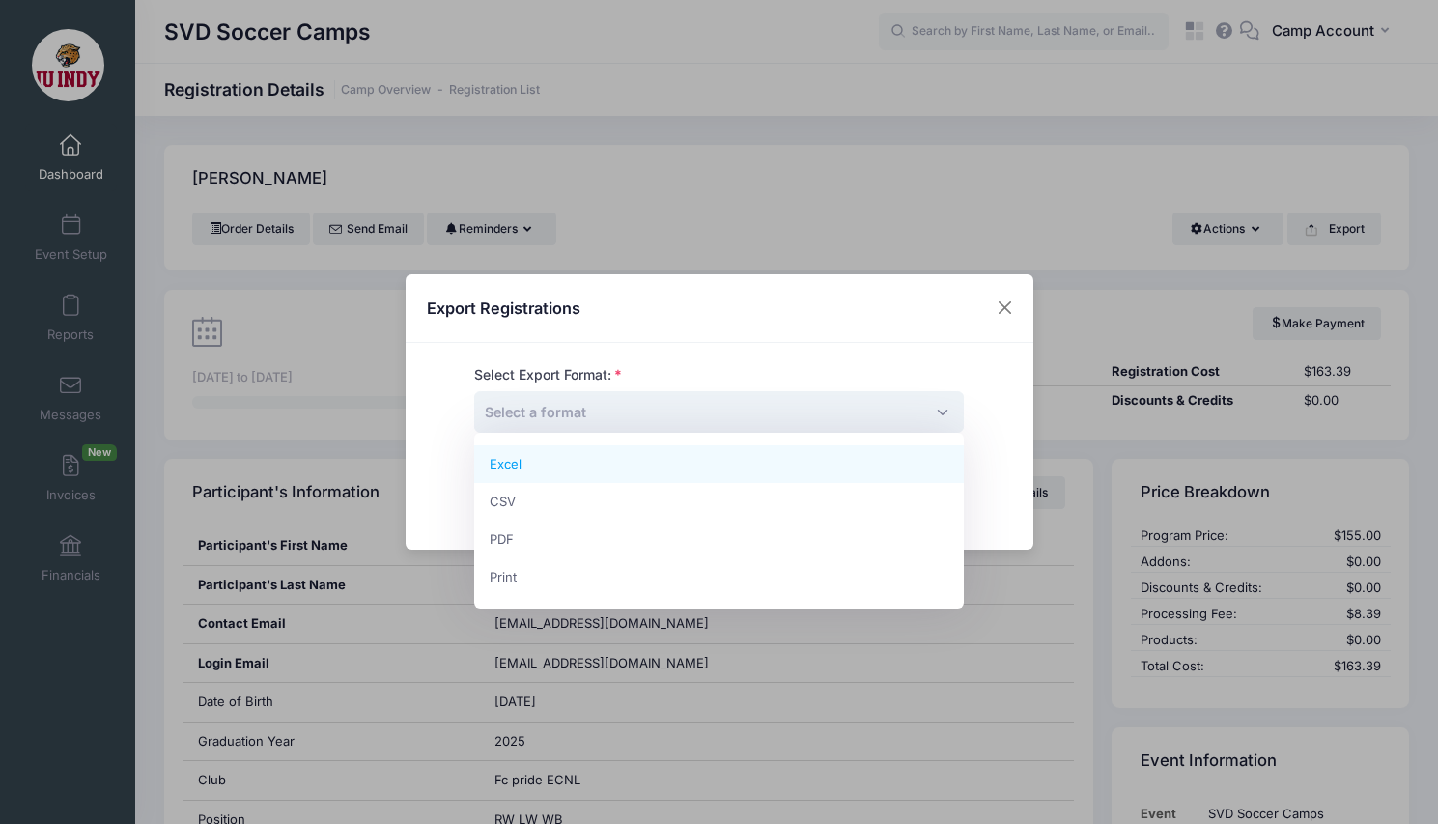
click at [693, 405] on span "Select a format" at bounding box center [719, 412] width 490 height 42
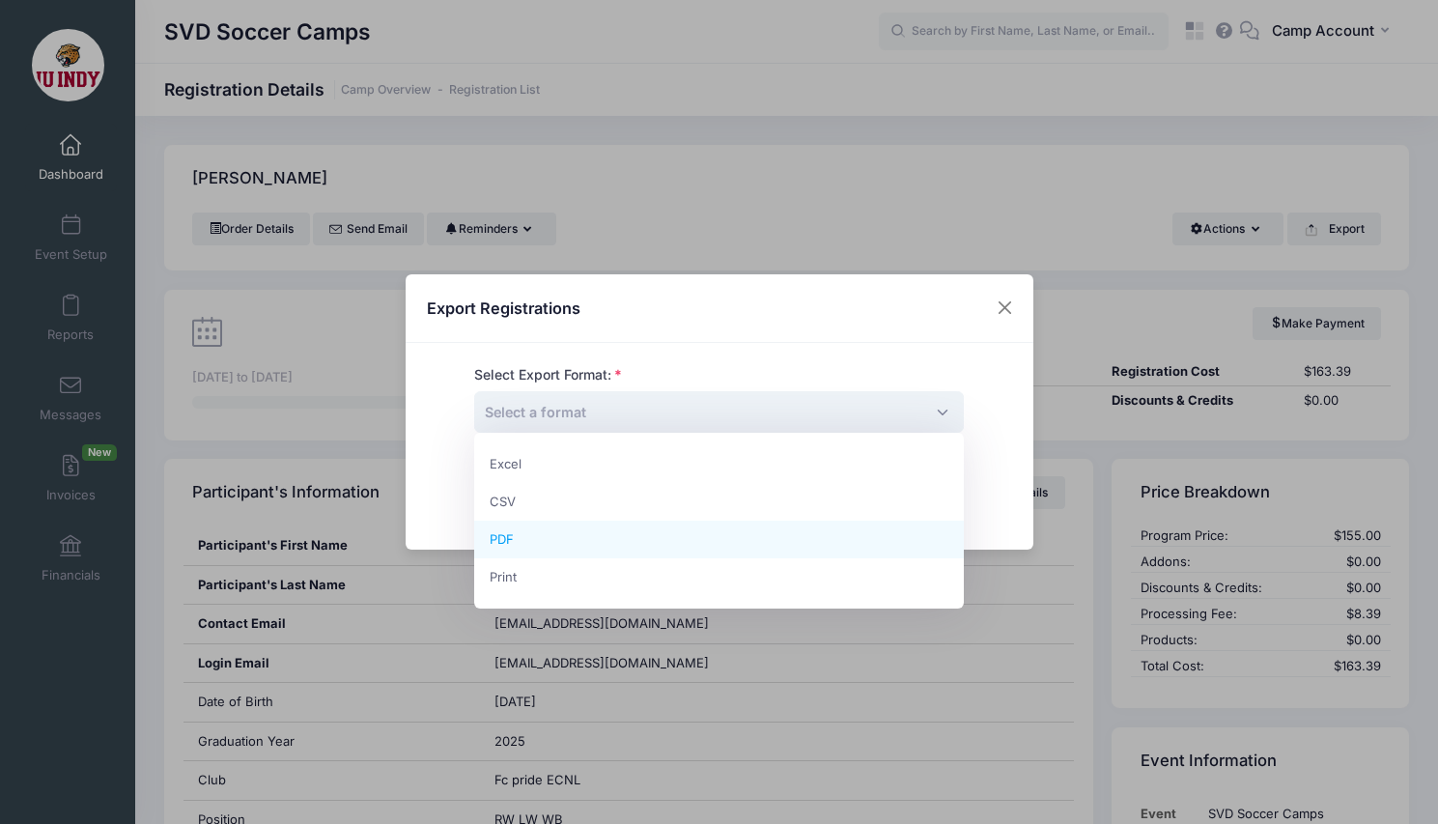
select select "pdf"
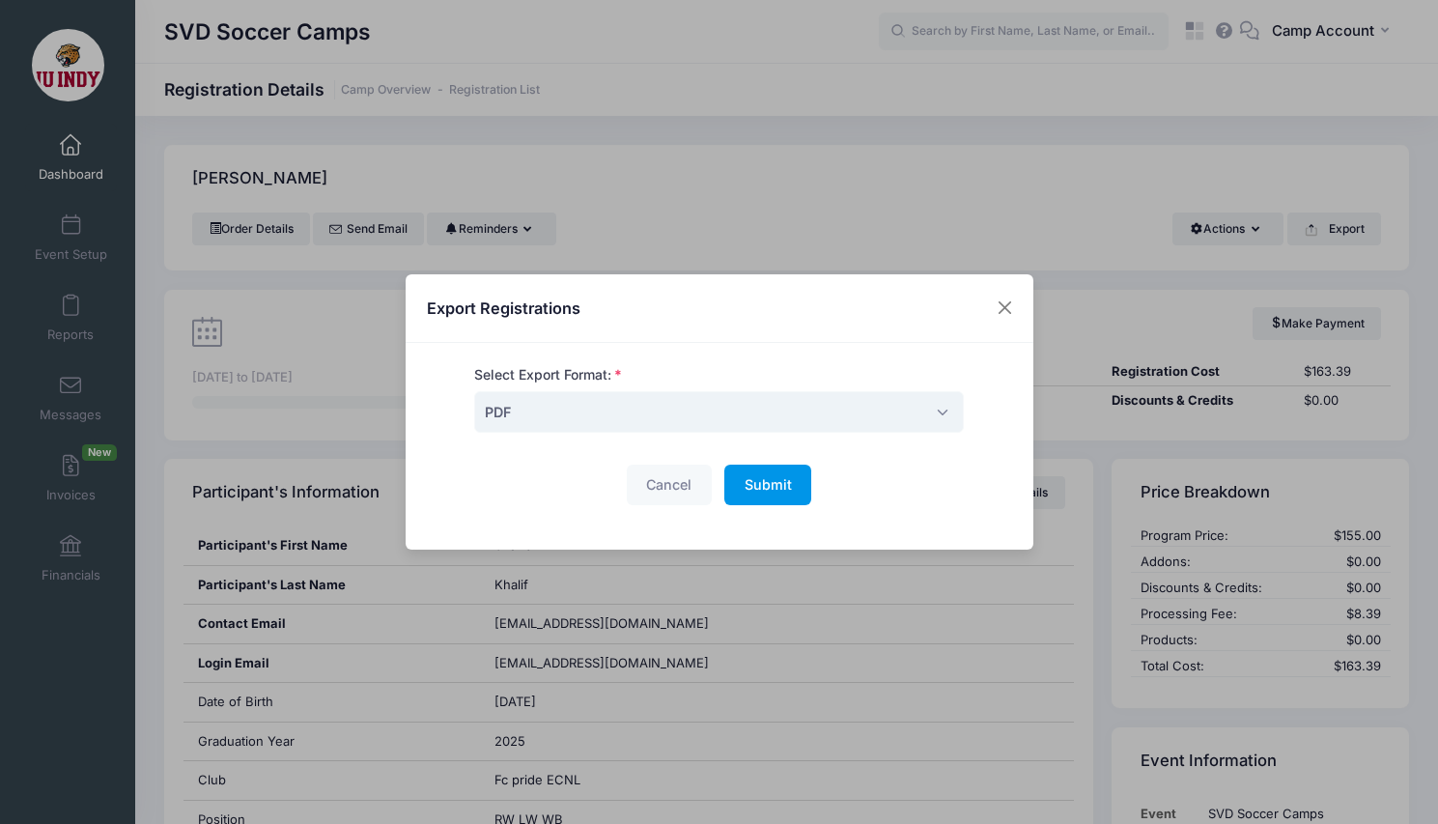
click at [769, 487] on span "Submit" at bounding box center [767, 484] width 47 height 16
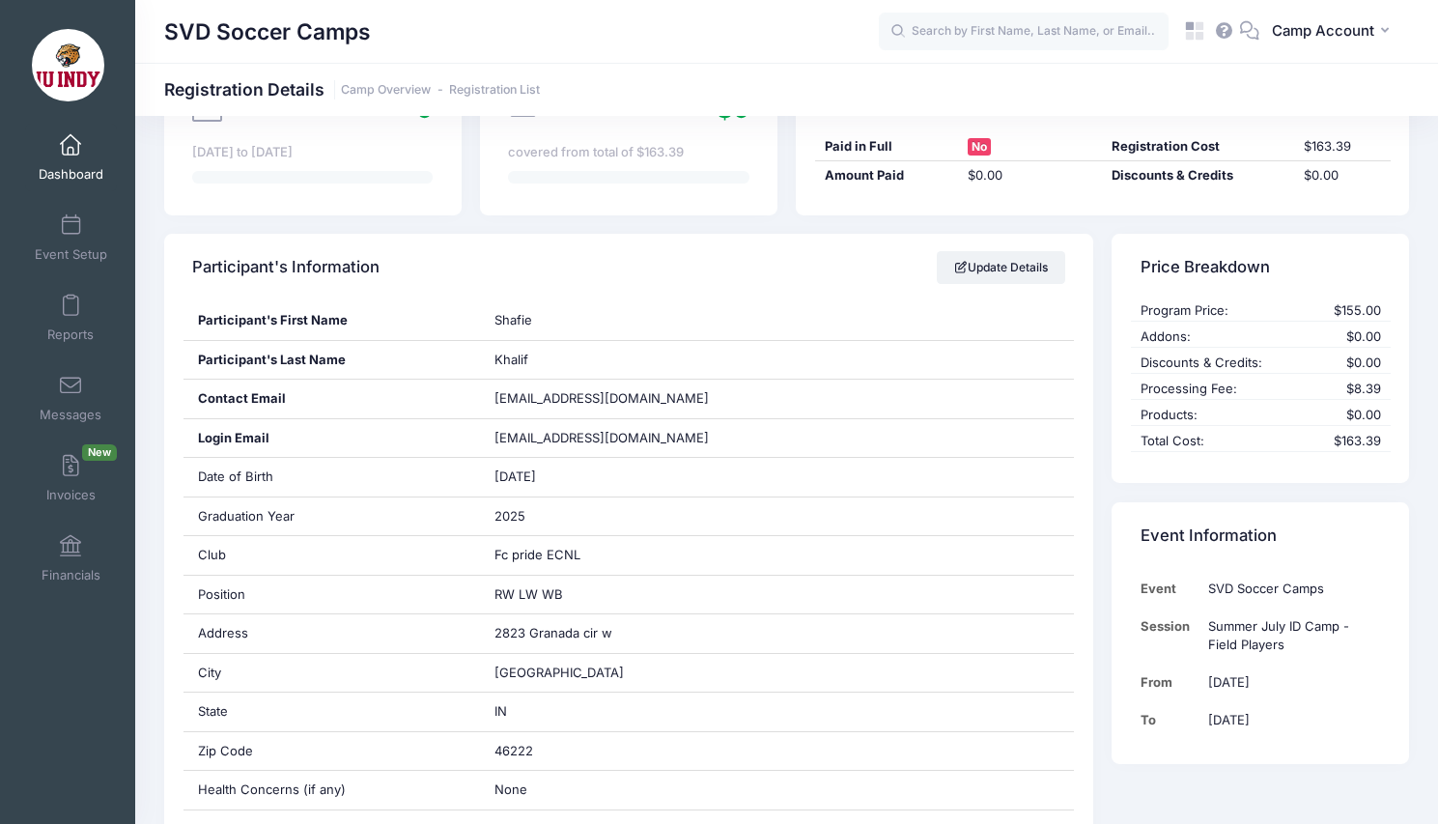
scroll to position [194, 0]
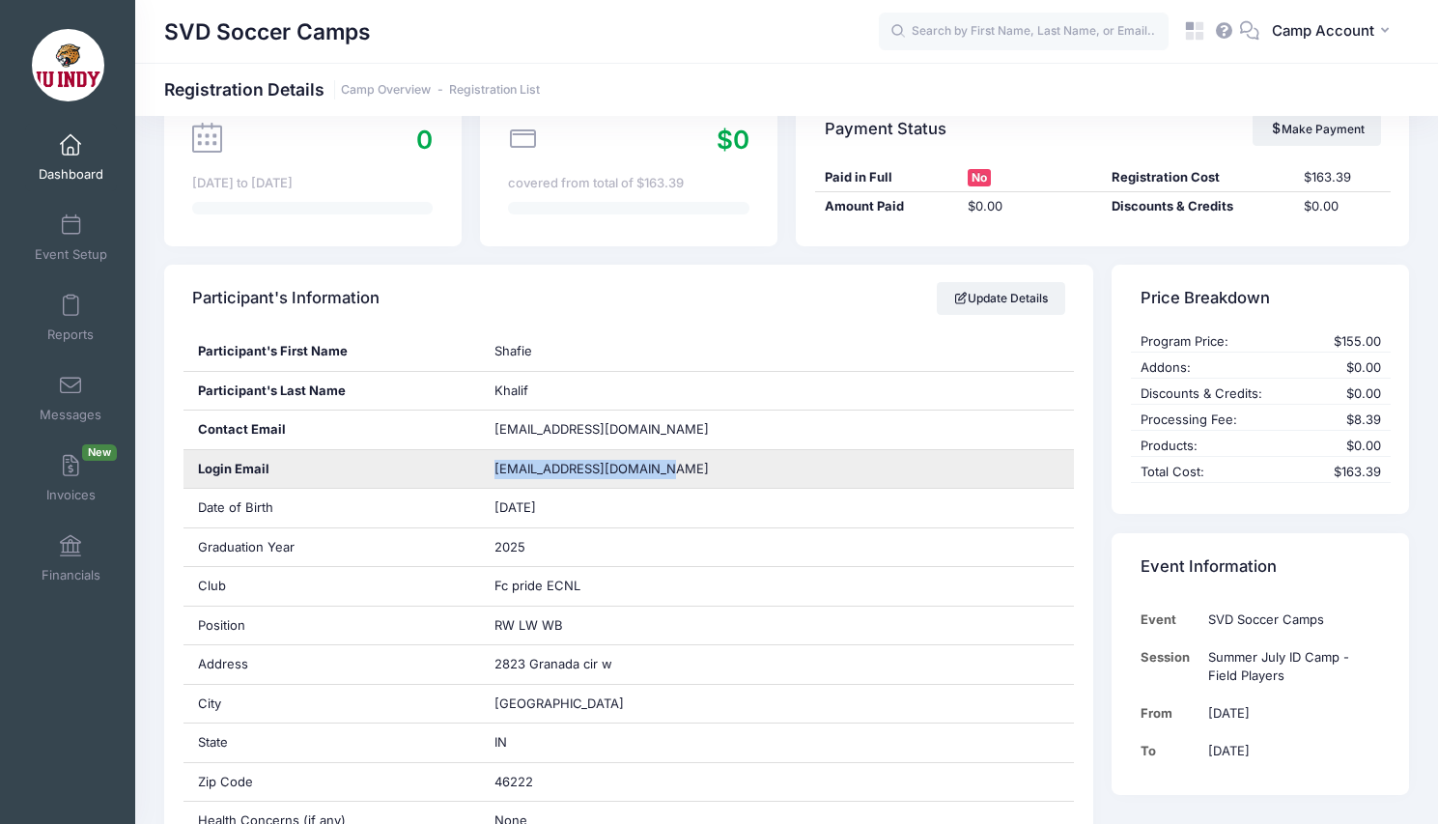
drag, startPoint x: 669, startPoint y: 474, endPoint x: 496, endPoint y: 468, distance: 172.9
click at [496, 468] on span "shafiemohamedk@gmail.com" at bounding box center [614, 469] width 241 height 19
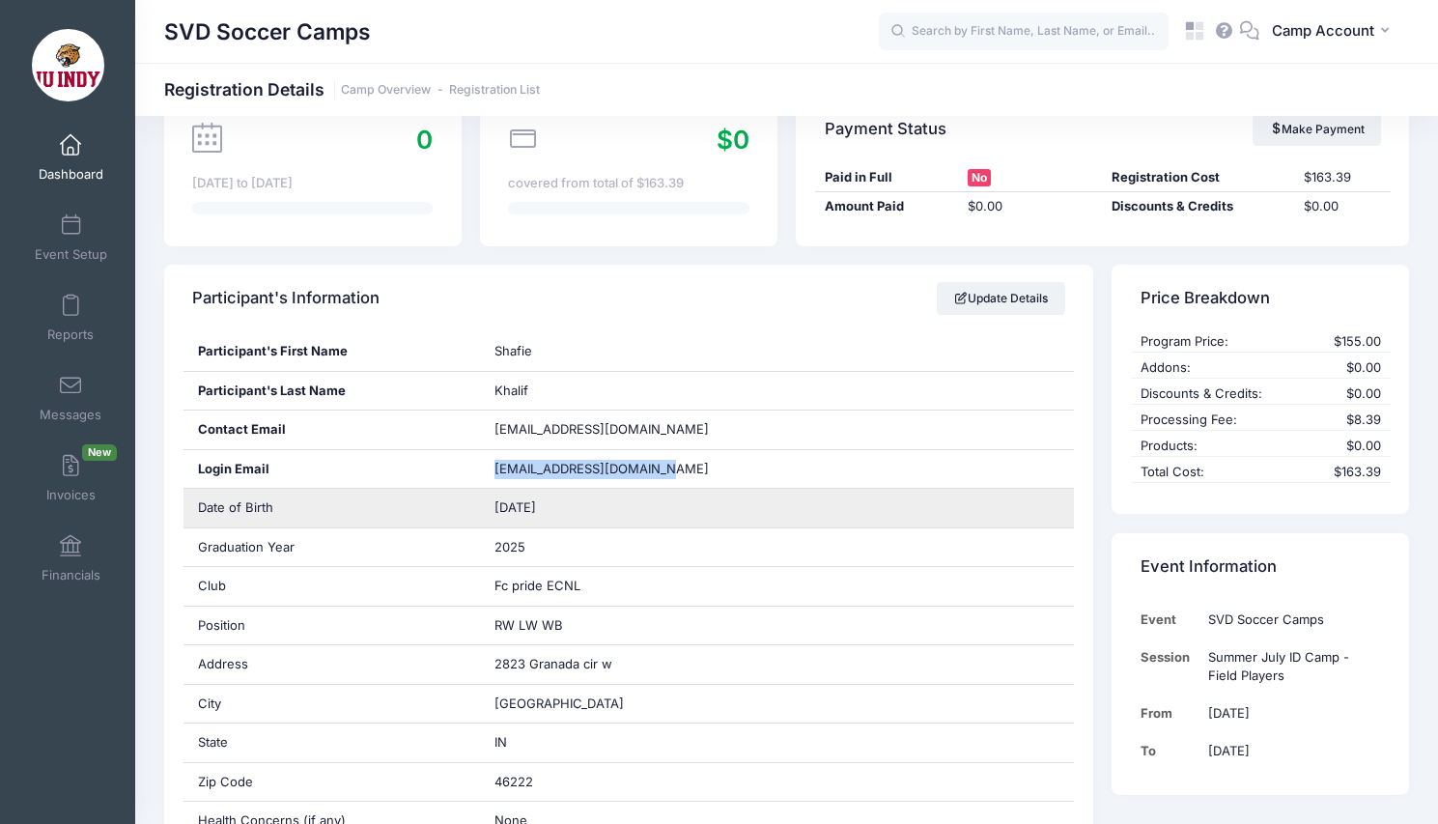
copy span "shafiemohamedk@gmail.com"
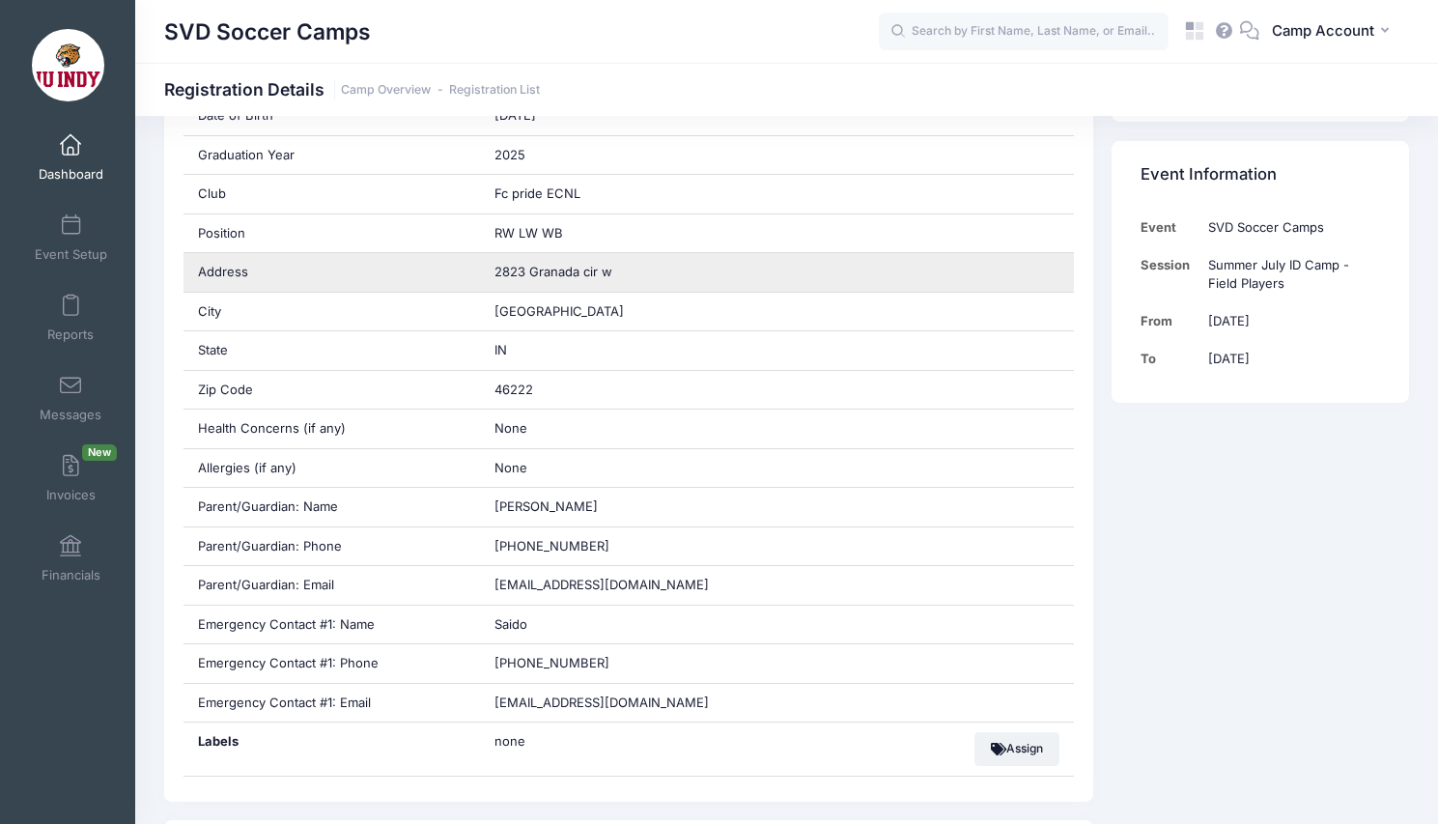
scroll to position [594, 0]
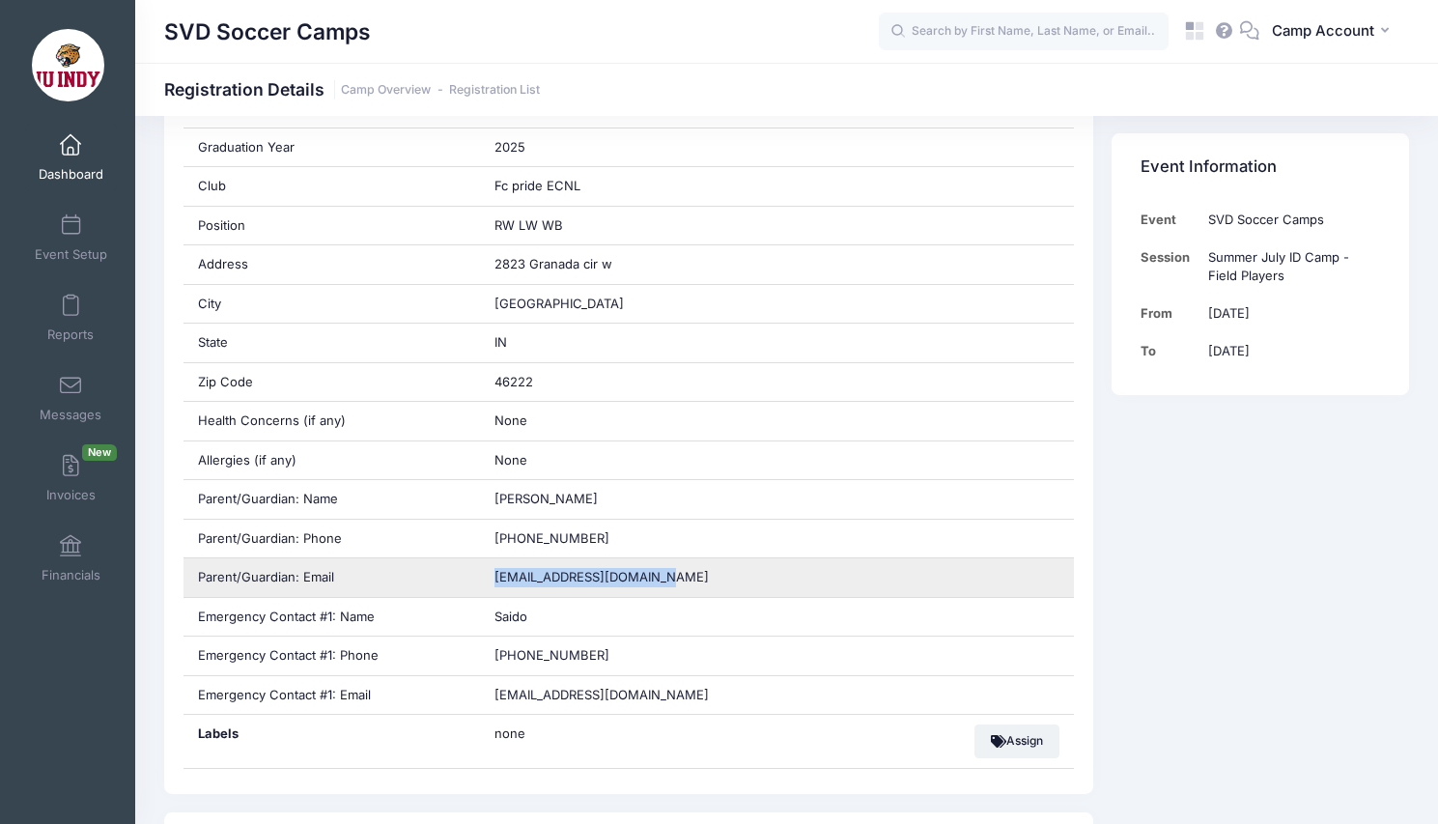
drag, startPoint x: 669, startPoint y: 582, endPoint x: 491, endPoint y: 573, distance: 177.9
click at [491, 573] on div "Saidooosman142@gmail.com" at bounding box center [777, 577] width 594 height 39
copy span "Saidooosman142@gmail.com"
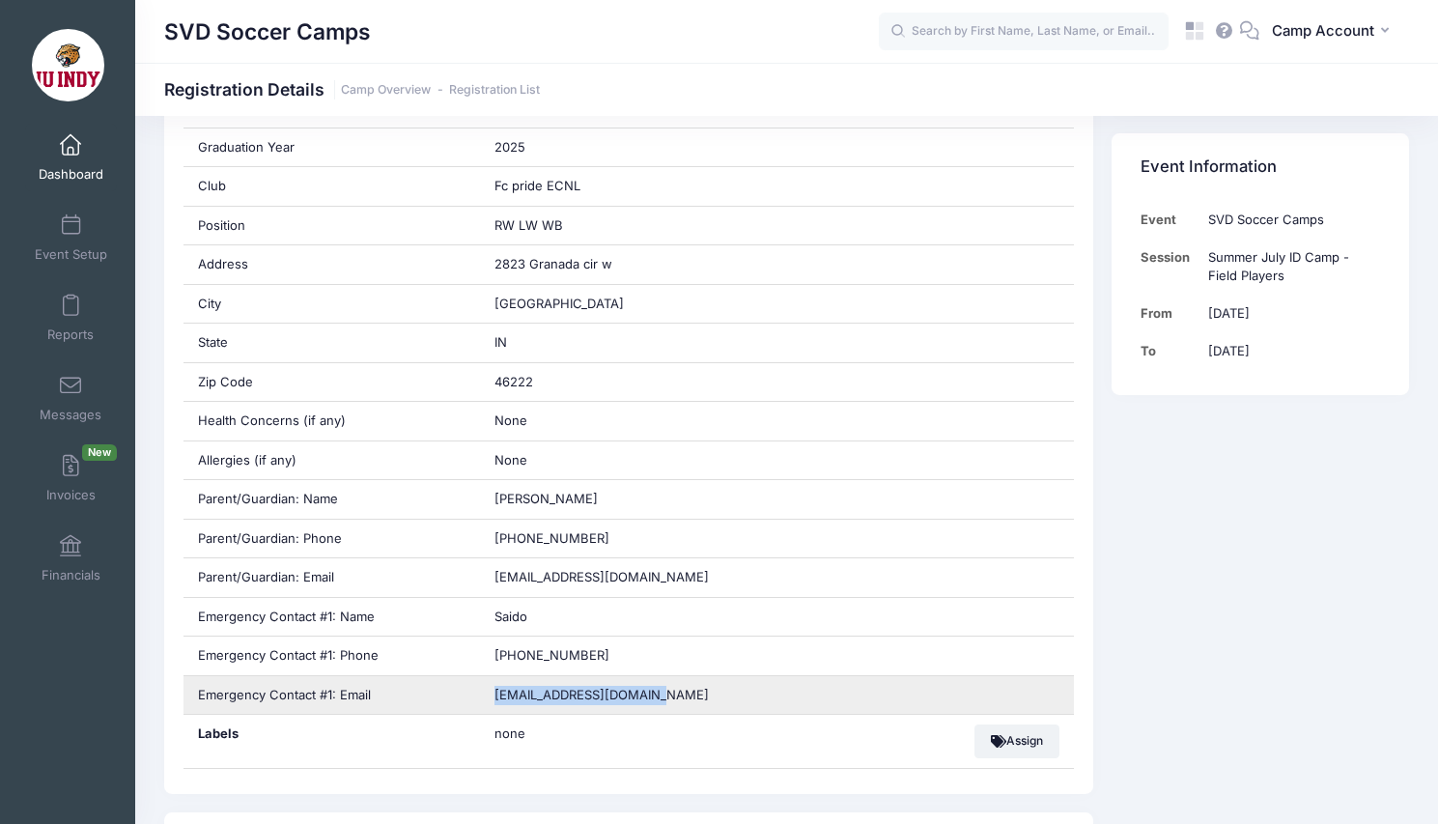
drag, startPoint x: 663, startPoint y: 699, endPoint x: 493, endPoint y: 698, distance: 169.9
click at [493, 698] on div "Saidoosman142@gmail.com" at bounding box center [777, 695] width 594 height 39
copy span "Saidoosman142@gmail.com"
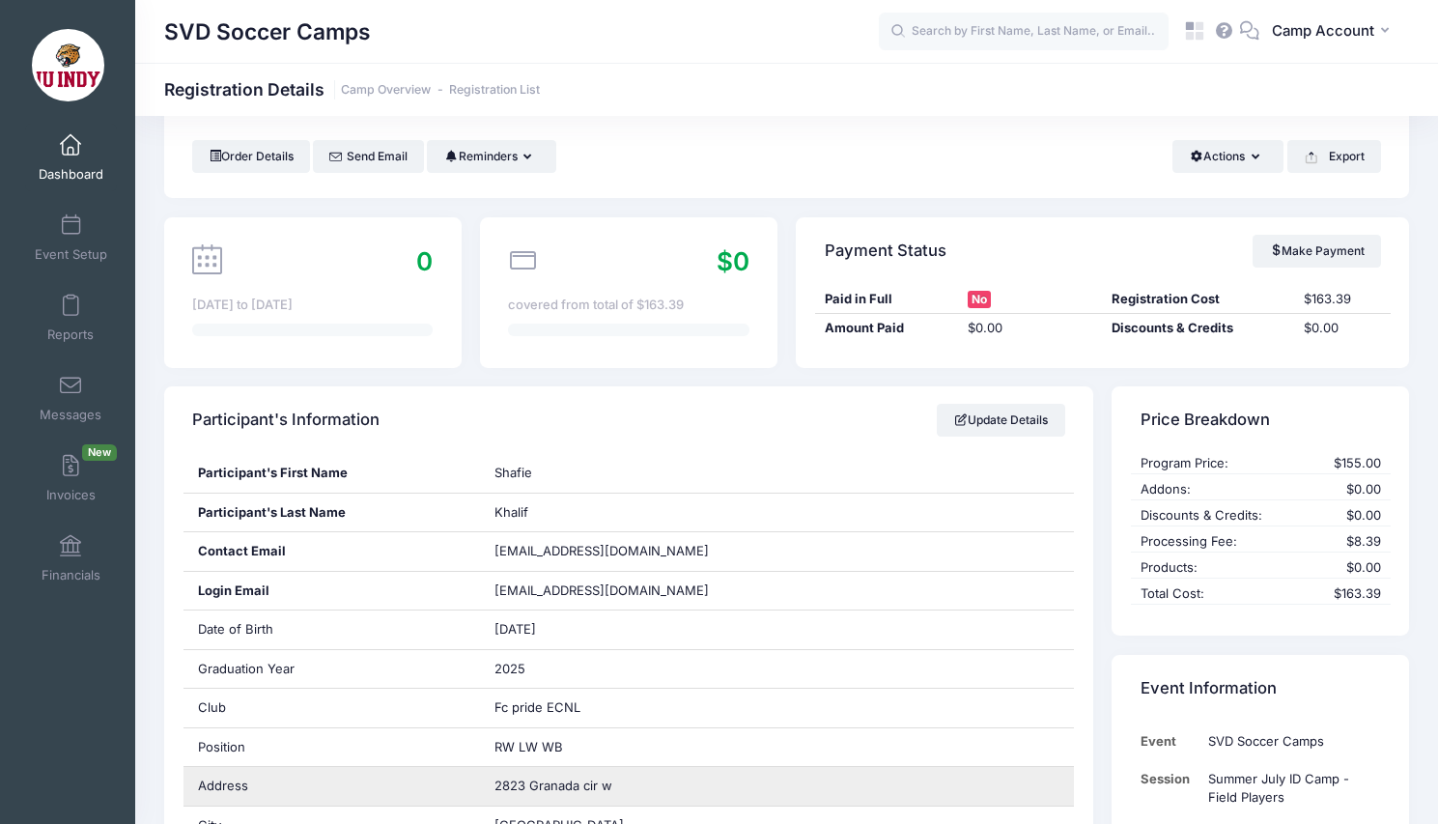
scroll to position [0, 0]
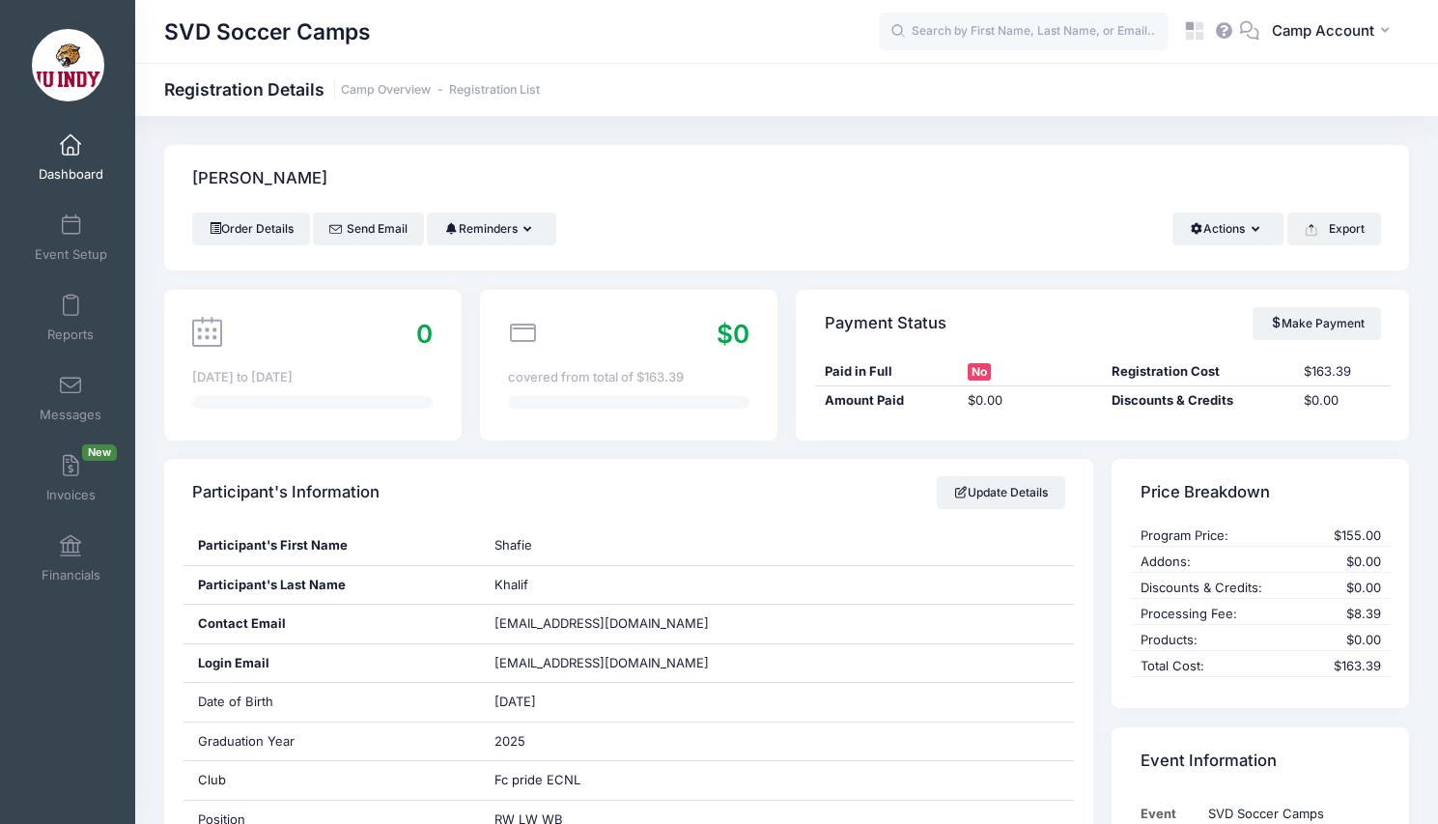
click at [76, 171] on span "Dashboard" at bounding box center [71, 174] width 65 height 16
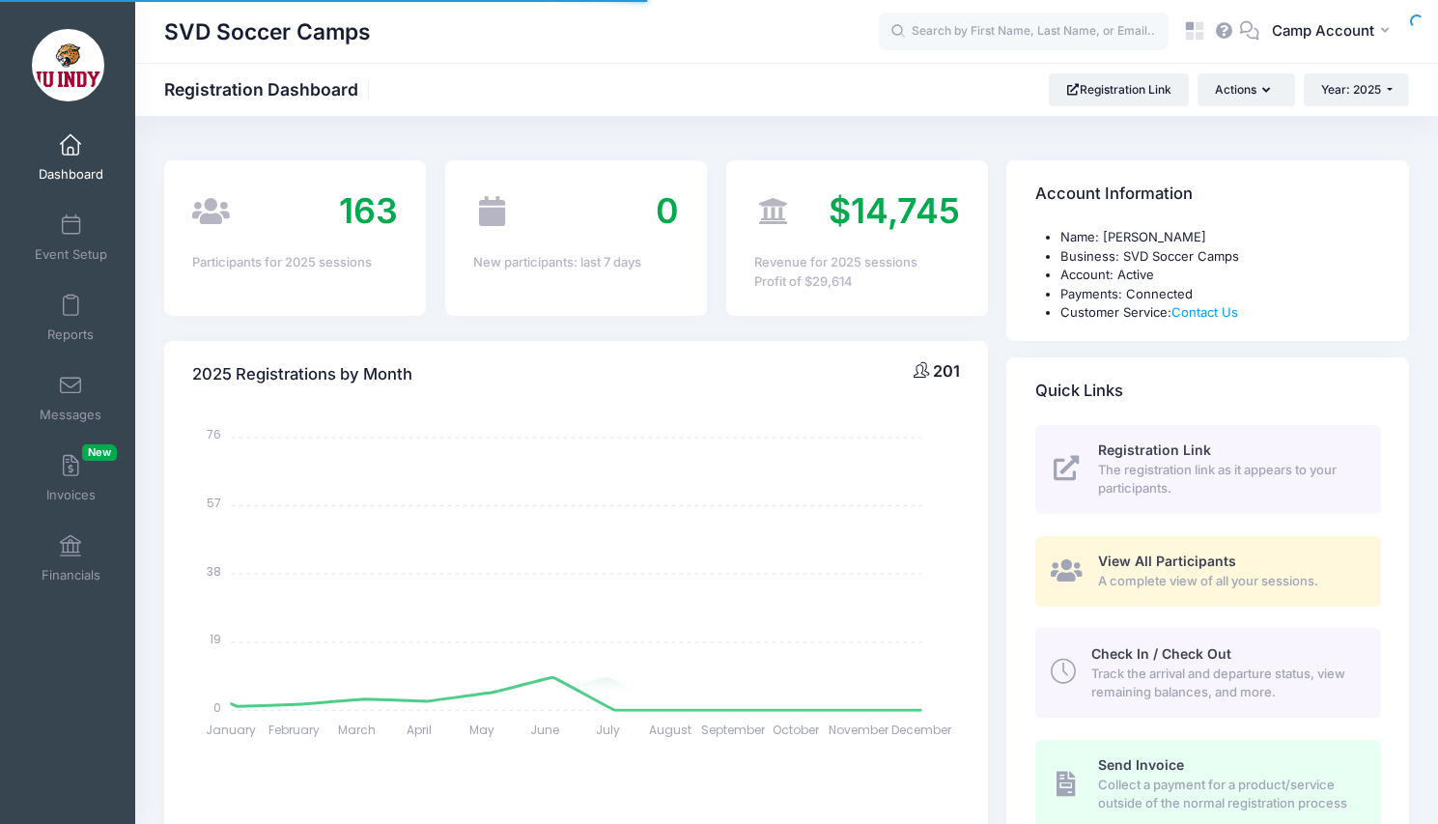
select select
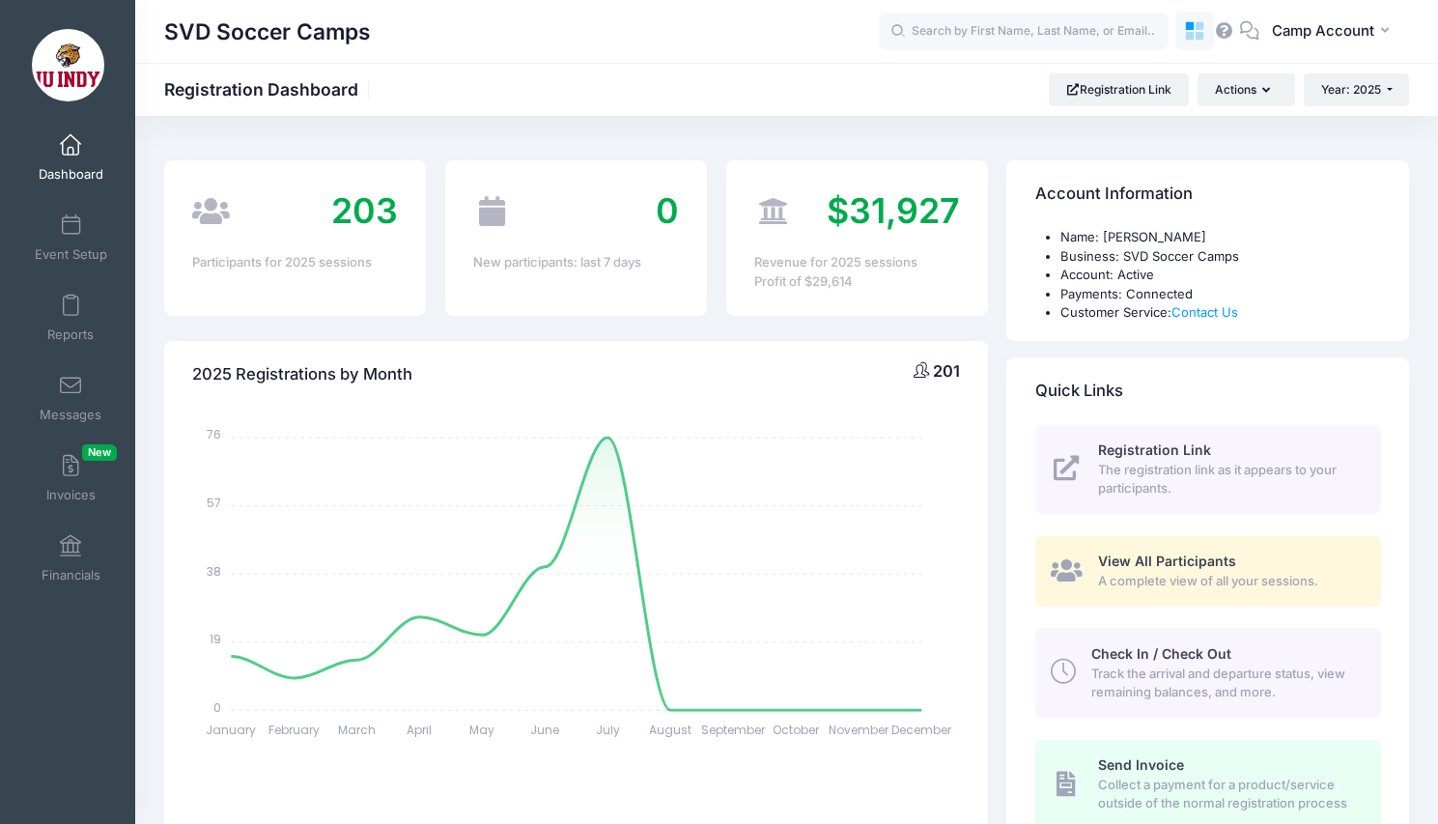
click at [1186, 35] on icon at bounding box center [1189, 36] width 9 height 9
click at [864, 77] on div "SVD Soccer Camps Registration Dashboard Registration Link Actions Year: 2025 Ye…" at bounding box center [786, 89] width 1302 height 33
click at [1306, 42] on button "CA Camp Account" at bounding box center [1334, 32] width 150 height 44
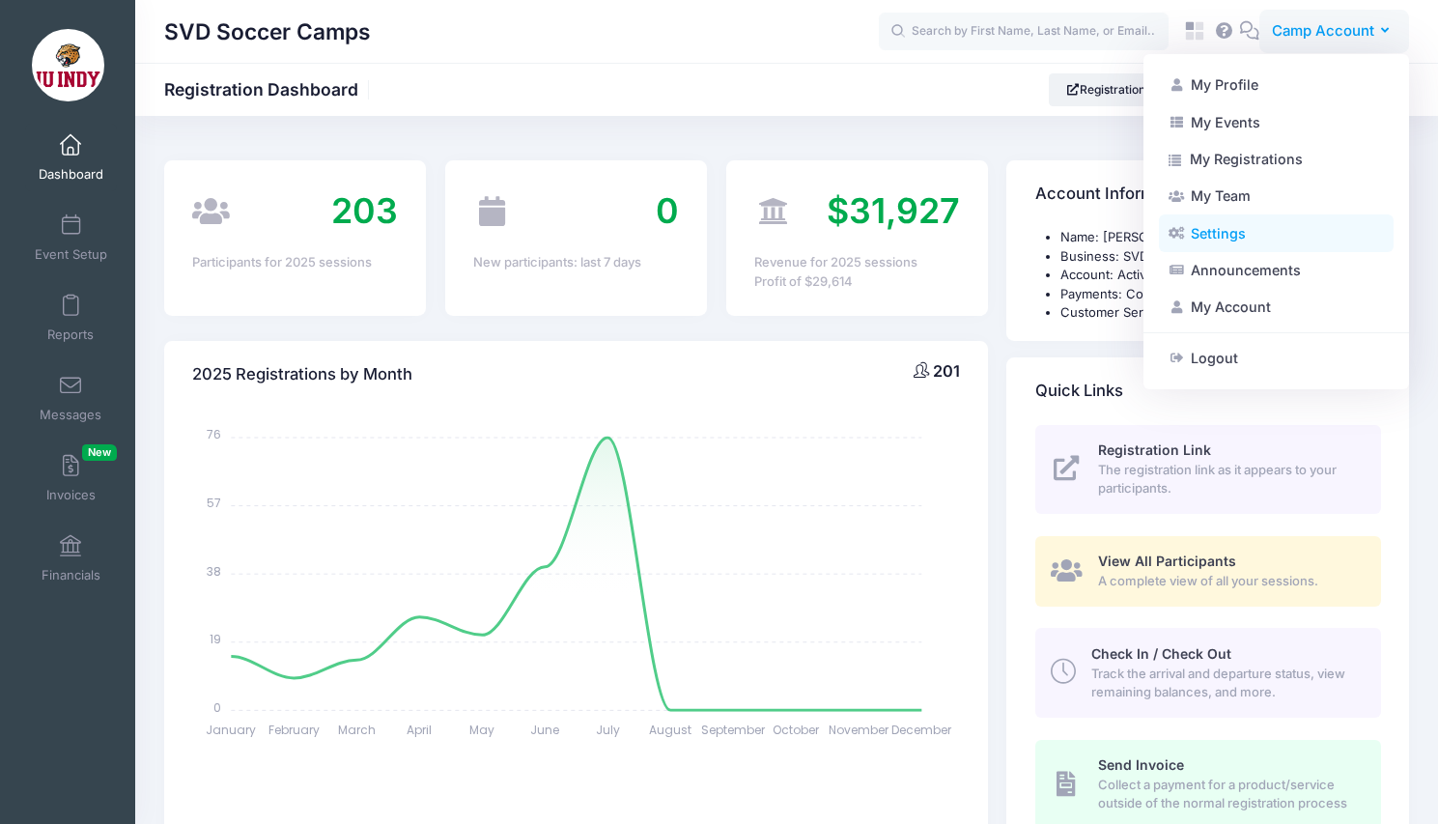
click at [1227, 236] on link "Settings" at bounding box center [1276, 232] width 235 height 37
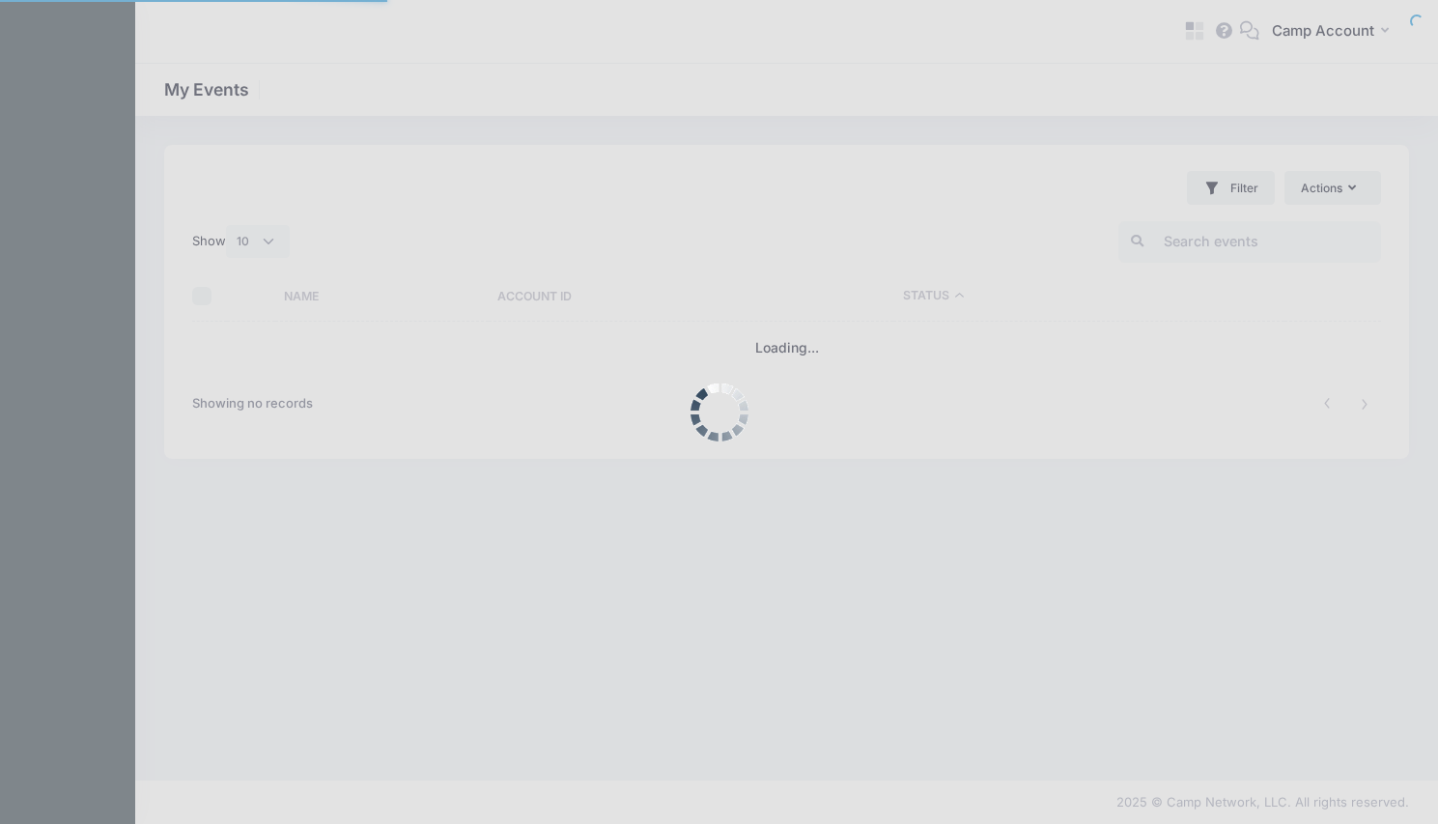
select select "10"
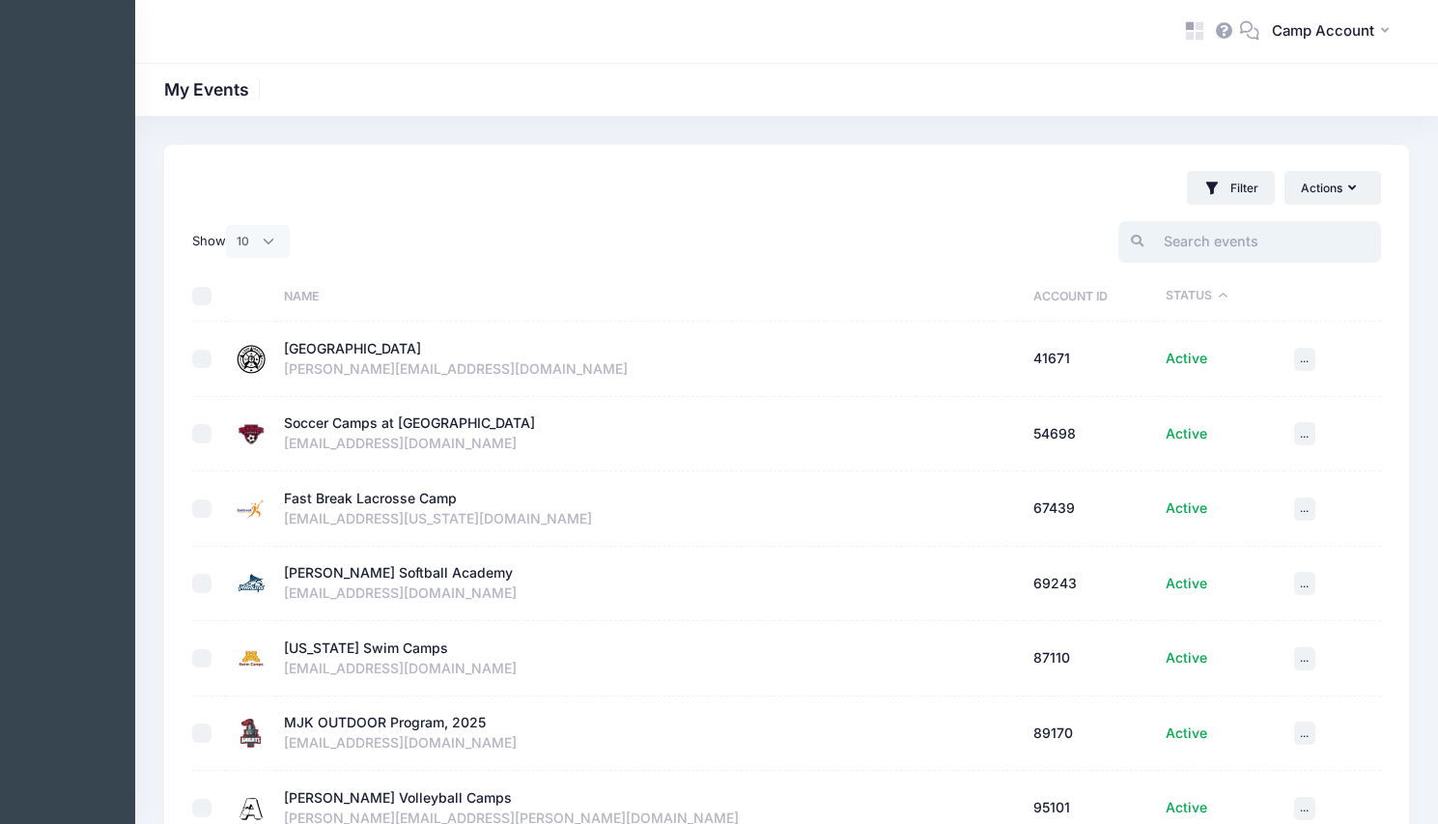
click at [1208, 241] on input "search" at bounding box center [1249, 242] width 263 height 42
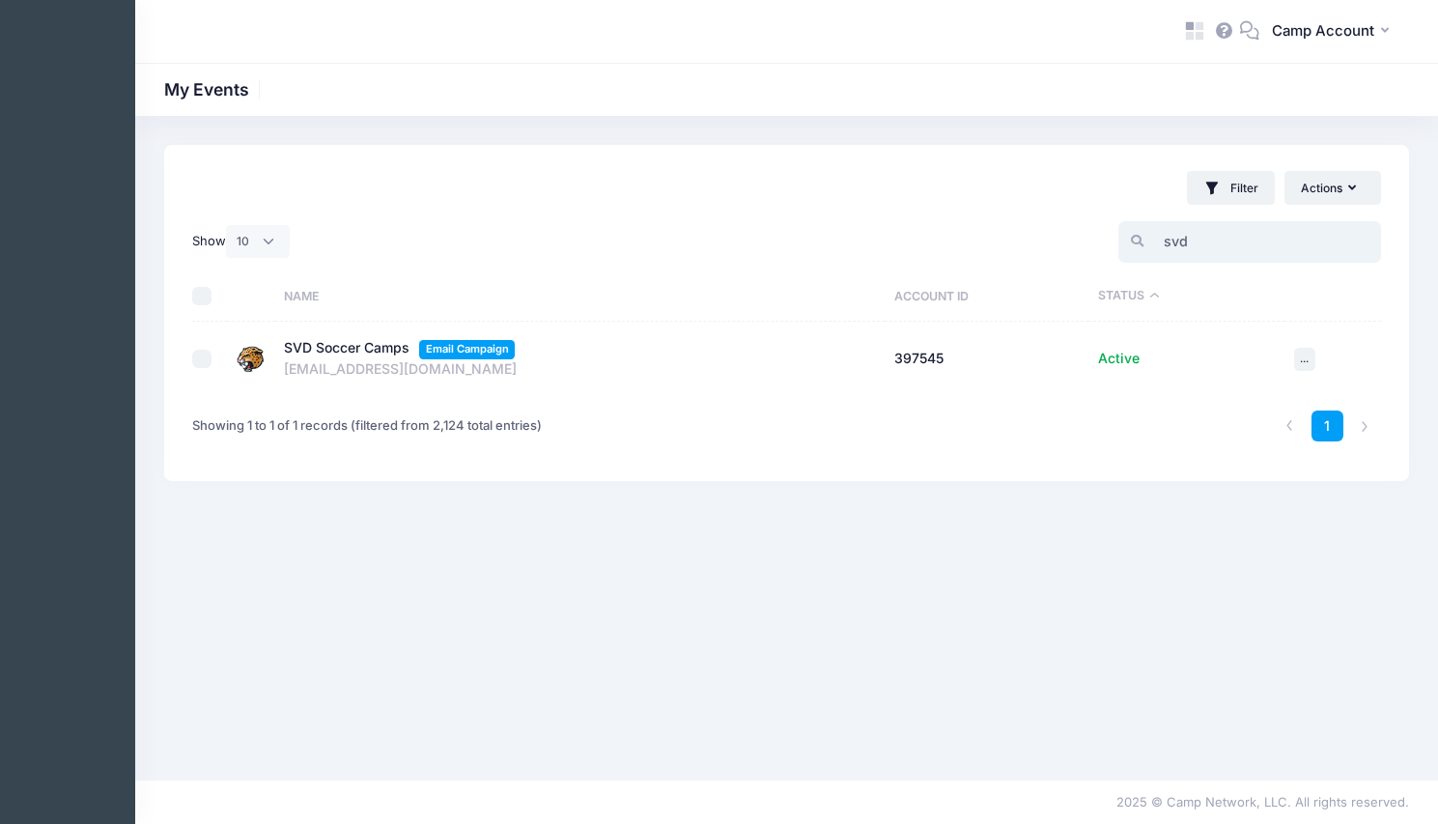
type input "svd"
click at [392, 346] on div "SVD Soccer Camps" at bounding box center [347, 348] width 126 height 20
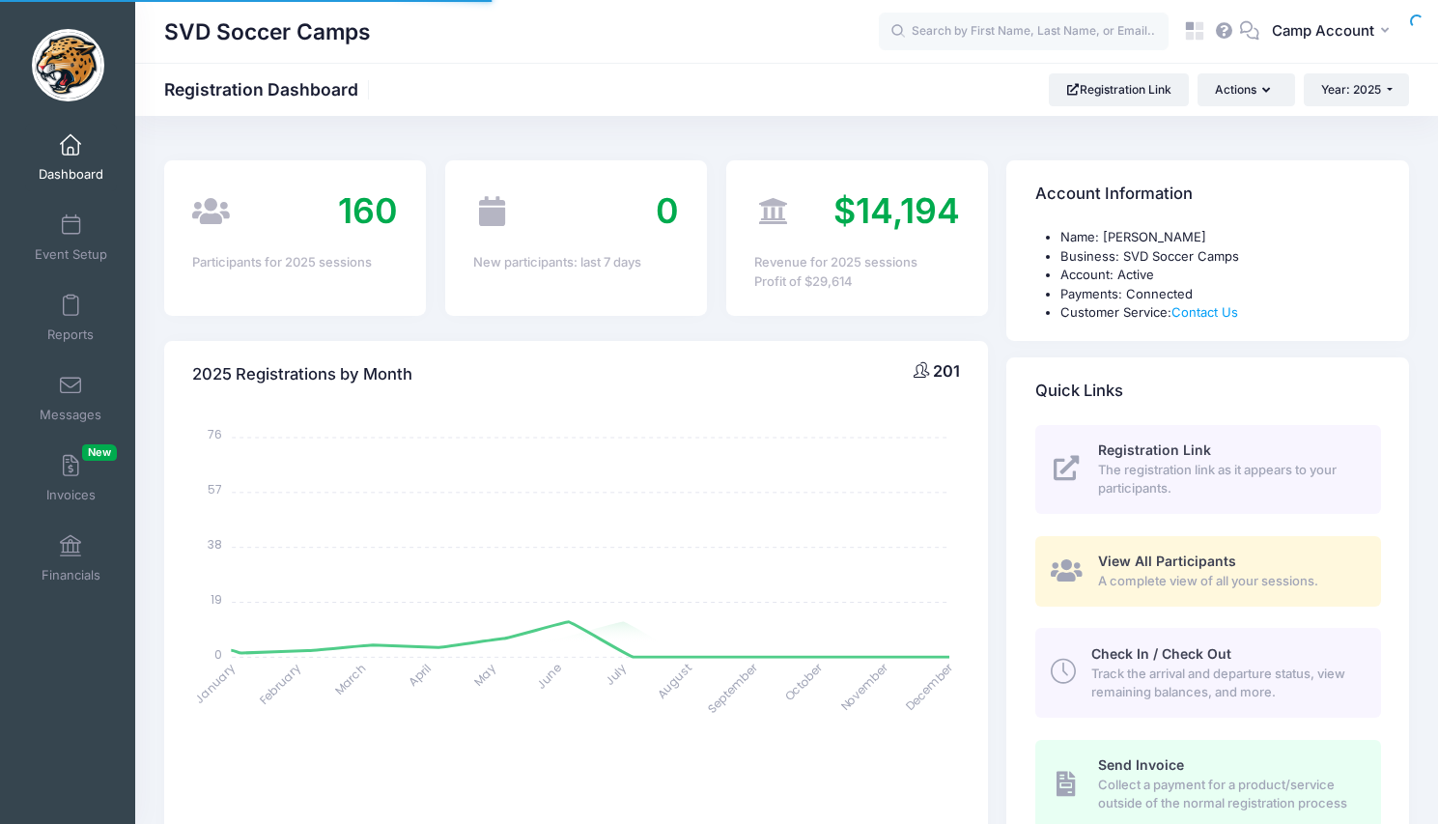
select select
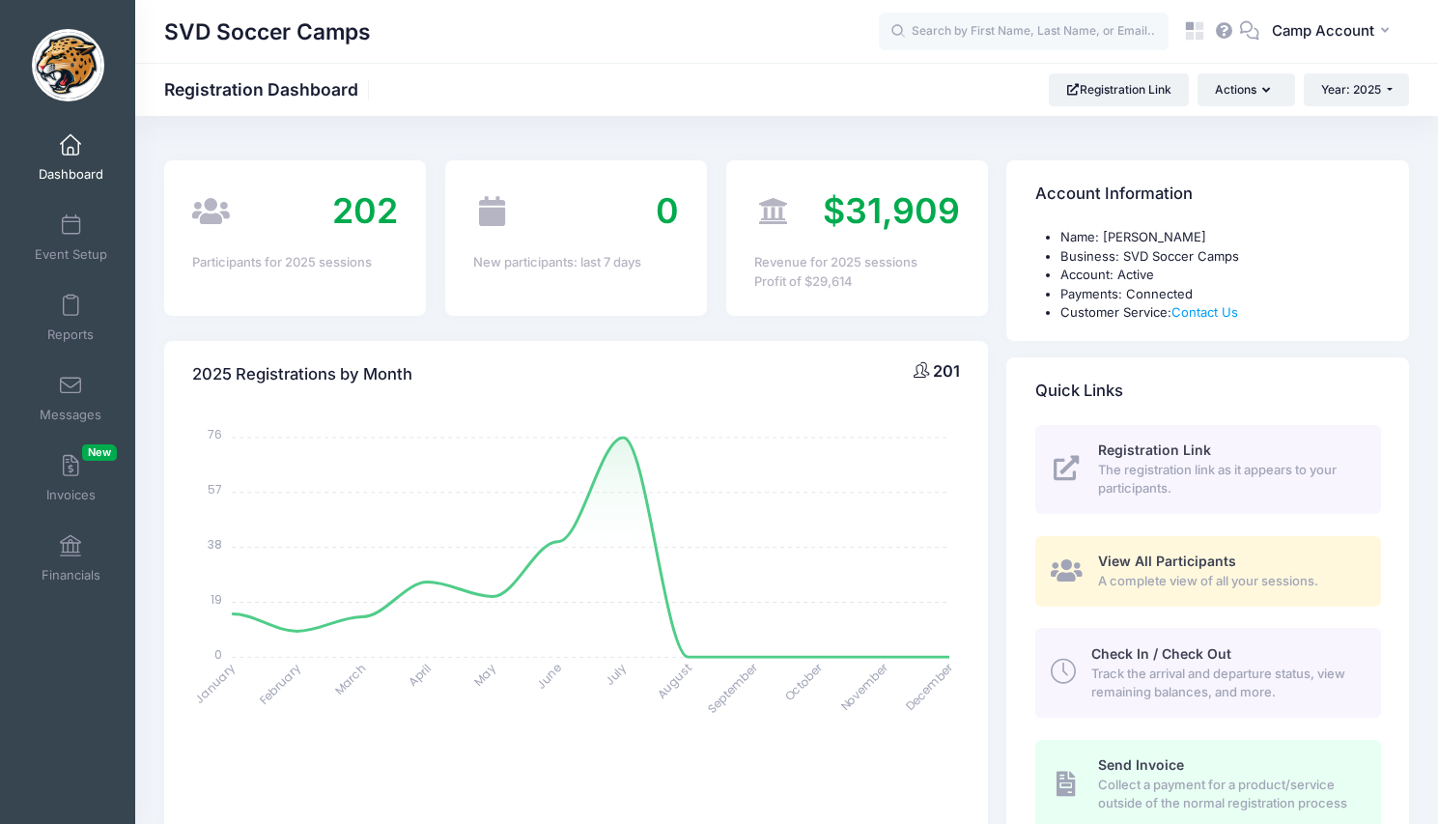
click at [1323, 58] on div "SVD Soccer Camps CA Camp Account" at bounding box center [786, 31] width 1302 height 63
click at [1321, 42] on span "Camp Account" at bounding box center [1323, 30] width 102 height 21
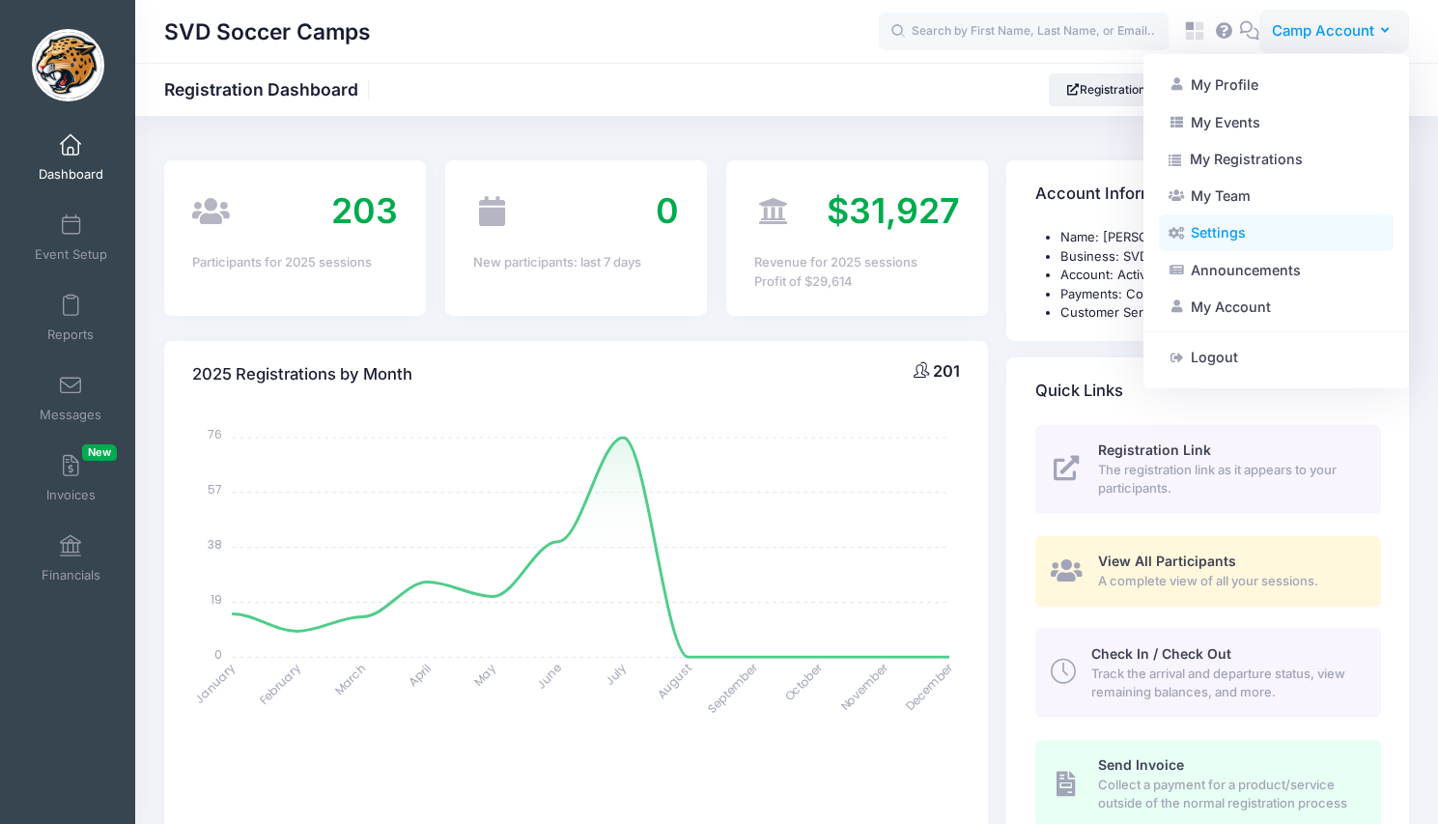
click at [1278, 228] on link "Settings" at bounding box center [1276, 232] width 235 height 37
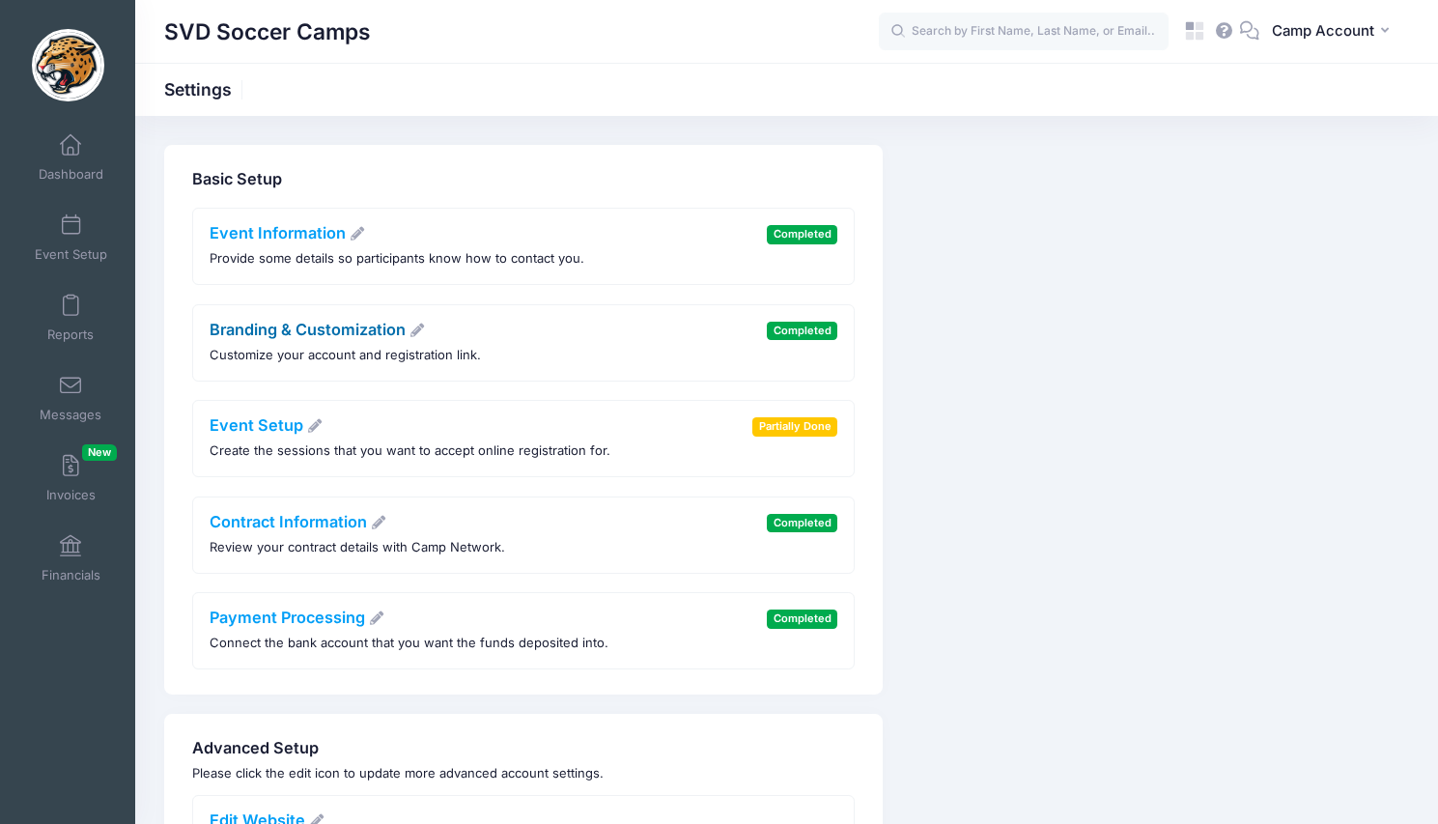
click at [329, 336] on link "Branding & Customization" at bounding box center [318, 329] width 216 height 19
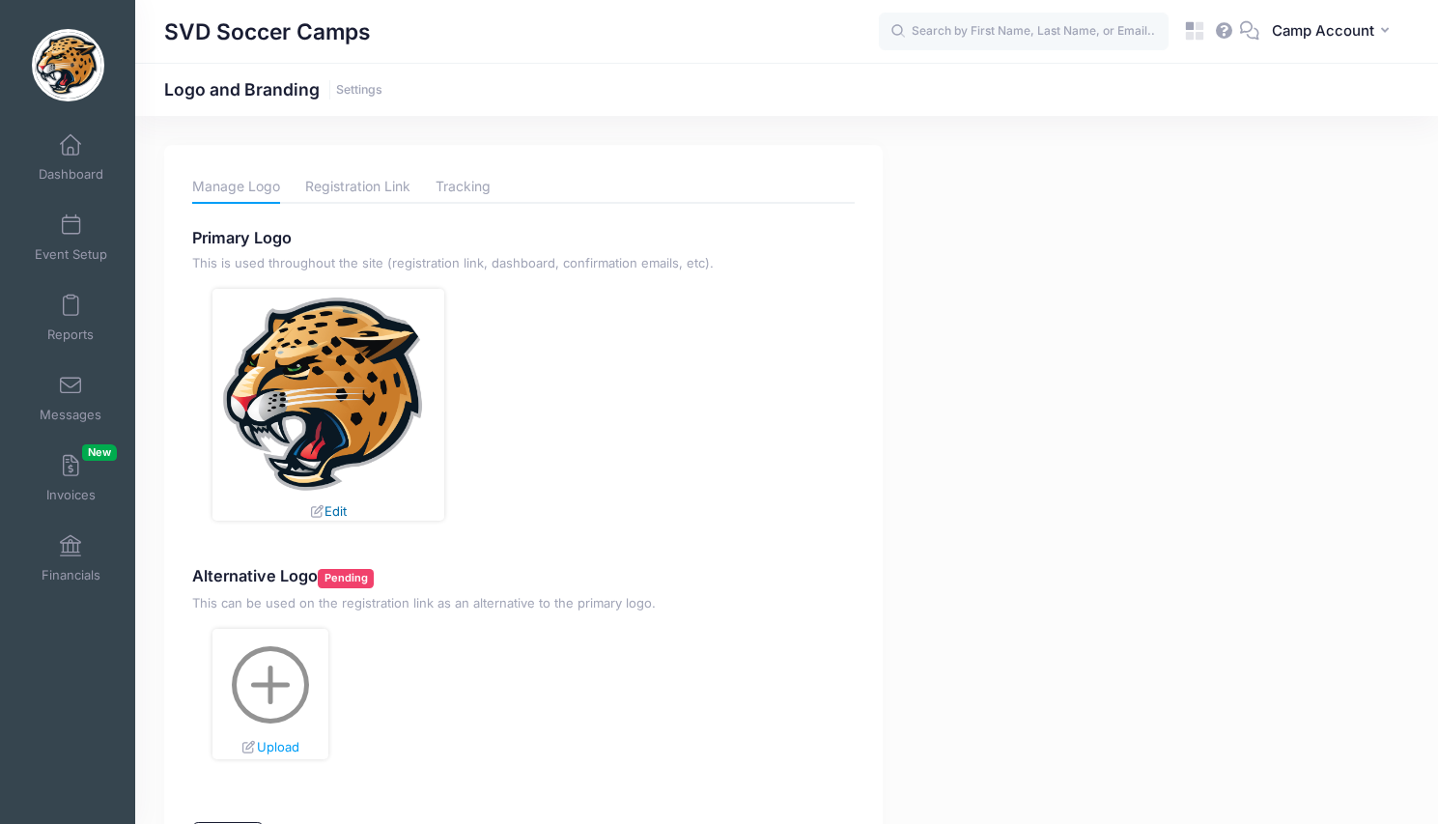
click at [343, 515] on link "Edit" at bounding box center [328, 510] width 38 height 15
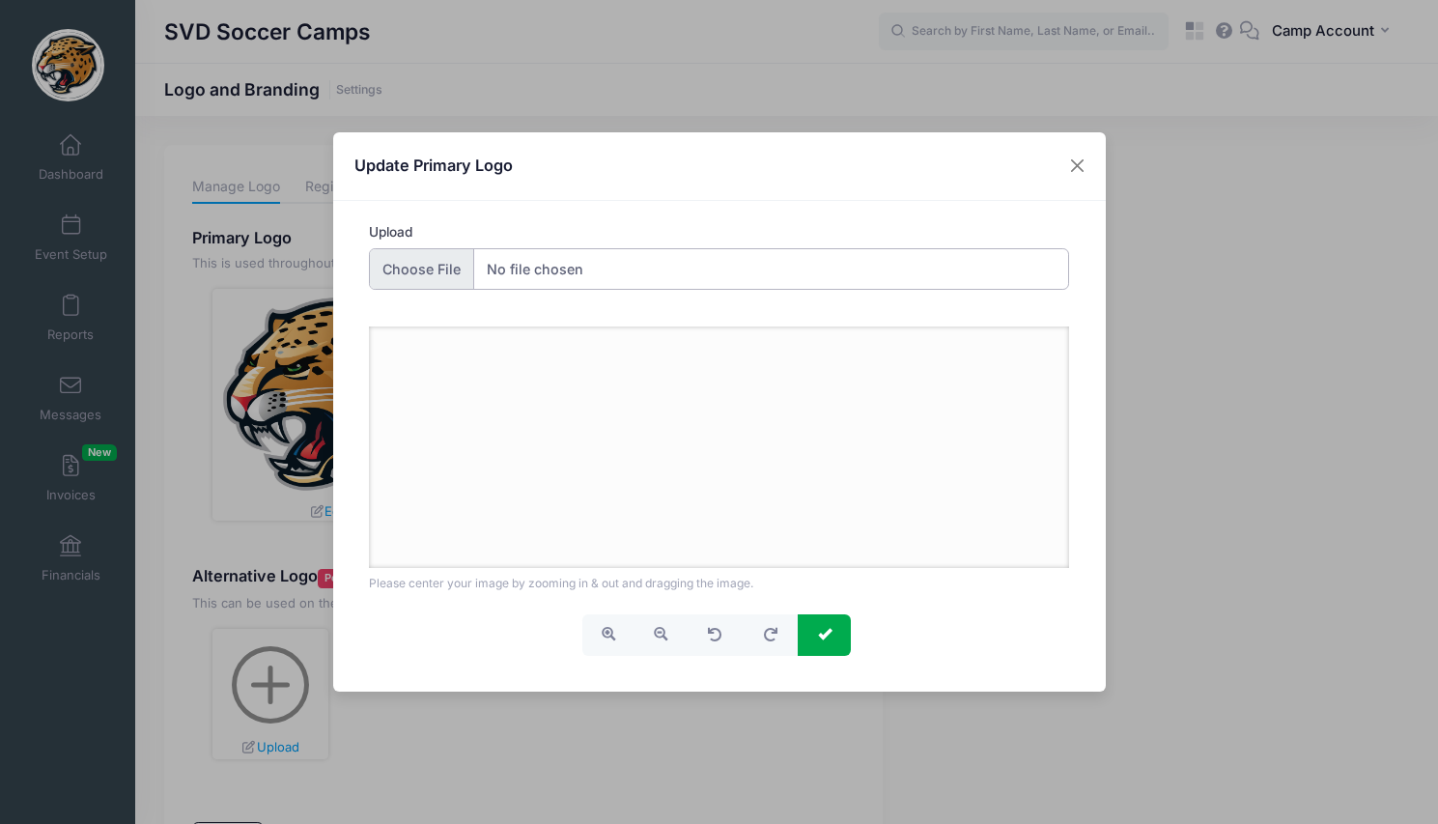
click at [462, 262] on input "Upload" at bounding box center [719, 269] width 700 height 42
type input "C:\fakepath\camp_397545_logo_banner.png"
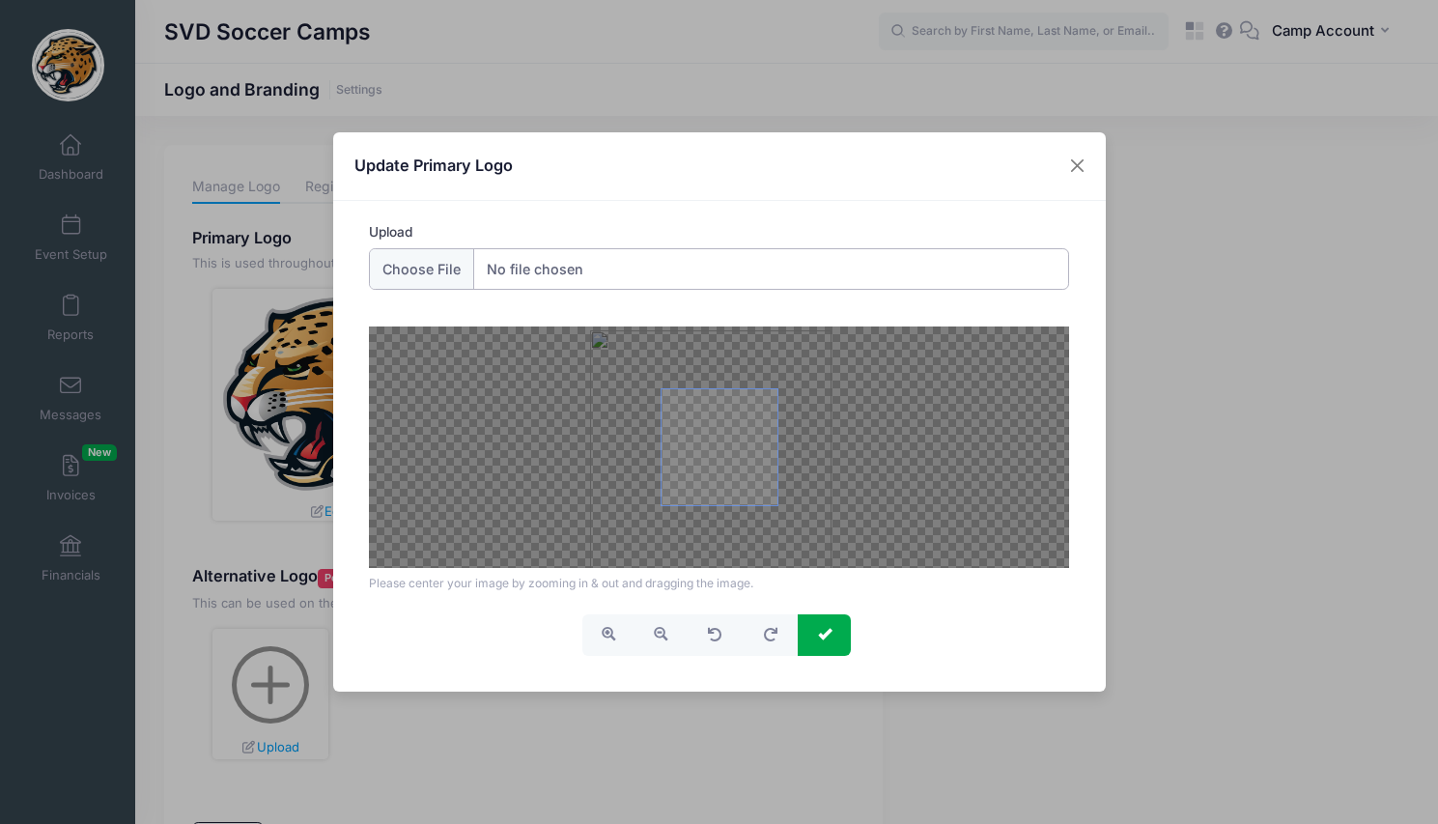
click at [768, 508] on div at bounding box center [719, 446] width 700 height 241
click at [611, 637] on span "button" at bounding box center [609, 634] width 14 height 14
drag, startPoint x: 750, startPoint y: 412, endPoint x: 757, endPoint y: 450, distance: 38.3
click at [757, 450] on span at bounding box center [719, 447] width 116 height 116
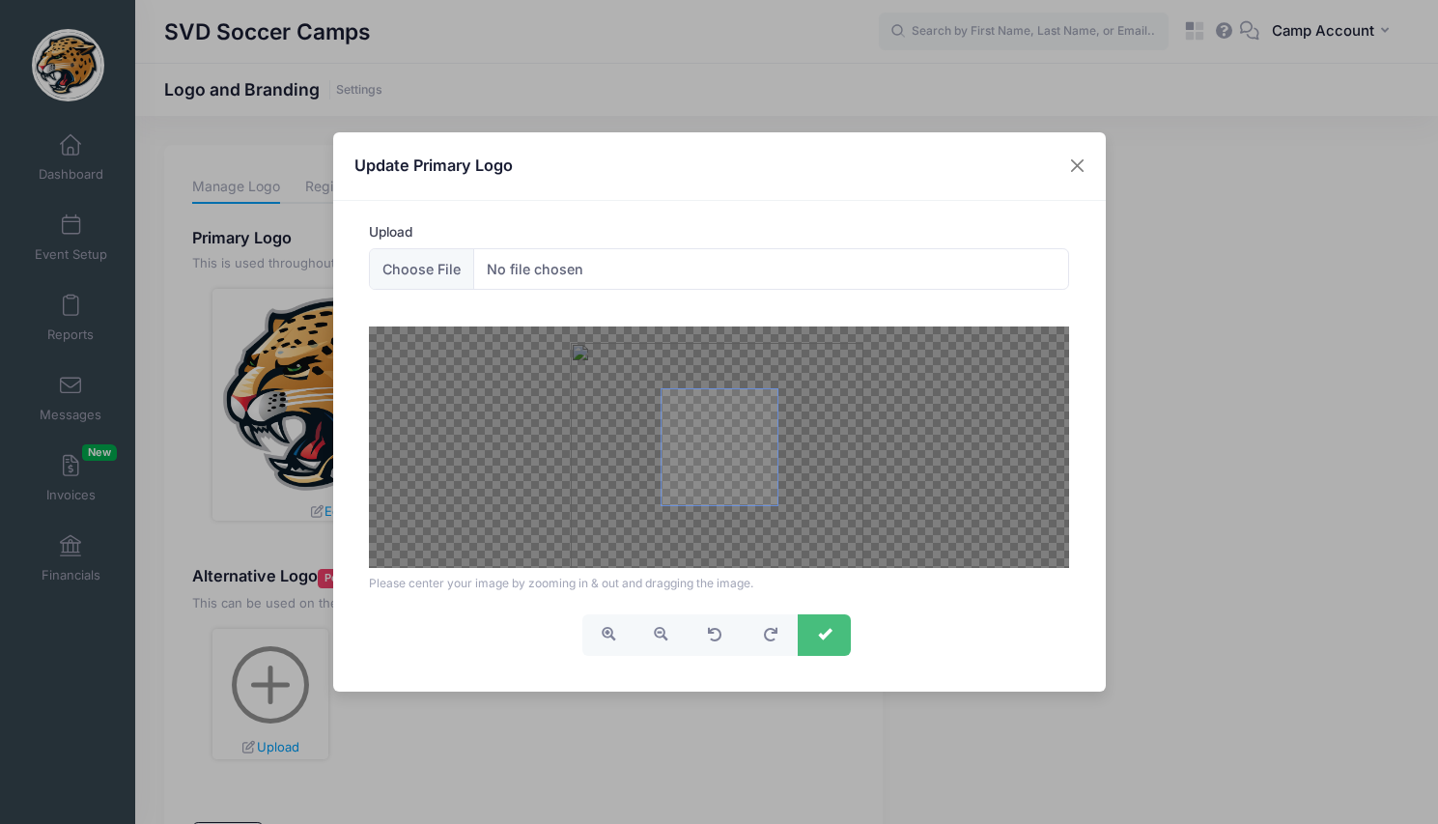
click at [836, 629] on button "submit" at bounding box center [824, 635] width 53 height 42
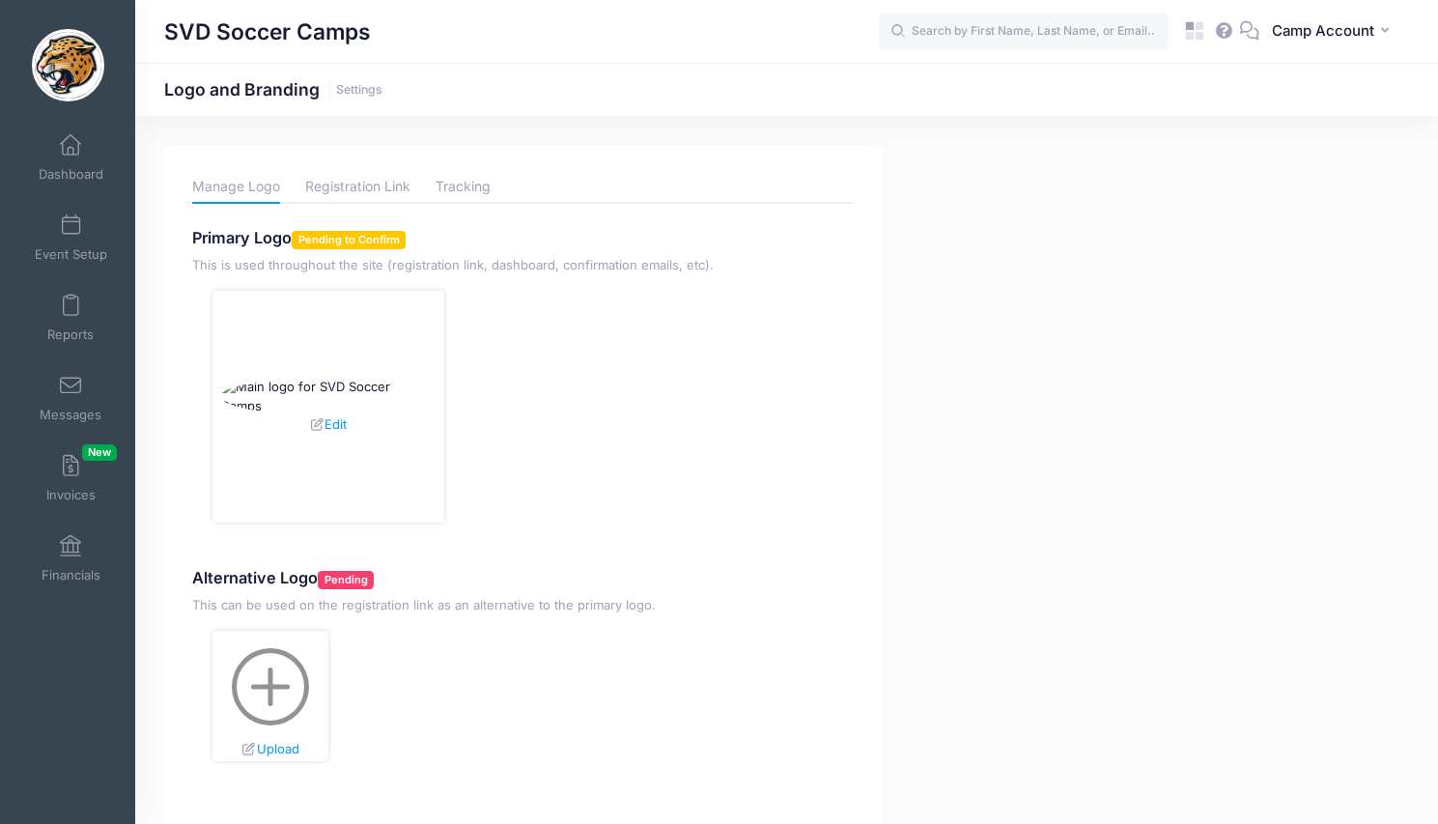
scroll to position [93, 0]
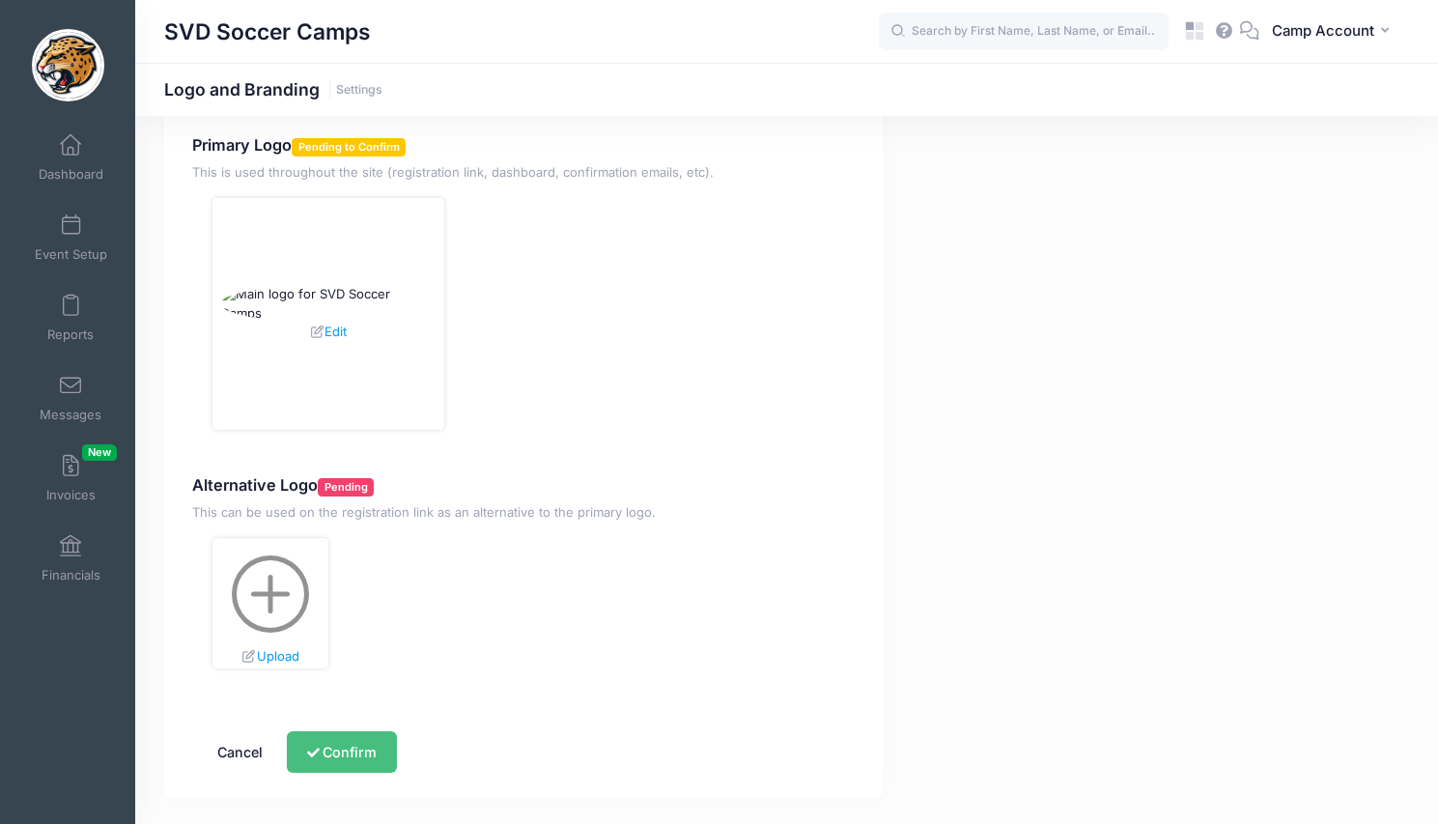
click at [375, 745] on button "Confirm" at bounding box center [341, 752] width 109 height 42
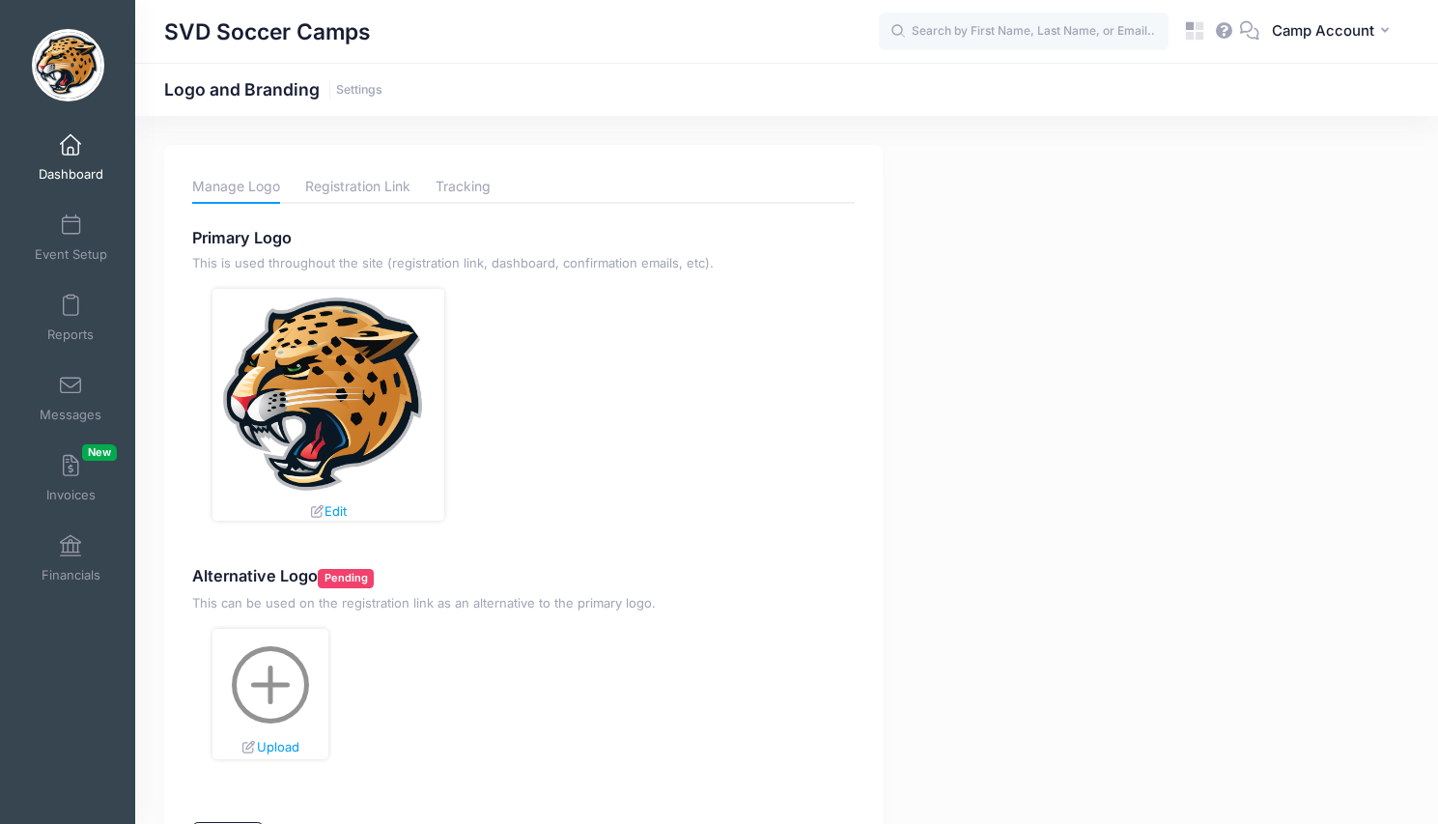
click at [75, 179] on span "Dashboard" at bounding box center [71, 174] width 65 height 16
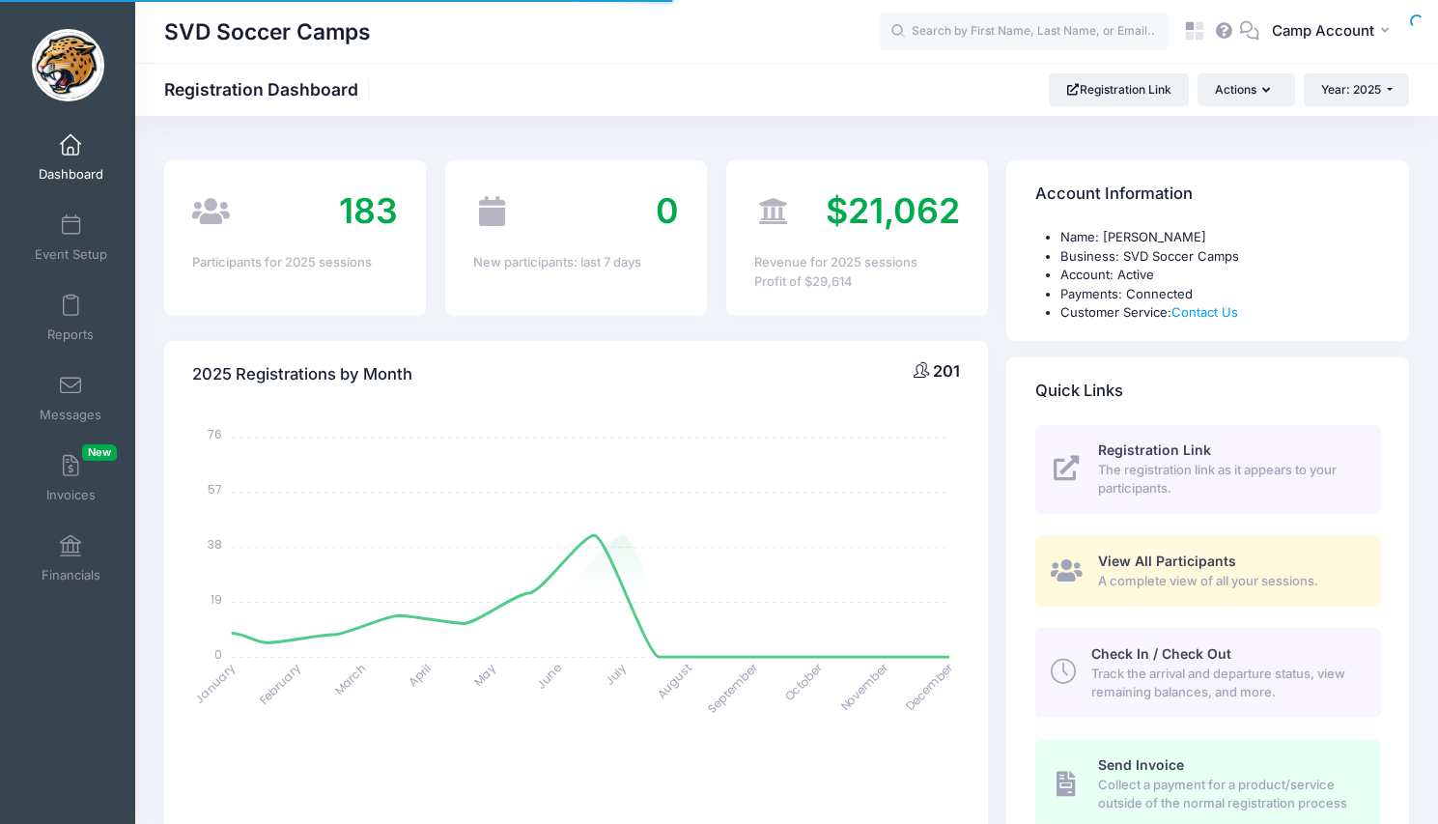
select select
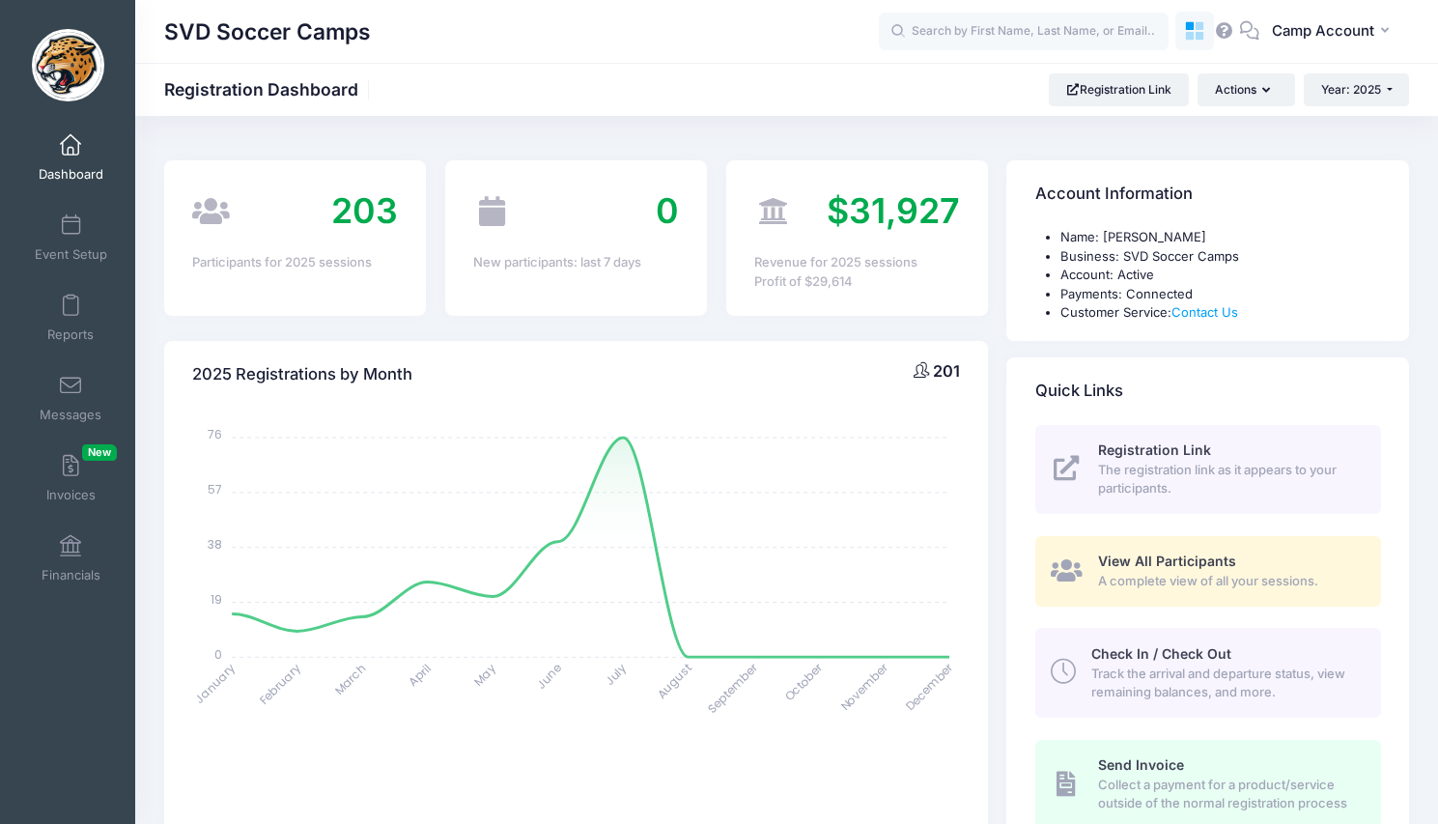
click at [1192, 37] on icon at bounding box center [1189, 36] width 9 height 9
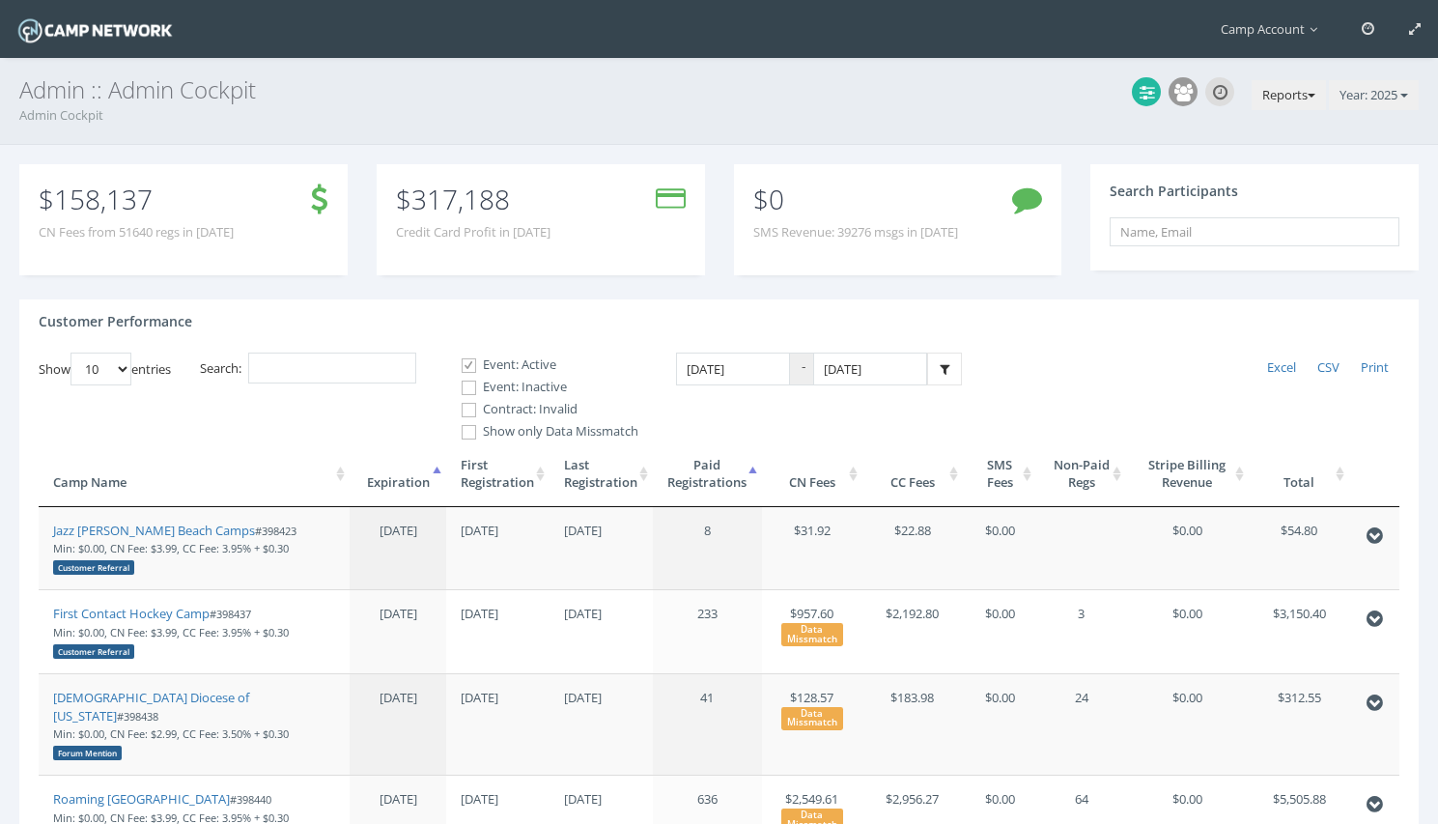
click at [1297, 107] on button "Reports" at bounding box center [1288, 95] width 74 height 31
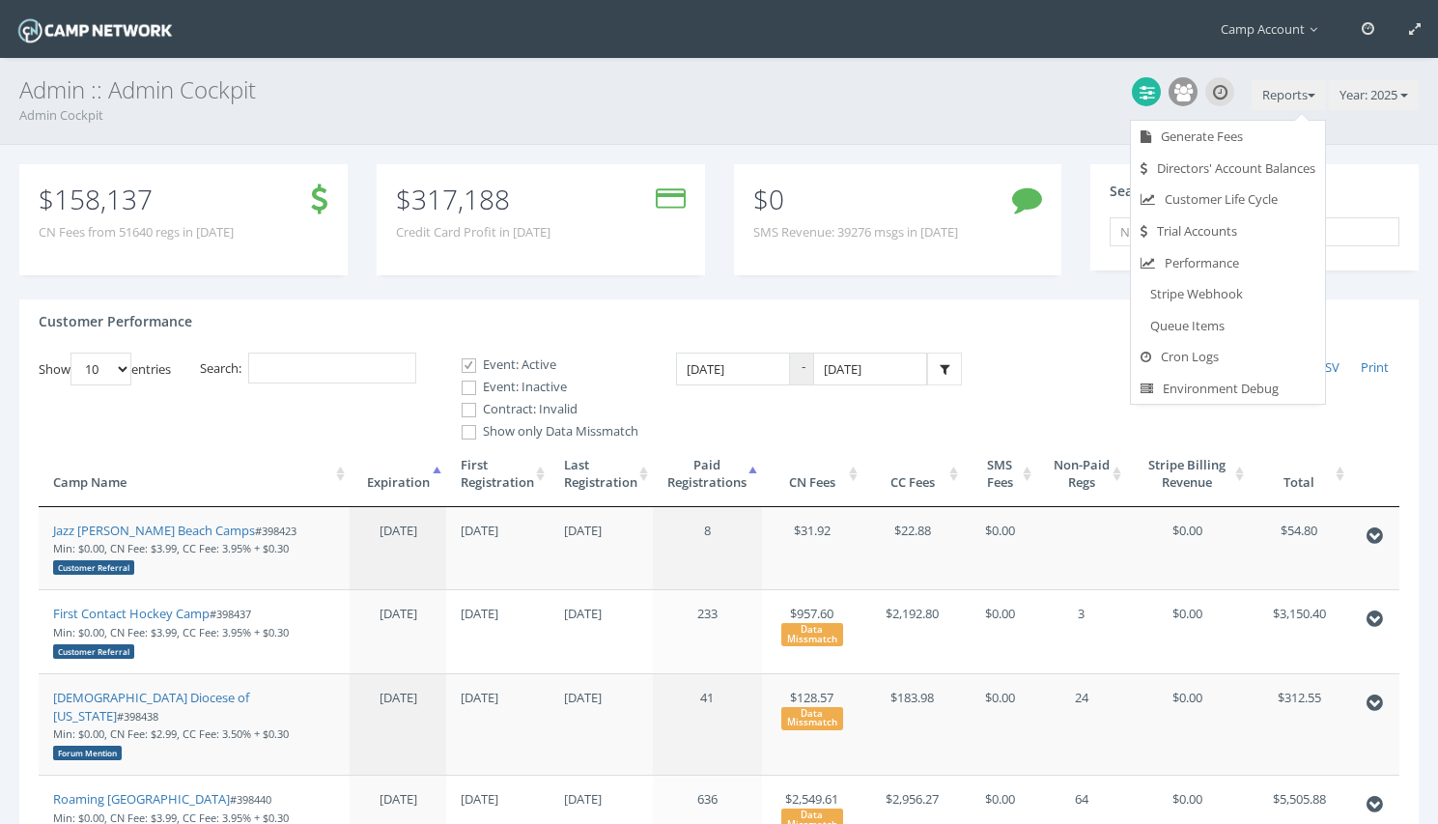
click at [852, 293] on div "$0 SMS Revenue: 39276 msgs in 2025" at bounding box center [897, 231] width 357 height 135
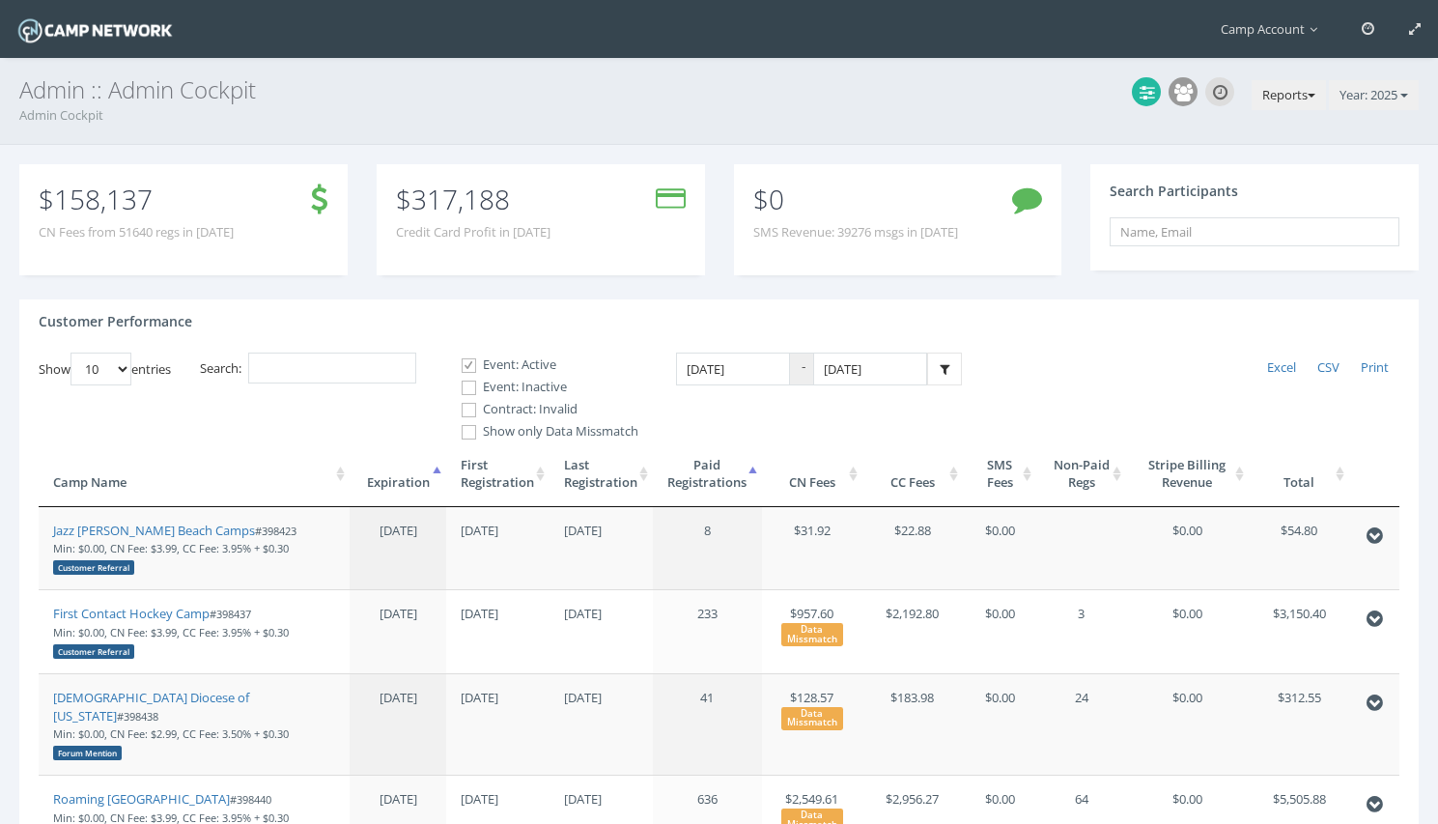
click at [1274, 100] on button "Reports" at bounding box center [1288, 95] width 74 height 31
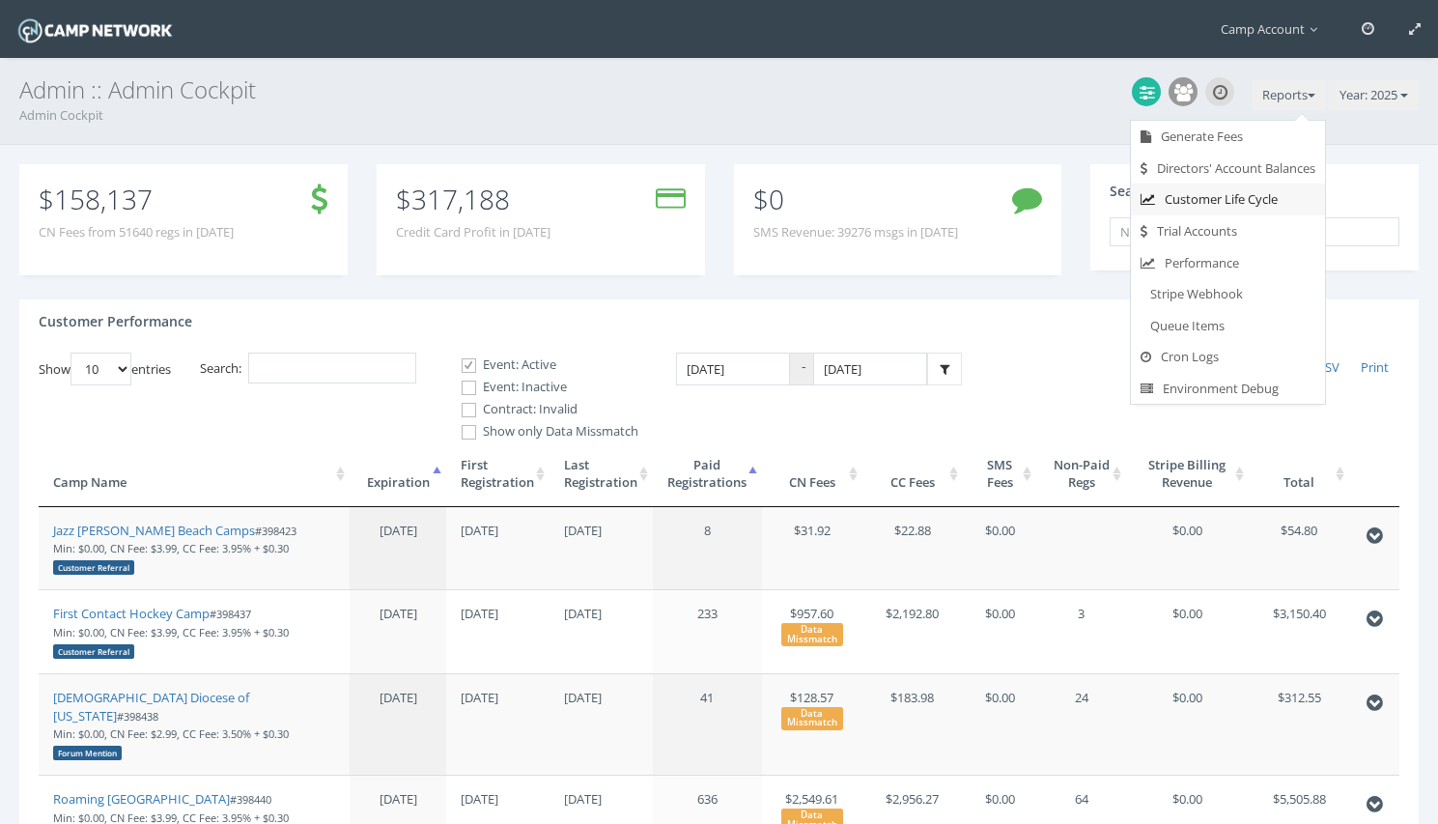
click at [1242, 193] on link "Customer Life Cycle" at bounding box center [1228, 199] width 194 height 32
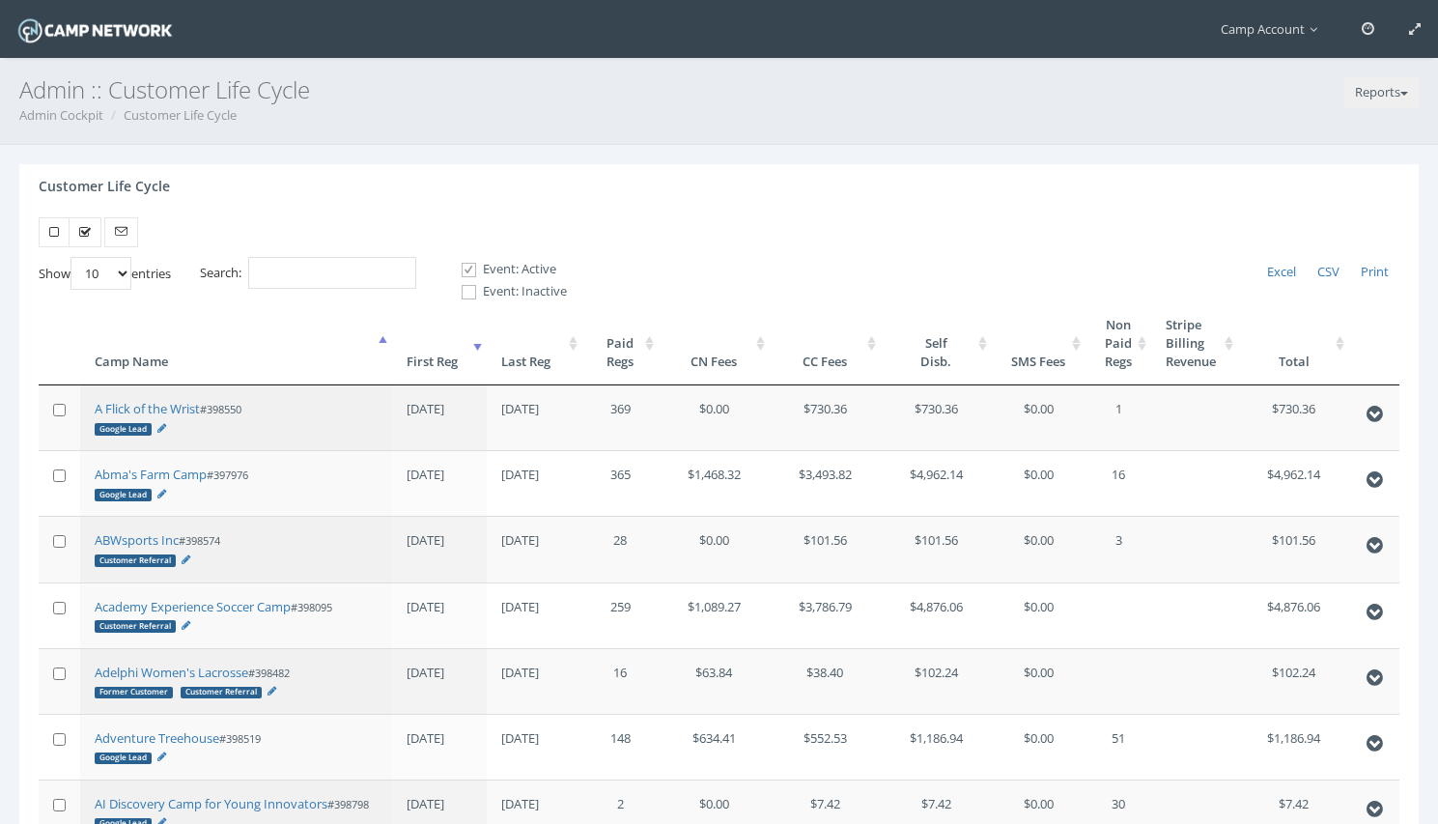
click at [503, 290] on label "Event: Inactive" at bounding box center [506, 291] width 122 height 19
click at [467, 290] on input "Event: Inactive" at bounding box center [458, 292] width 18 height 18
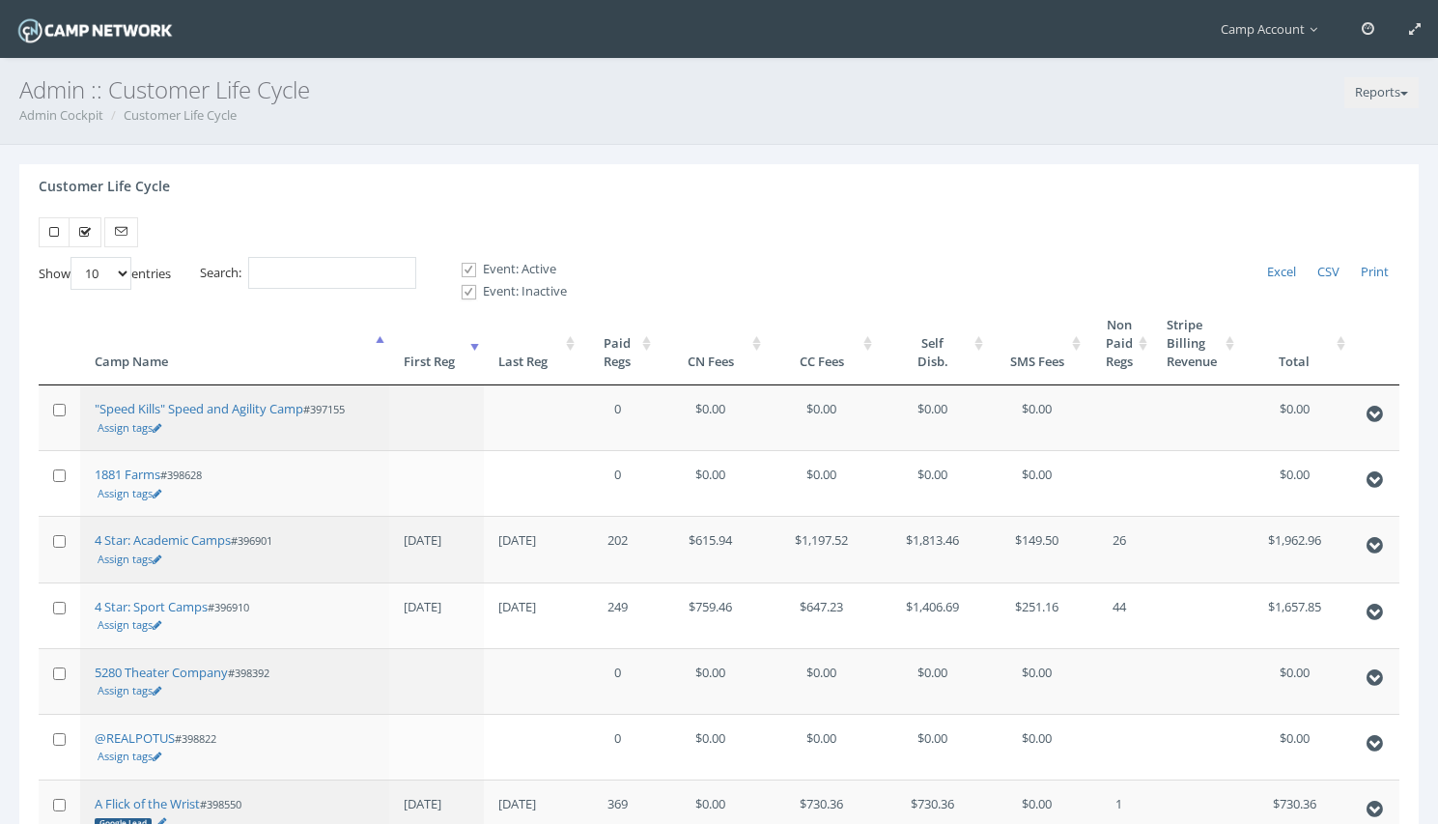
click at [637, 359] on th "Paid Regs" at bounding box center [617, 343] width 76 height 84
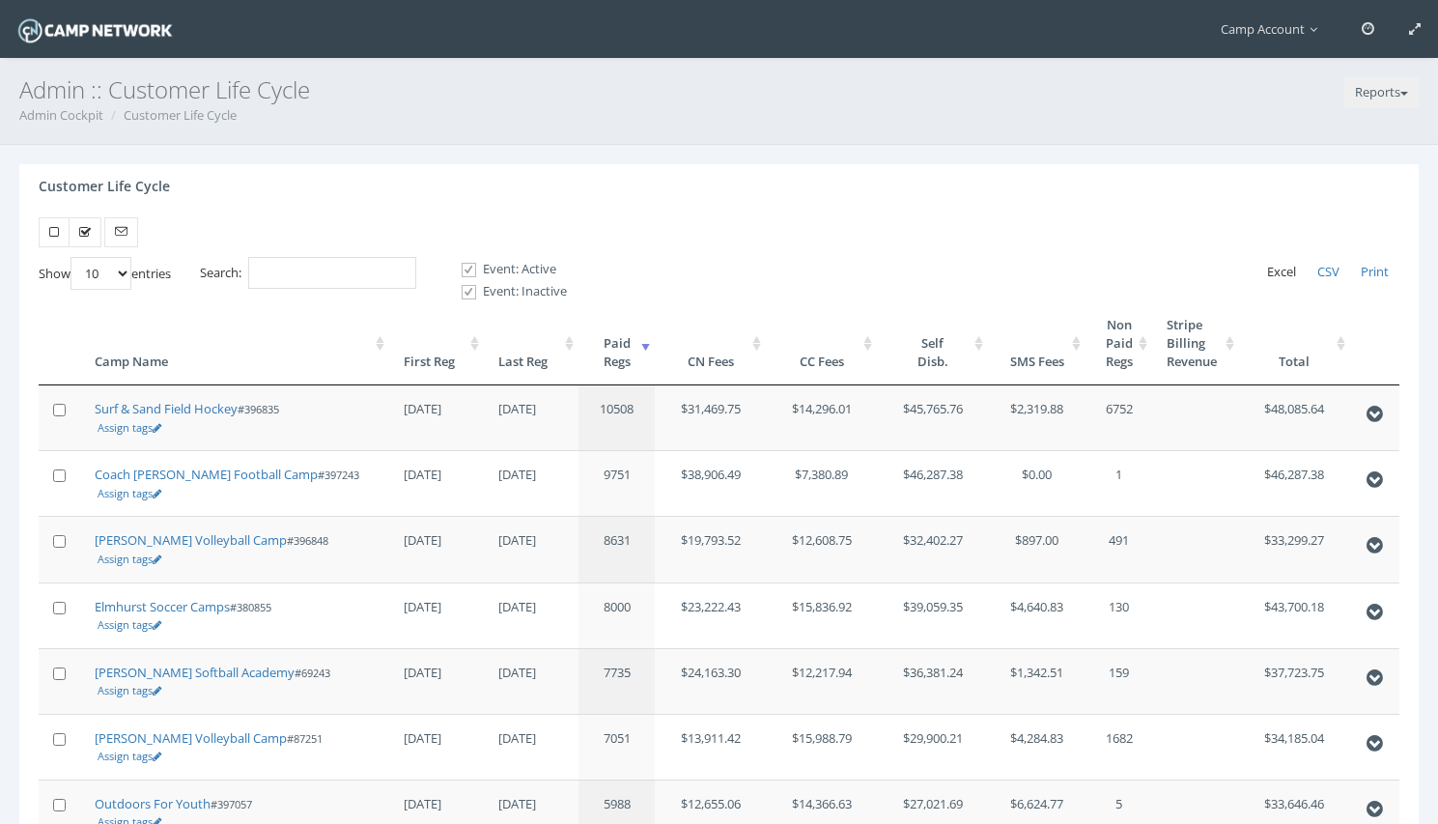
click at [1272, 270] on span "Excel" at bounding box center [1281, 271] width 29 height 17
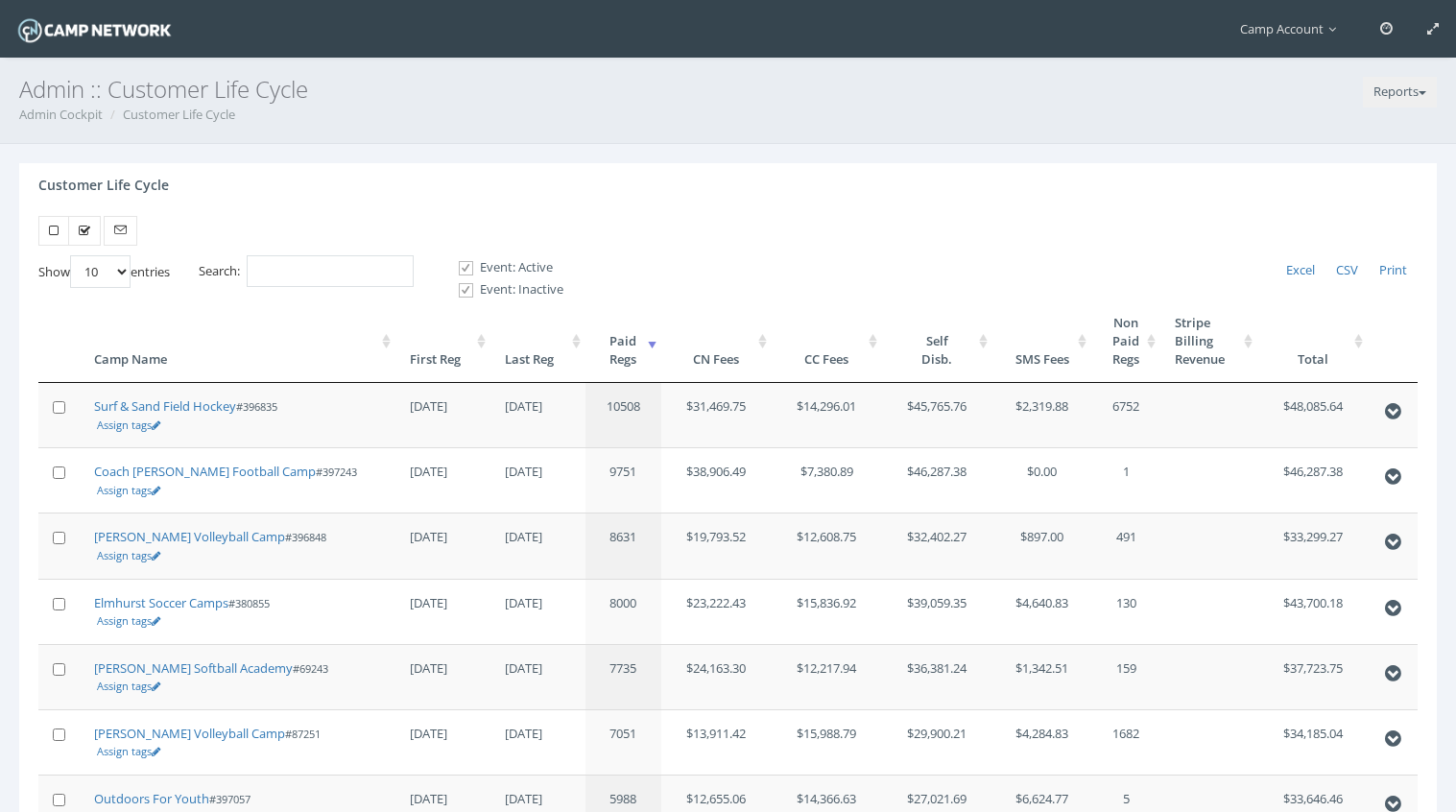
click at [454, 371] on th "First Reg" at bounding box center [443, 341] width 95 height 83
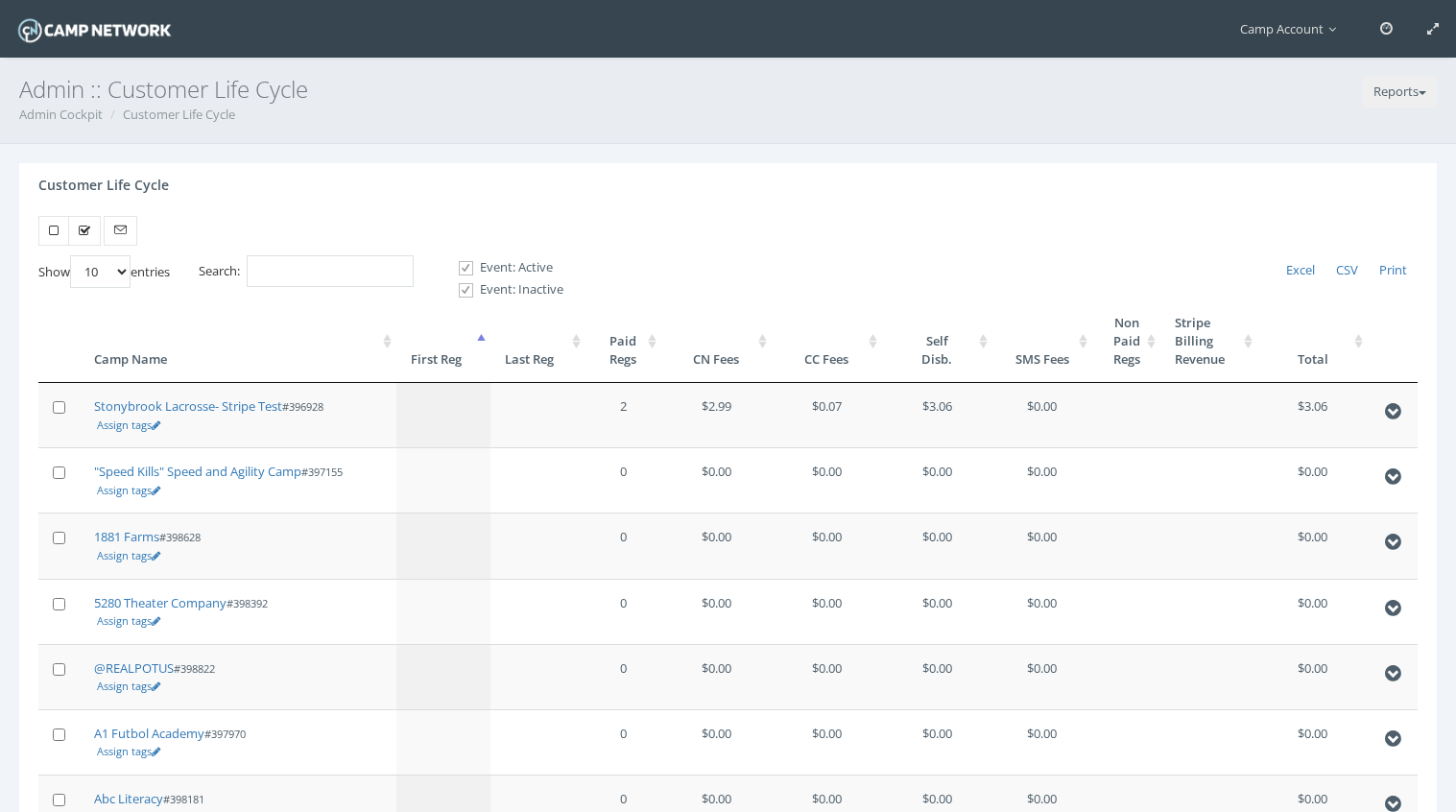
click at [454, 371] on th "First Reg" at bounding box center [444, 341] width 95 height 83
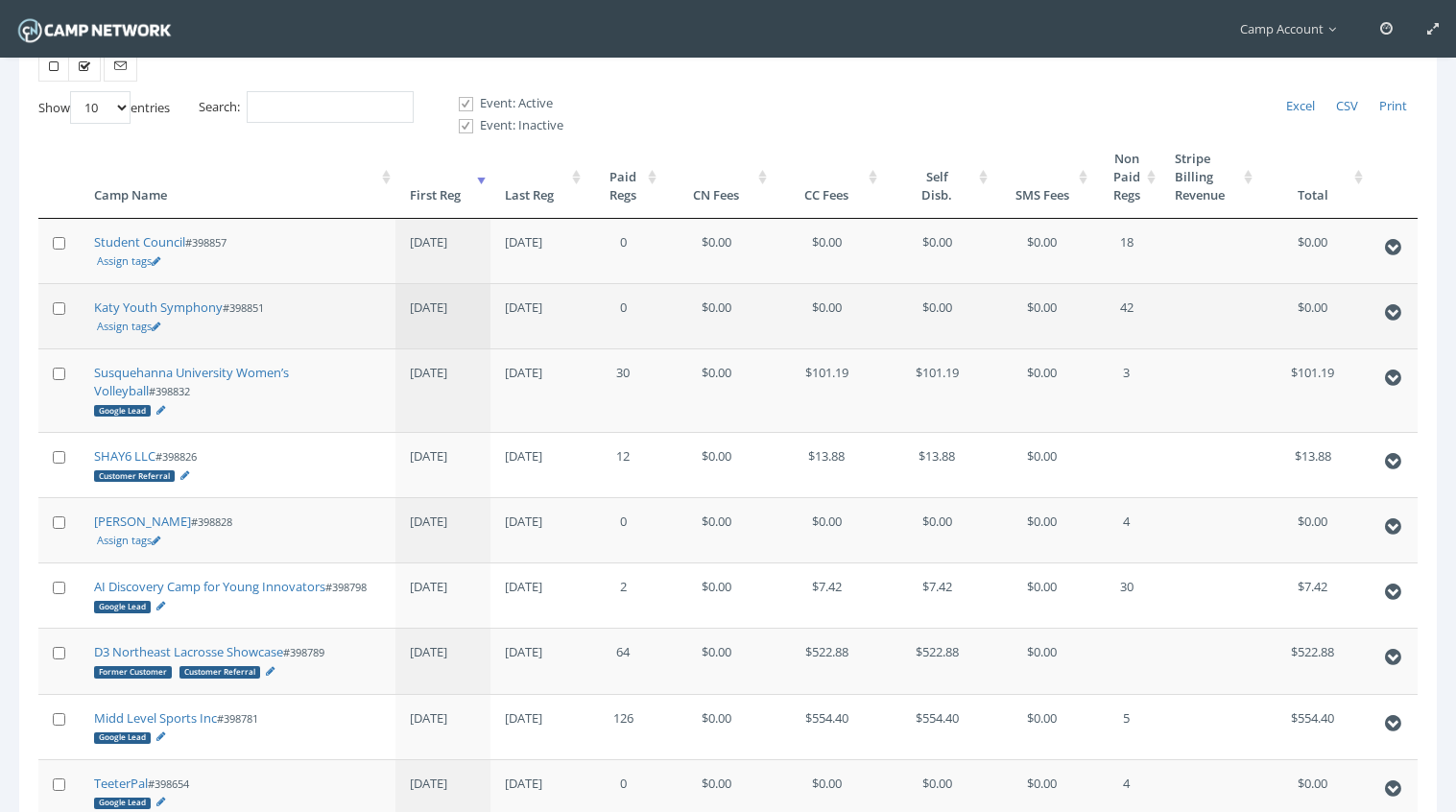
scroll to position [171, 0]
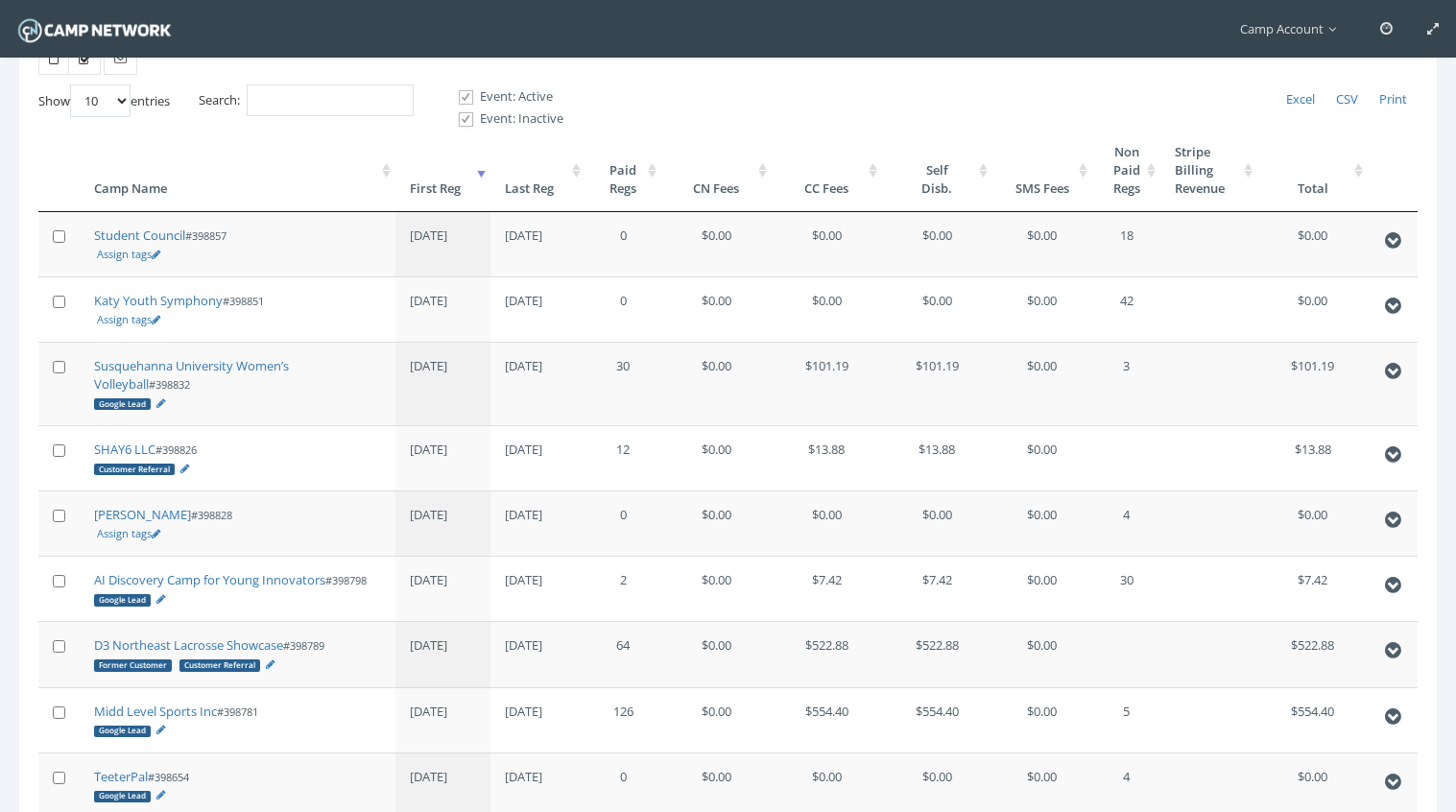
click at [464, 116] on input "Event: Inactive" at bounding box center [455, 119] width 18 height 18
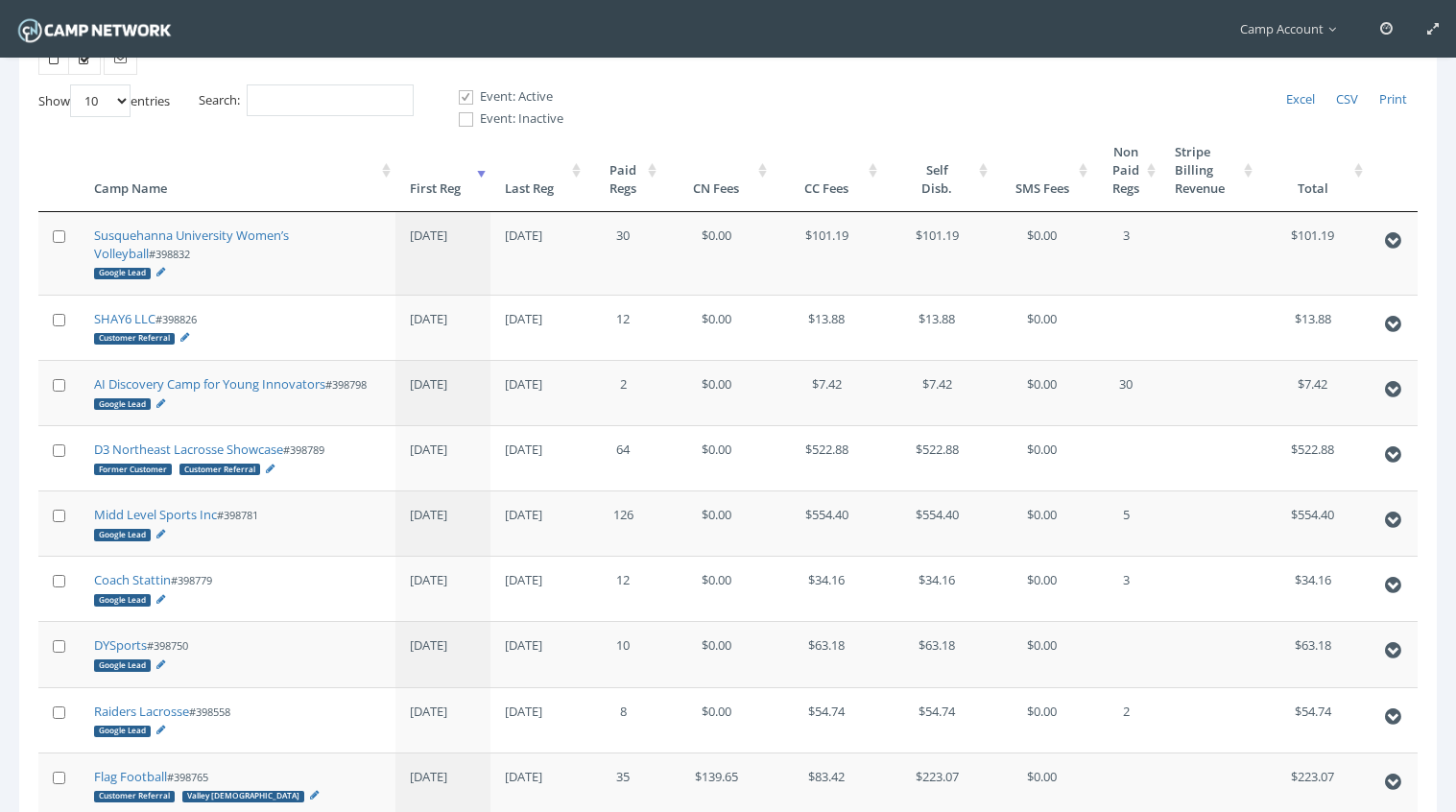
click at [471, 119] on span at bounding box center [466, 119] width 18 height 18
click at [464, 119] on input "Event: Inactive" at bounding box center [455, 119] width 18 height 18
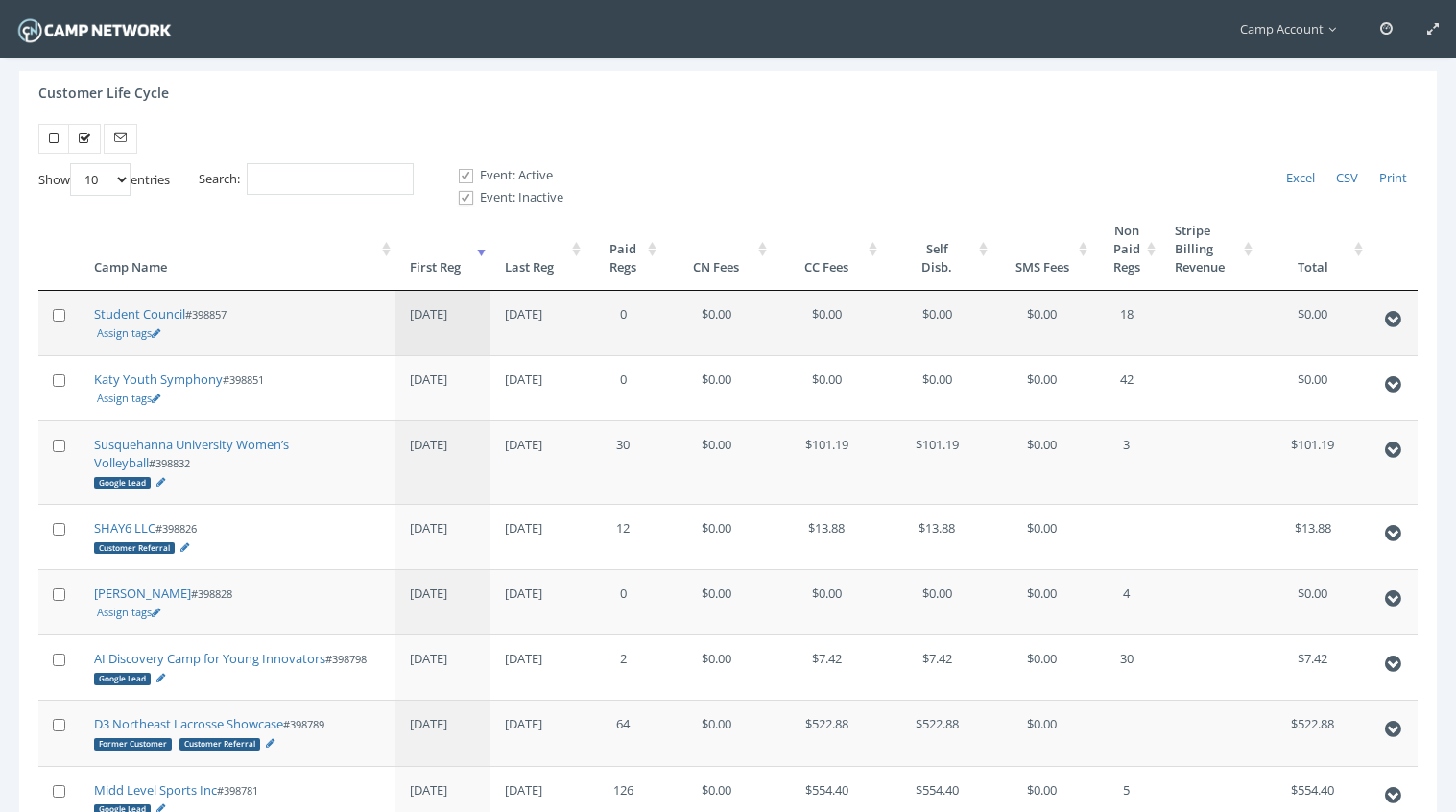
scroll to position [0, 0]
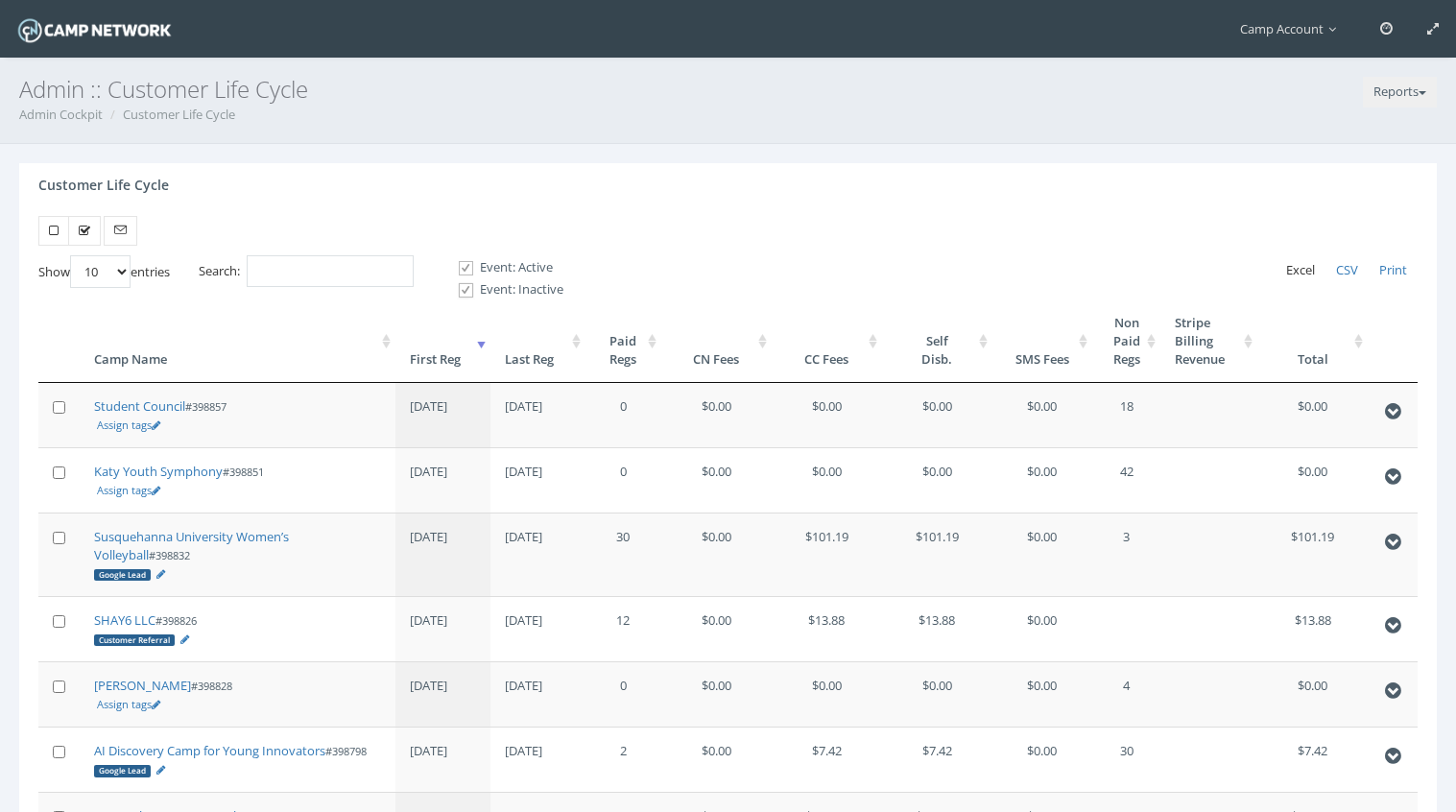
click at [1303, 268] on span "Excel" at bounding box center [1300, 269] width 29 height 17
click at [495, 291] on label "Event: Inactive" at bounding box center [503, 289] width 121 height 19
click at [464, 291] on input "Event: Inactive" at bounding box center [455, 290] width 18 height 18
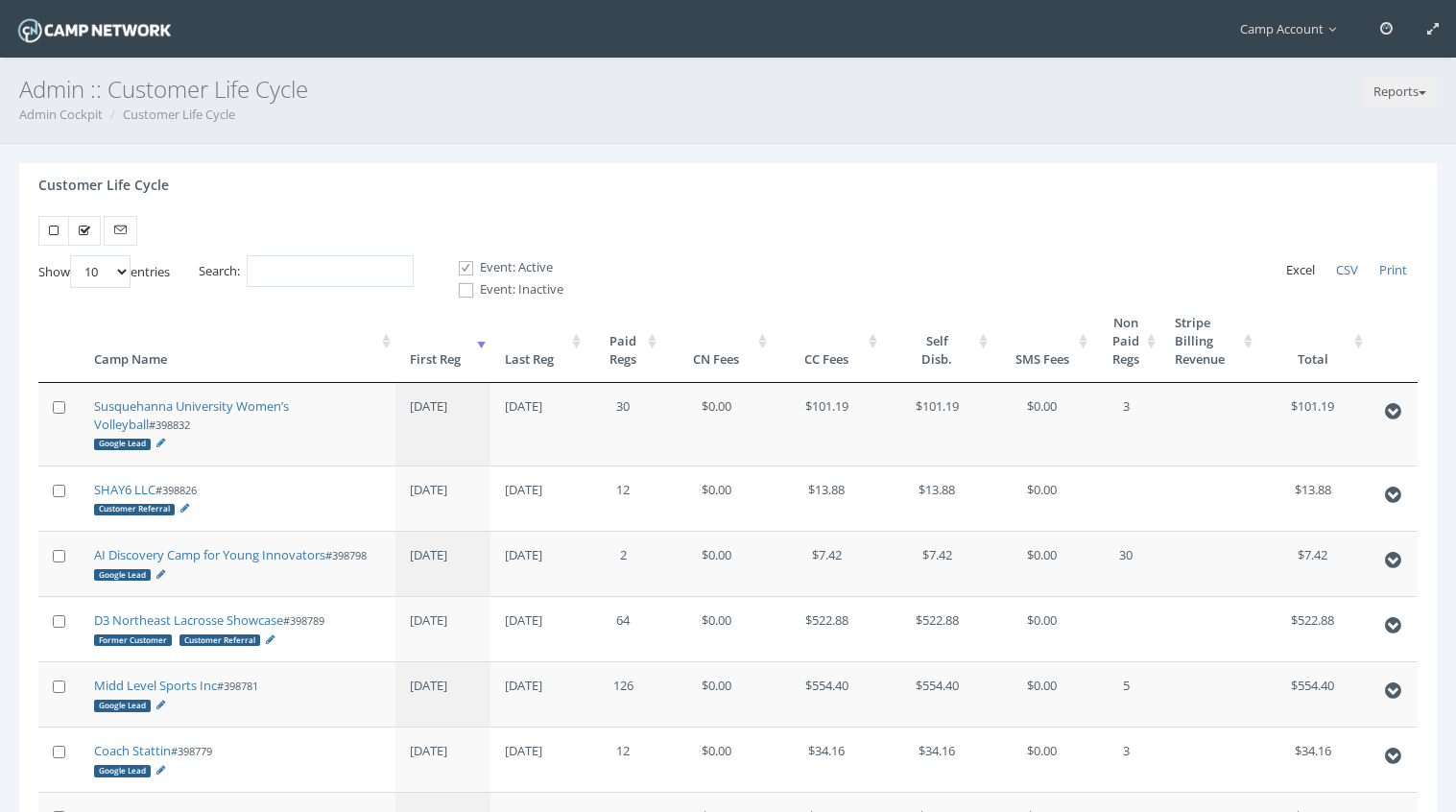
click at [1303, 266] on span "Excel" at bounding box center [1300, 269] width 29 height 17
click at [977, 187] on div "Customer Life Cycle" at bounding box center [728, 189] width 1417 height 53
click at [455, 367] on th "First Reg" at bounding box center [443, 341] width 95 height 83
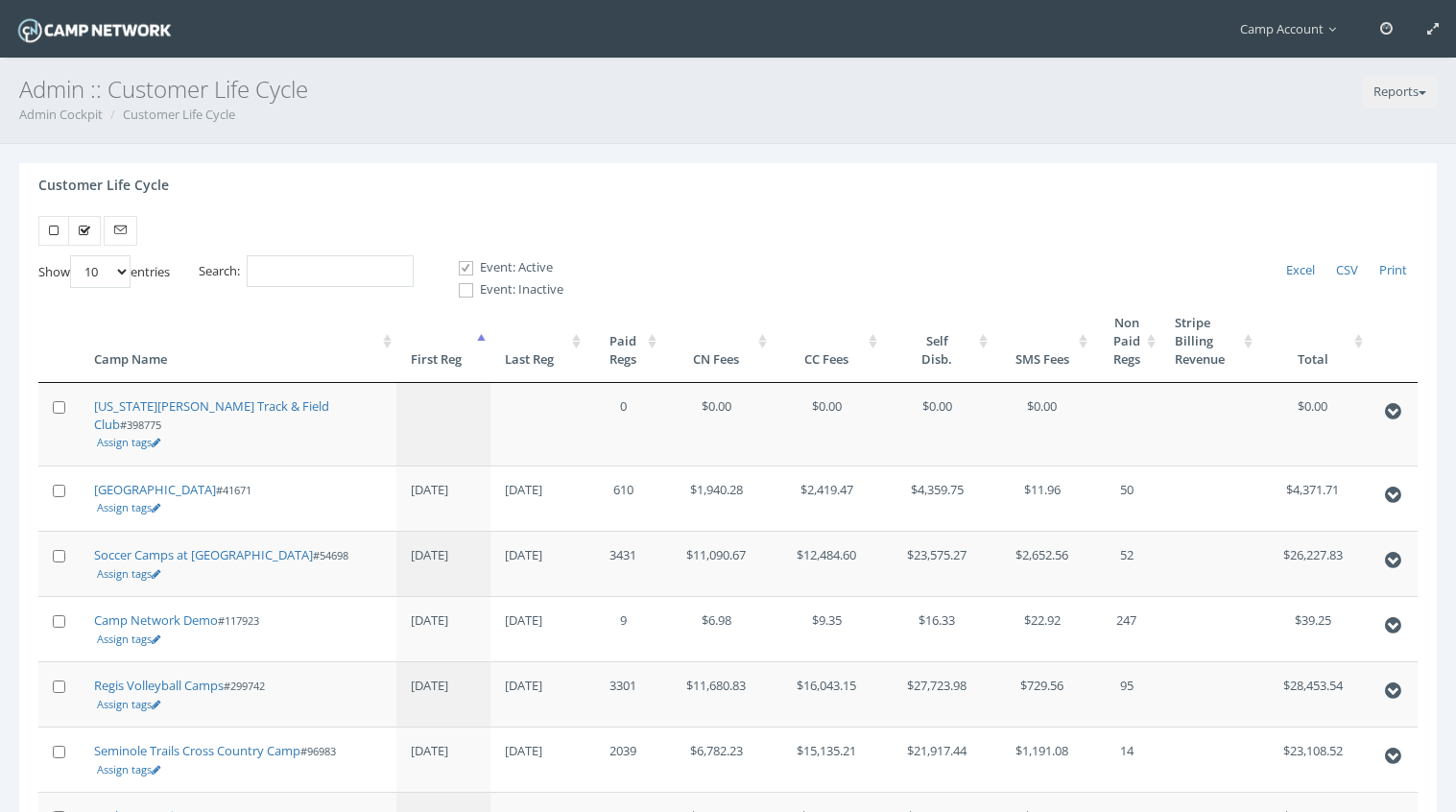
click at [455, 367] on th "First Reg" at bounding box center [444, 341] width 95 height 83
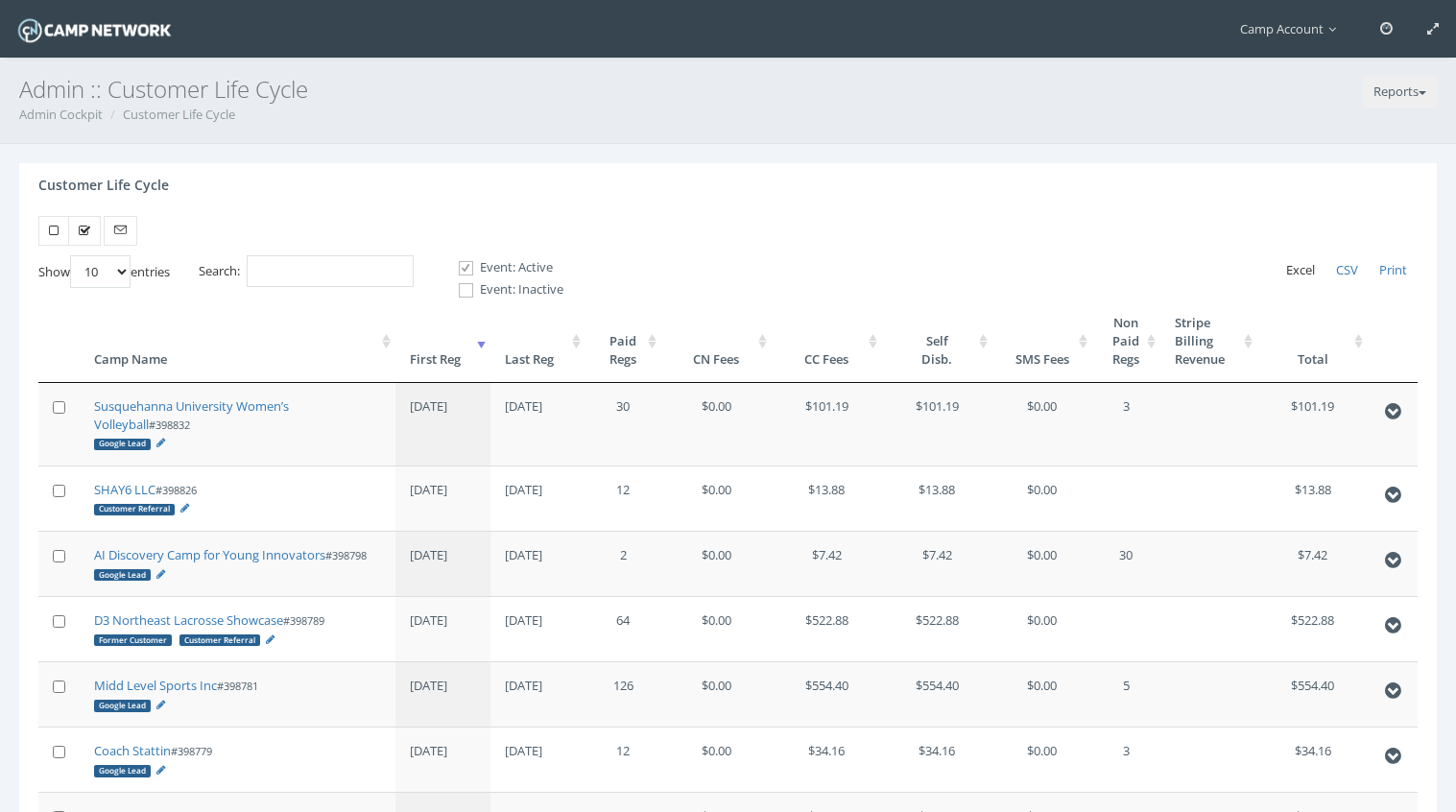
click at [1293, 267] on span "Excel" at bounding box center [1300, 269] width 29 height 17
click at [473, 289] on span at bounding box center [466, 290] width 18 height 18
click at [464, 289] on input "Event: Inactive" at bounding box center [455, 290] width 18 height 18
checkbox input "true"
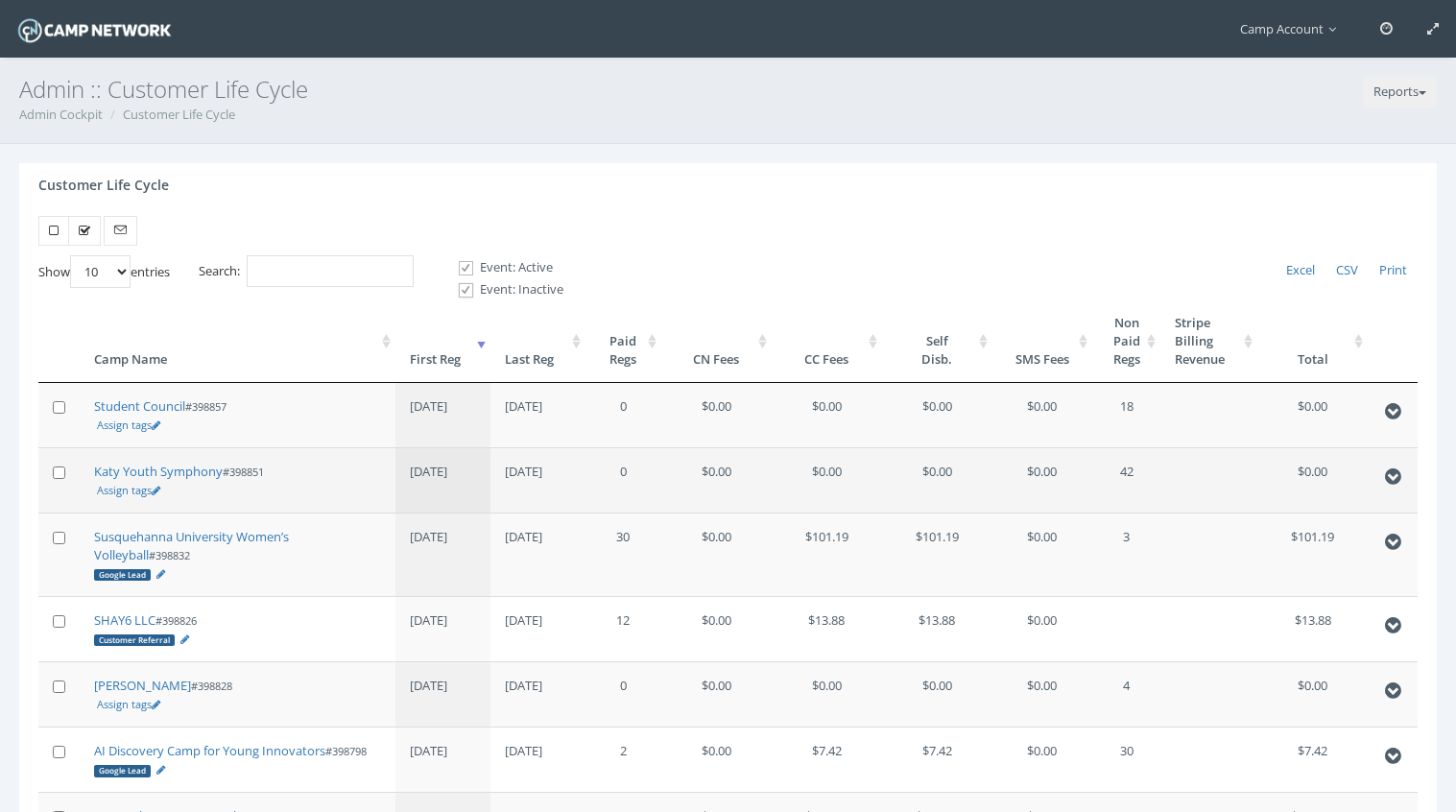
scroll to position [36, 0]
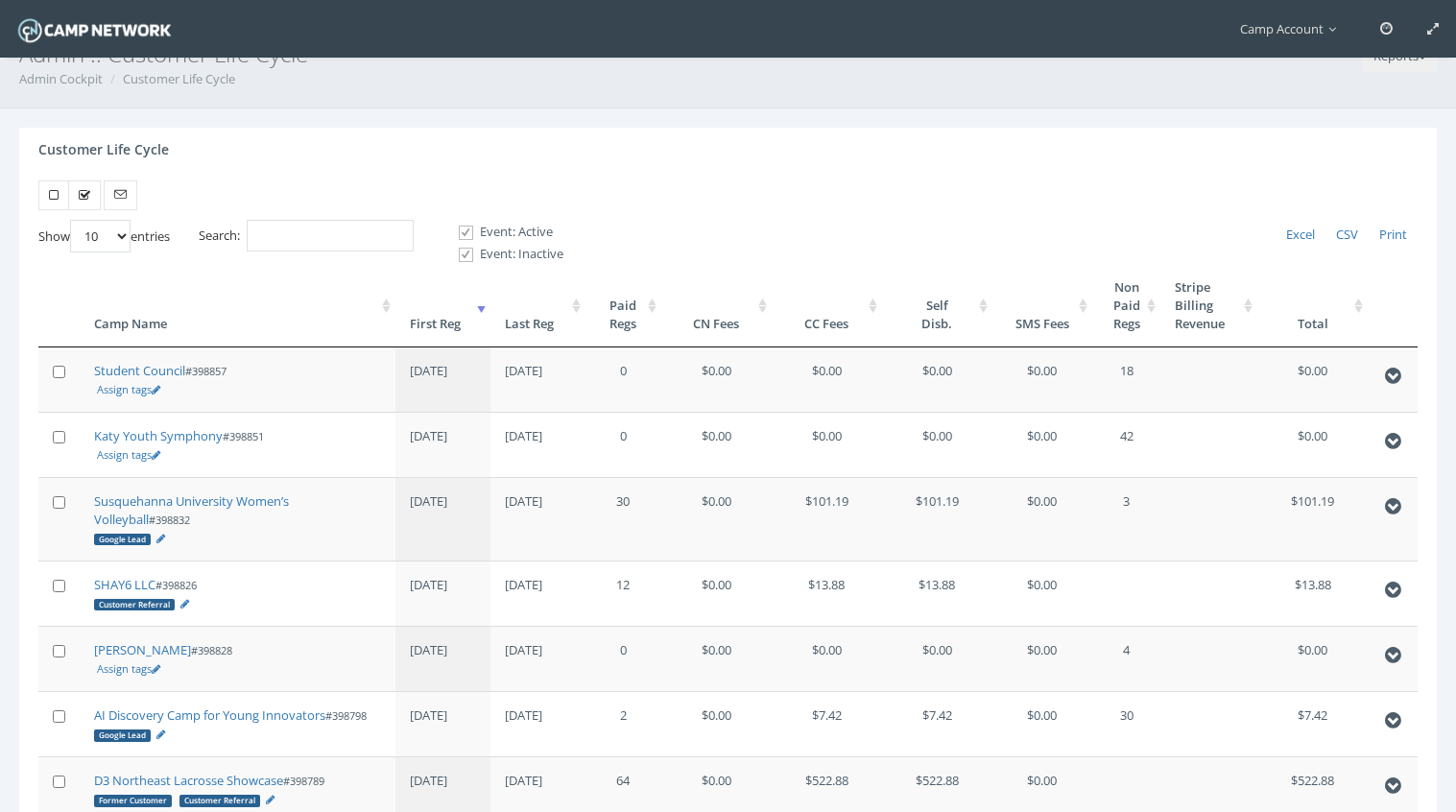
click at [447, 337] on th "First Reg" at bounding box center [443, 306] width 95 height 83
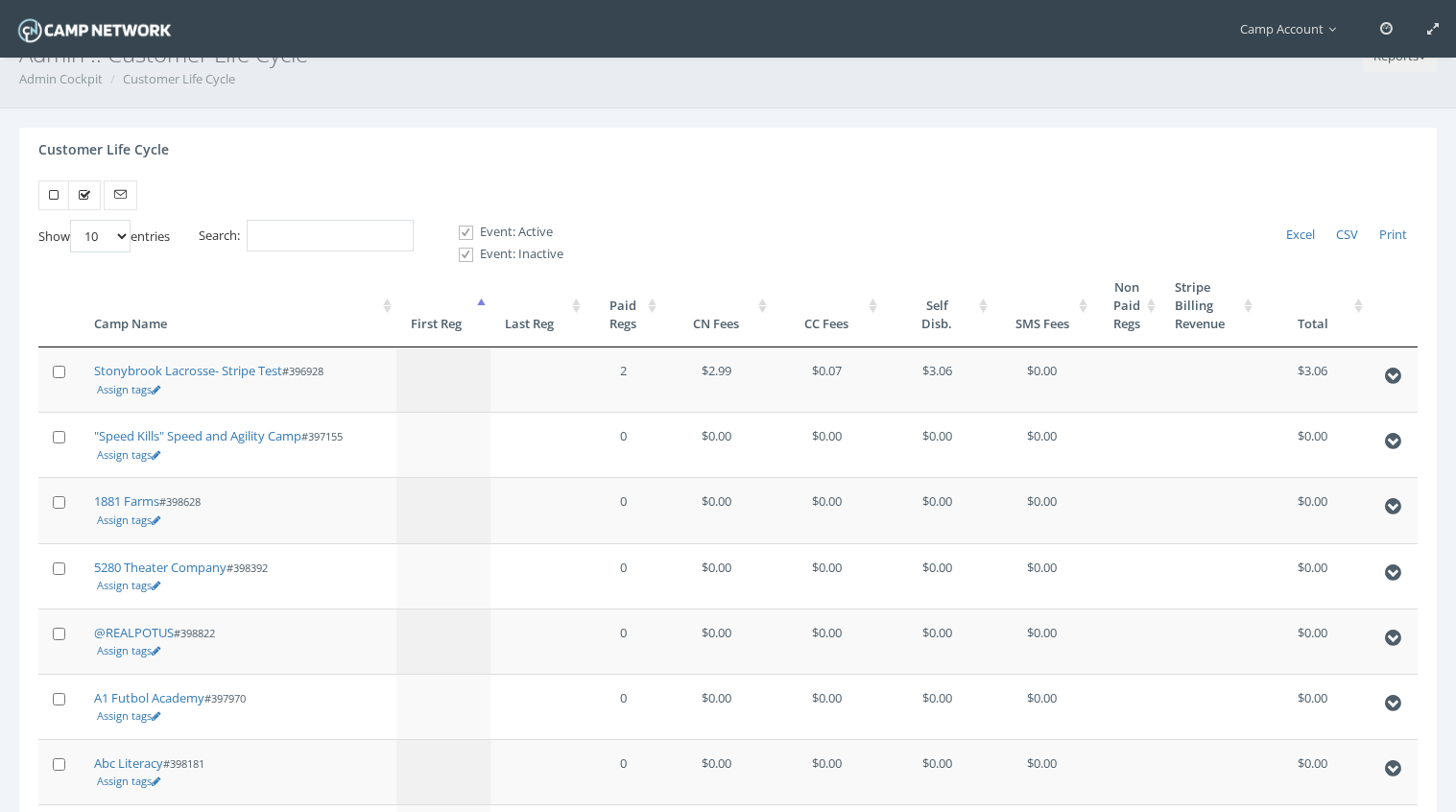
click at [447, 337] on th "First Reg" at bounding box center [444, 306] width 95 height 83
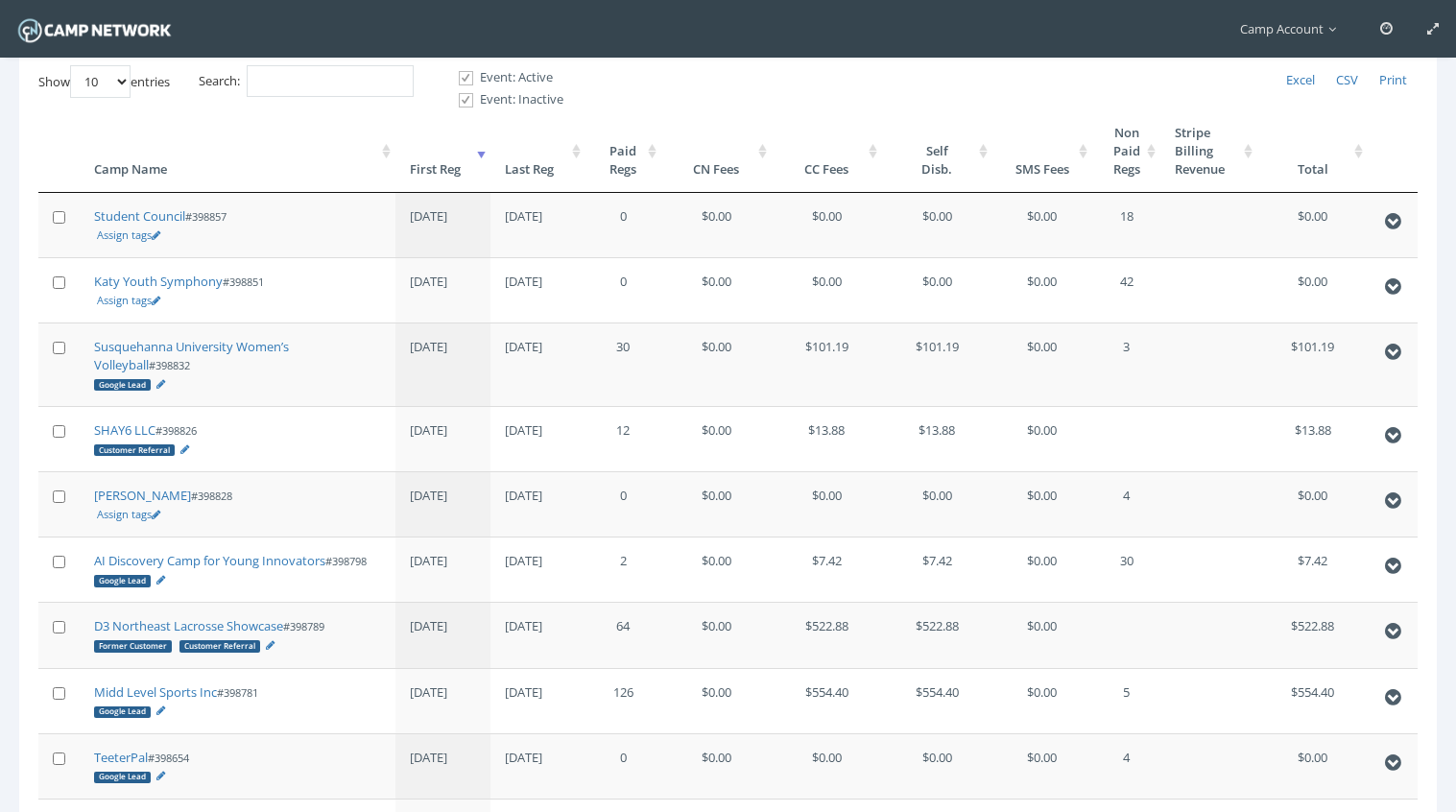
scroll to position [0, 0]
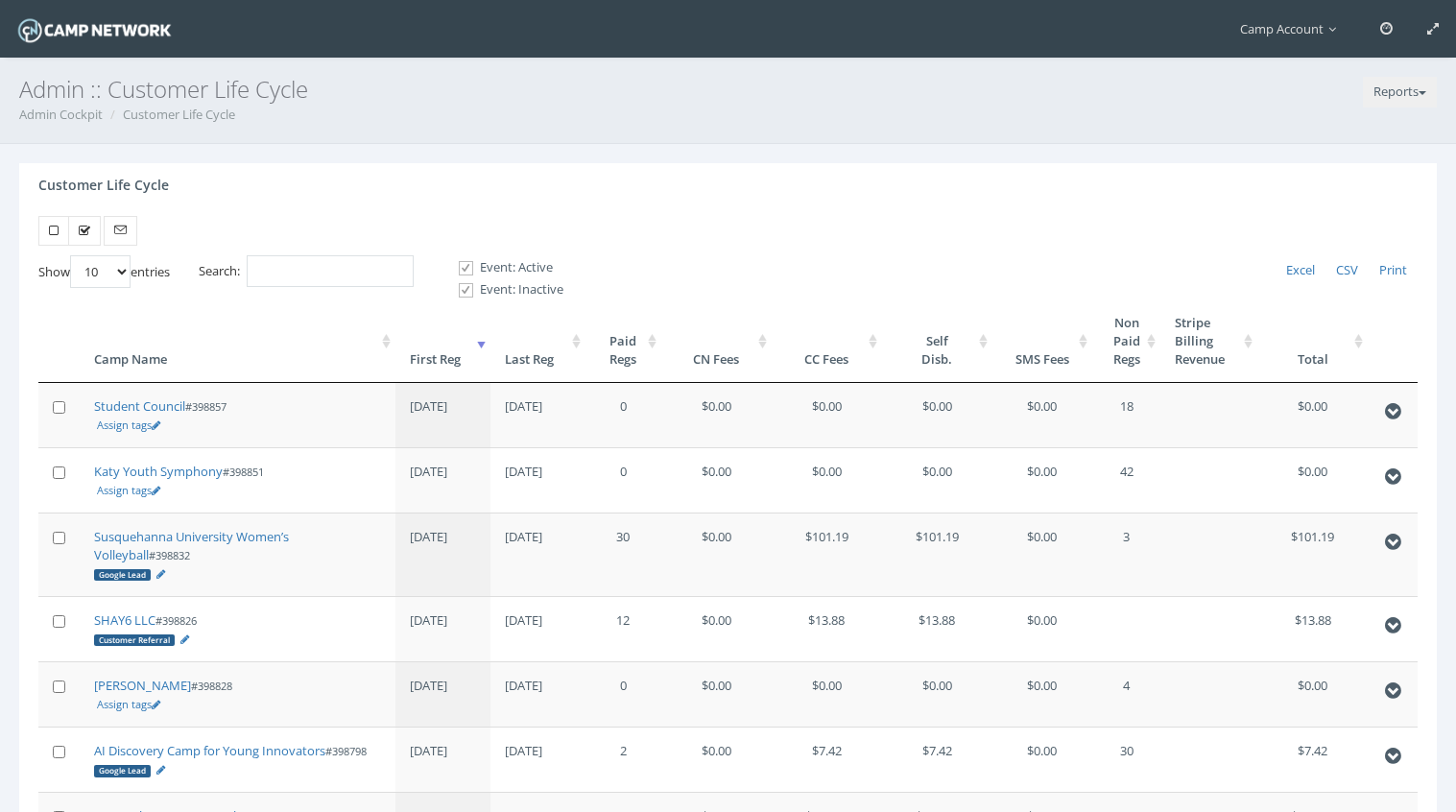
click at [547, 364] on th "Last Reg" at bounding box center [538, 341] width 95 height 83
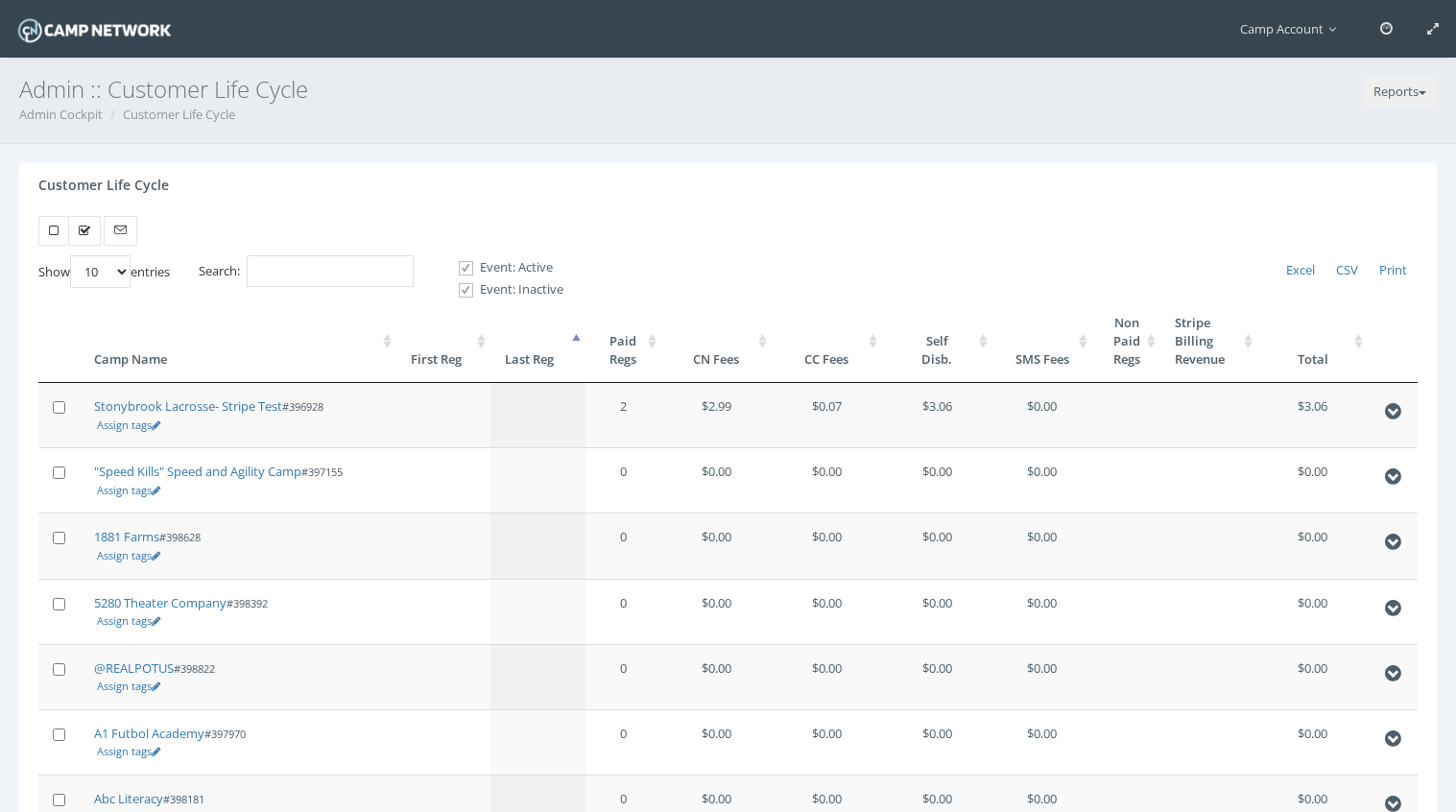
click at [457, 366] on th "First Reg" at bounding box center [444, 341] width 95 height 83
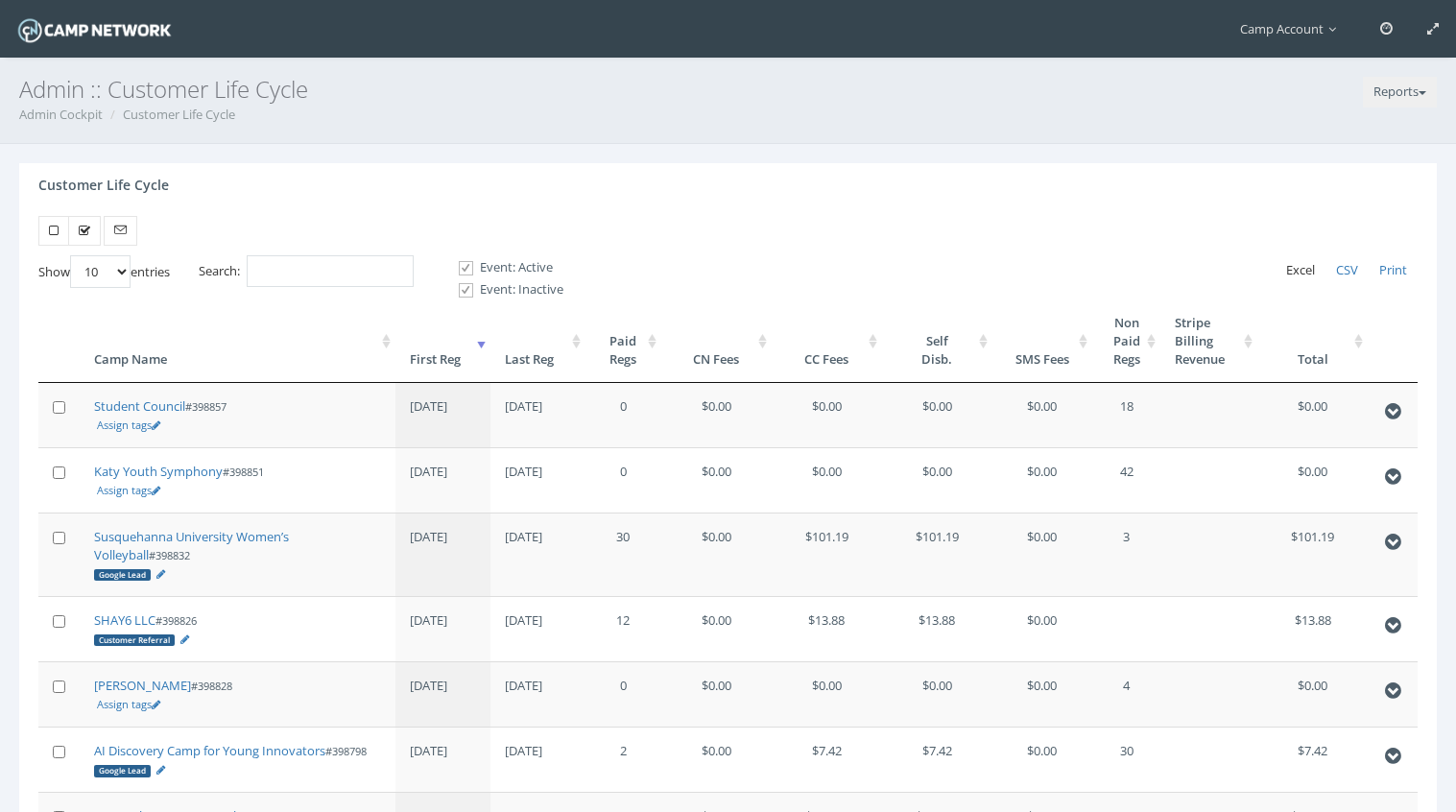
click at [1300, 266] on span "Excel" at bounding box center [1300, 269] width 29 height 17
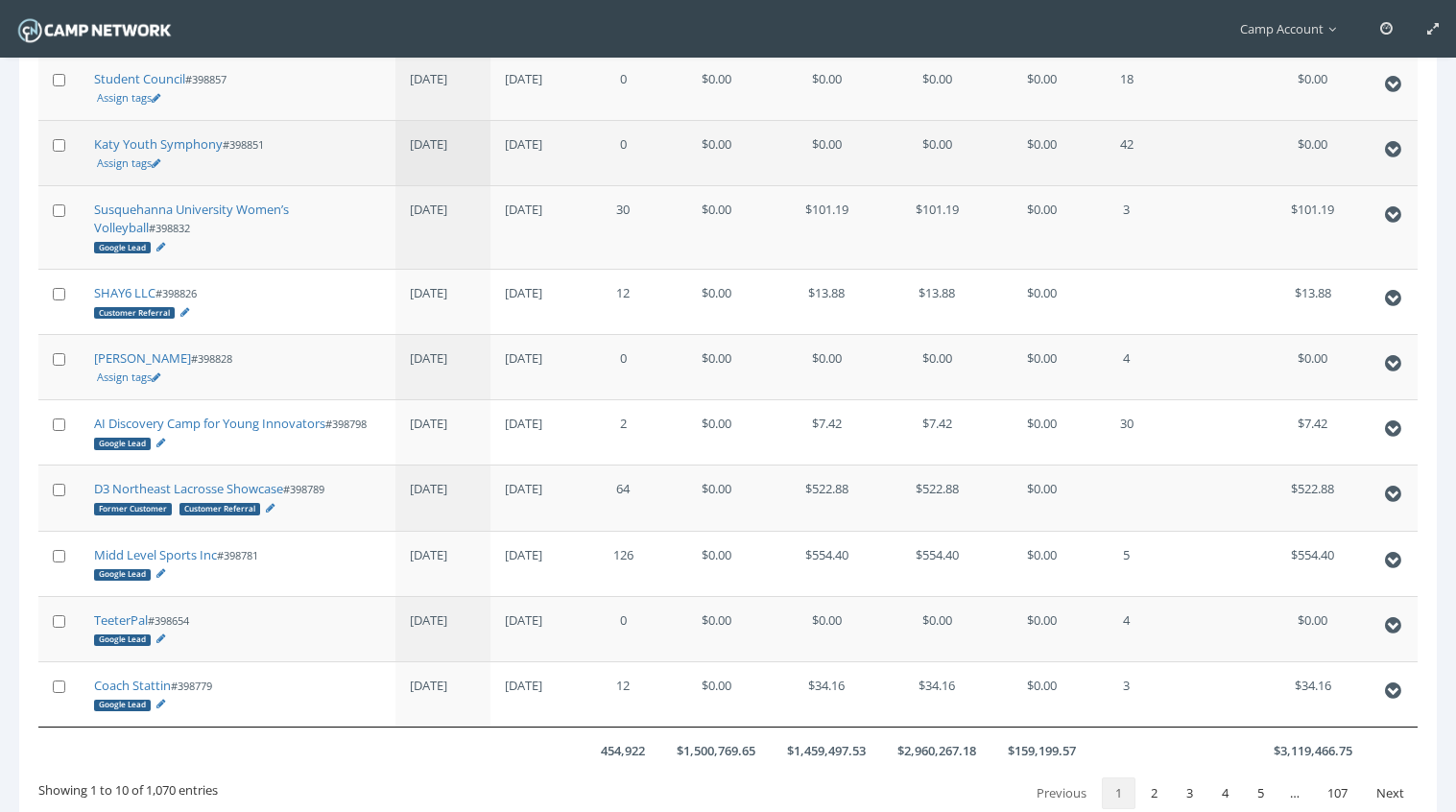
scroll to position [434, 0]
